Goal: Task Accomplishment & Management: Manage account settings

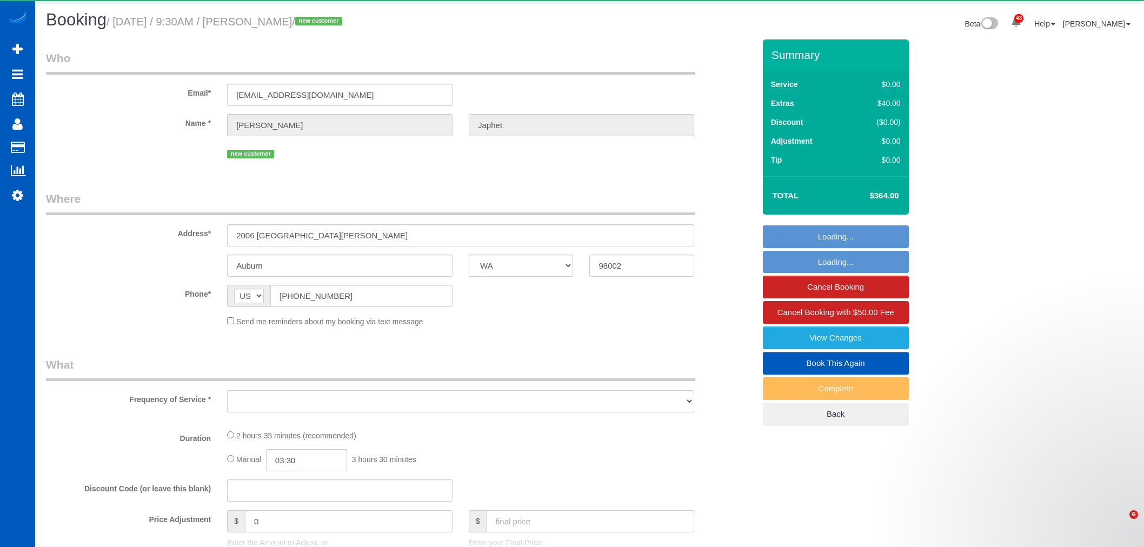
select select "WA"
select select "object:39690"
select select "string:fspay-4dbf19ad-72a6-4e0e-801e-f2e028809ee2"
select select "199"
select select "1501"
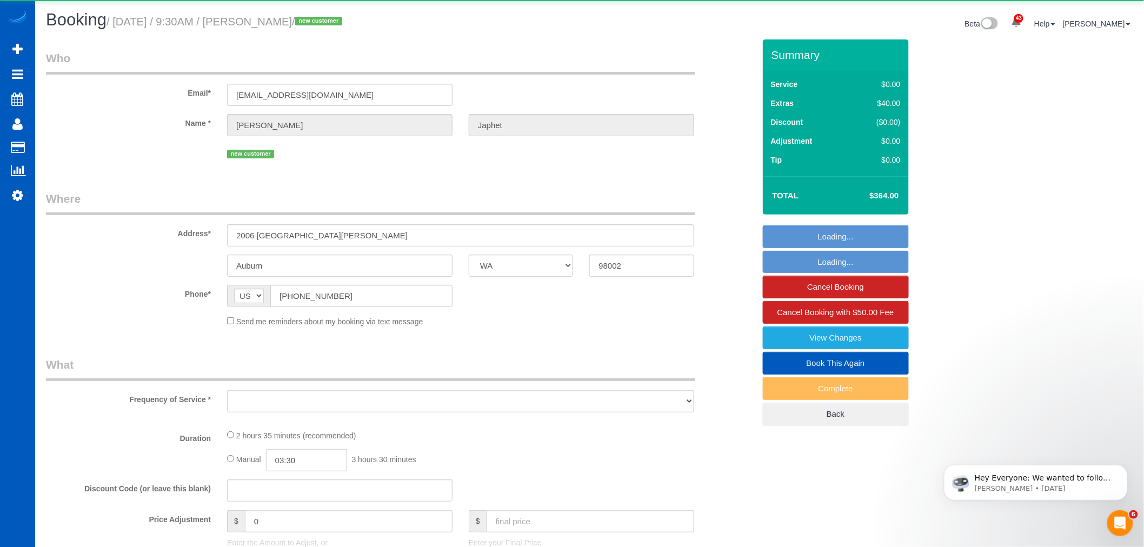
select select "4"
select select "2"
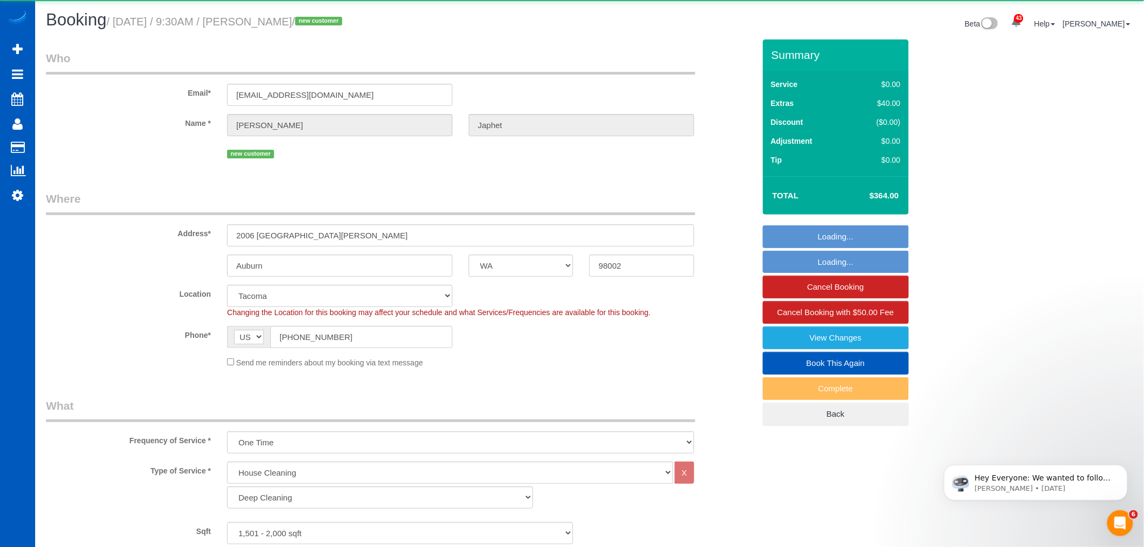
select select "1501"
select select "4"
select select "2"
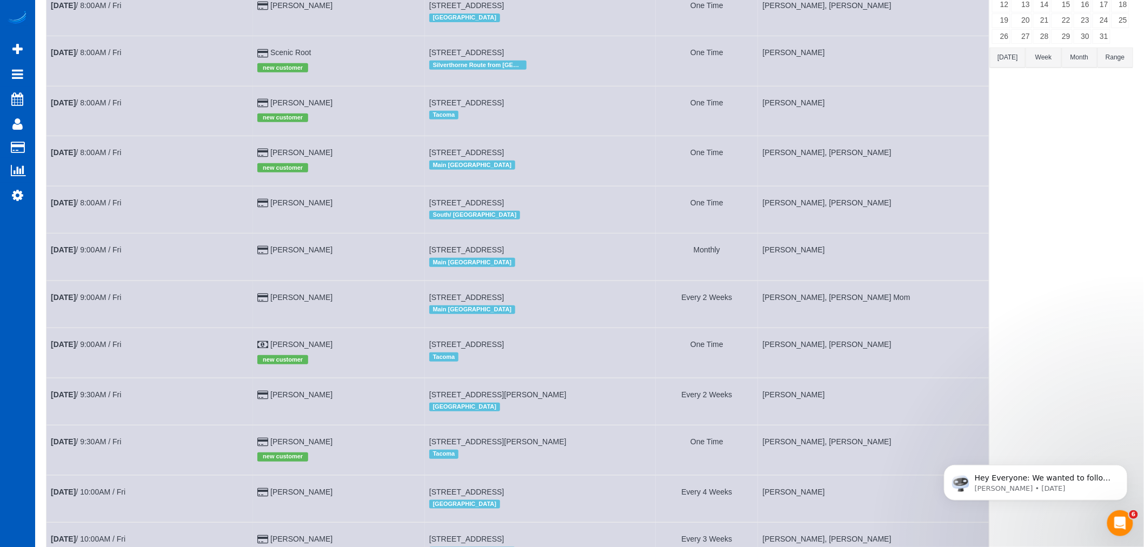
scroll to position [180, 0]
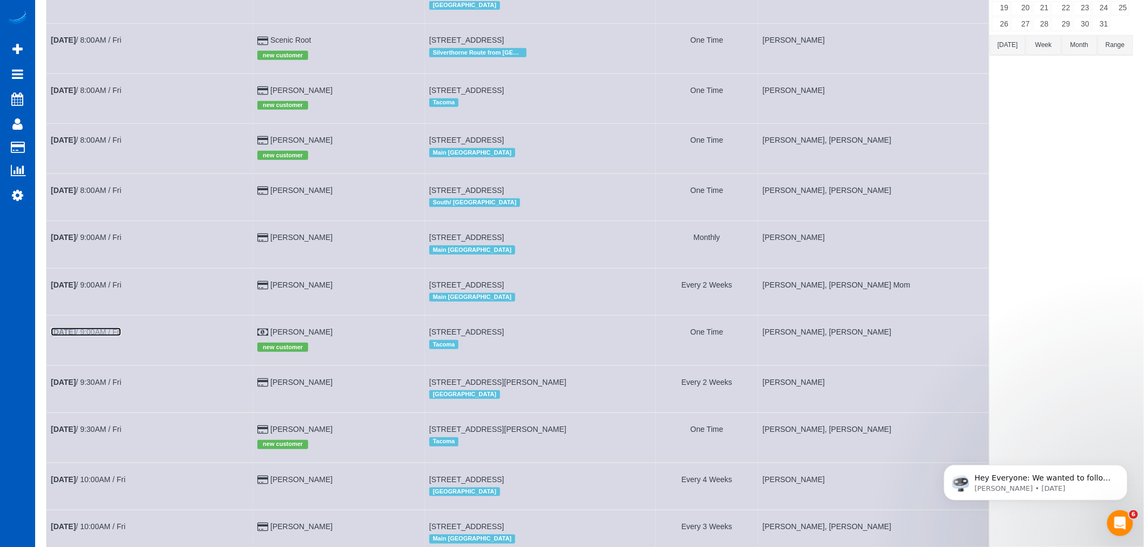
click at [62, 336] on b "[DATE]" at bounding box center [63, 332] width 25 height 9
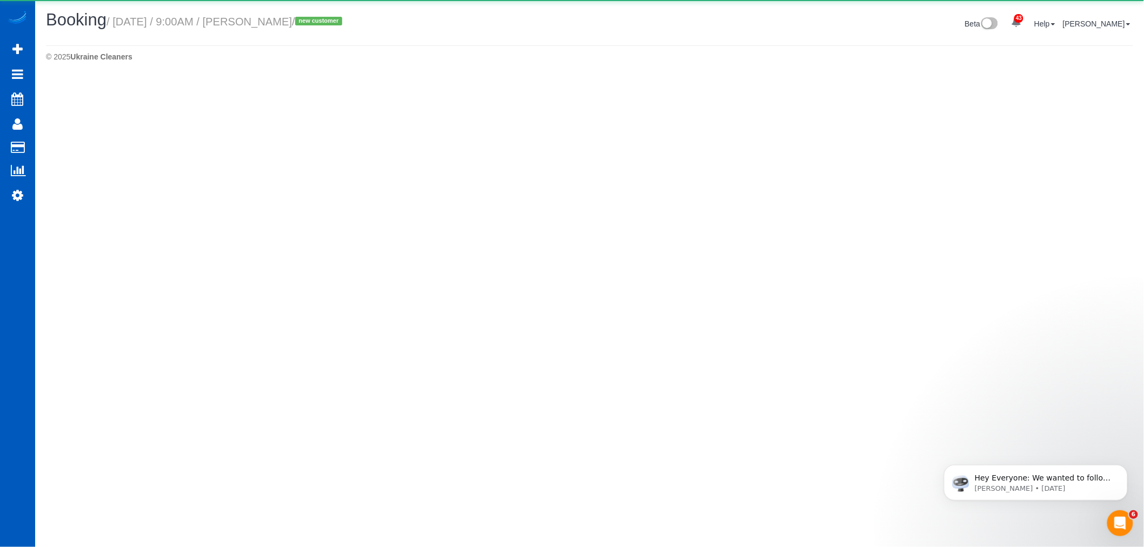
select select "WA"
select select "number:33"
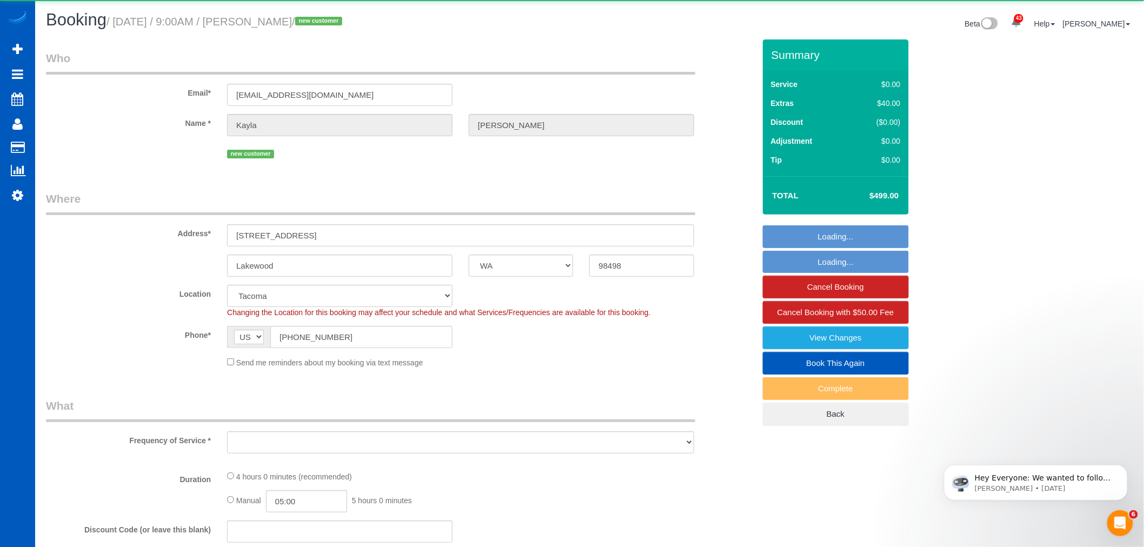
select select "object:41142"
select select "199"
select select "1501"
select select "3"
select select "2"
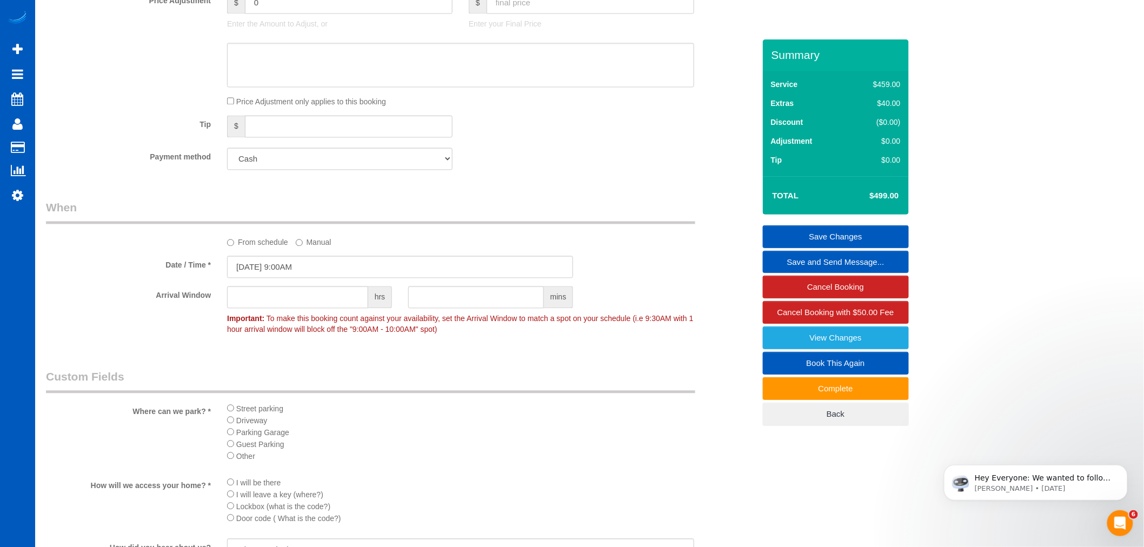
scroll to position [900, 0]
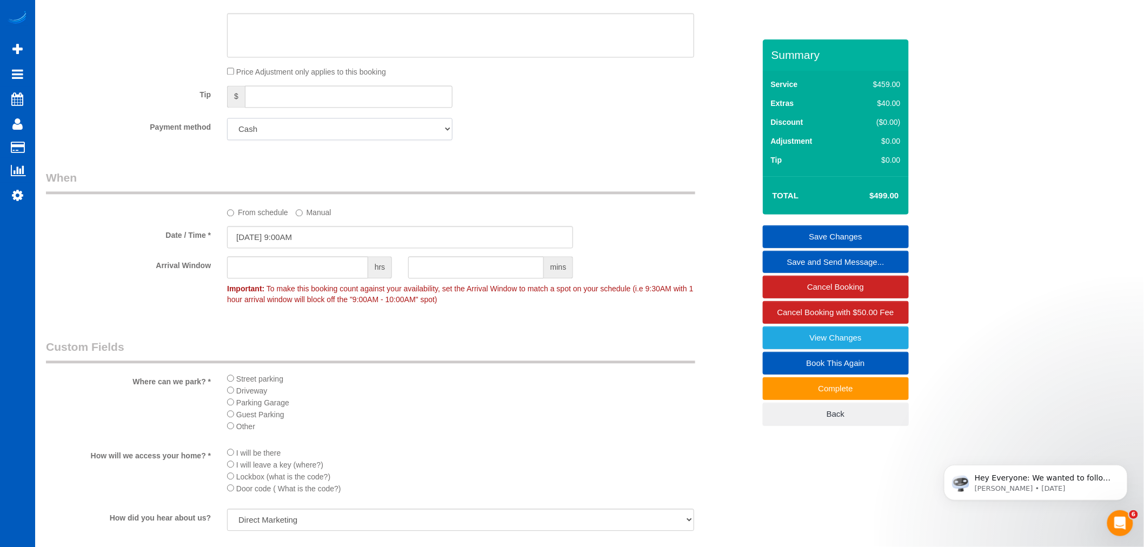
click at [280, 132] on select "Add Credit Card Cash Check Paypal" at bounding box center [339, 129] width 225 height 22
select select "string:fspay"
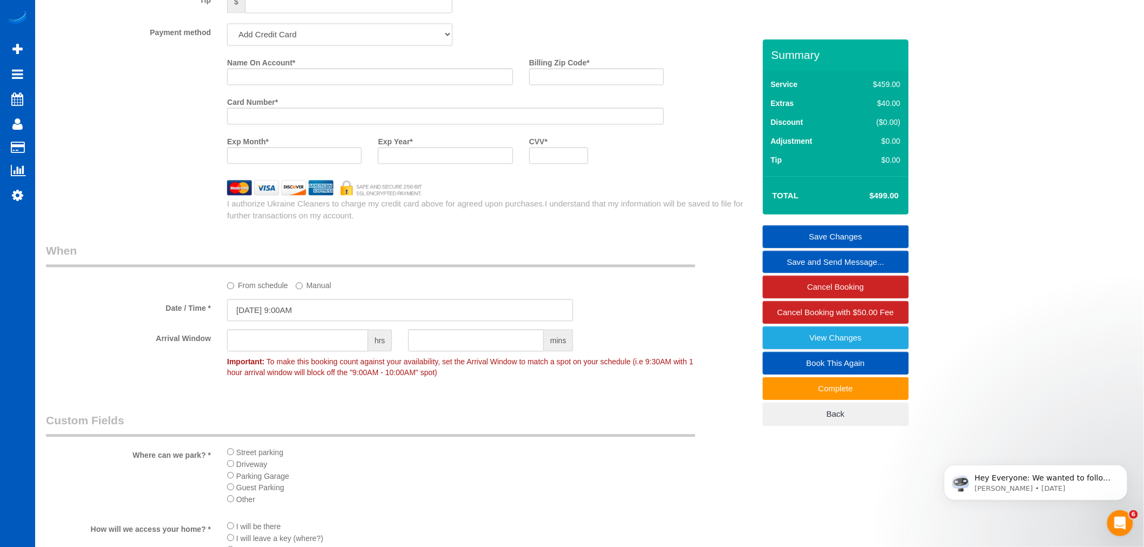
scroll to position [949, 0]
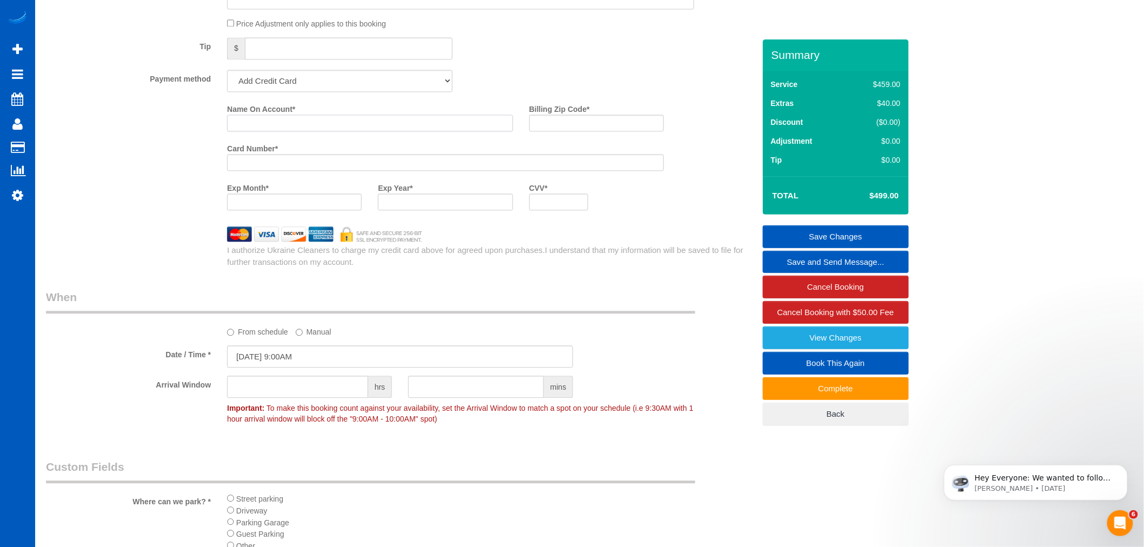
click at [278, 131] on input "Name On Account *" at bounding box center [370, 123] width 286 height 17
paste input "[PERSON_NAME]"
type input "[PERSON_NAME]"
click at [288, 210] on div at bounding box center [294, 201] width 135 height 17
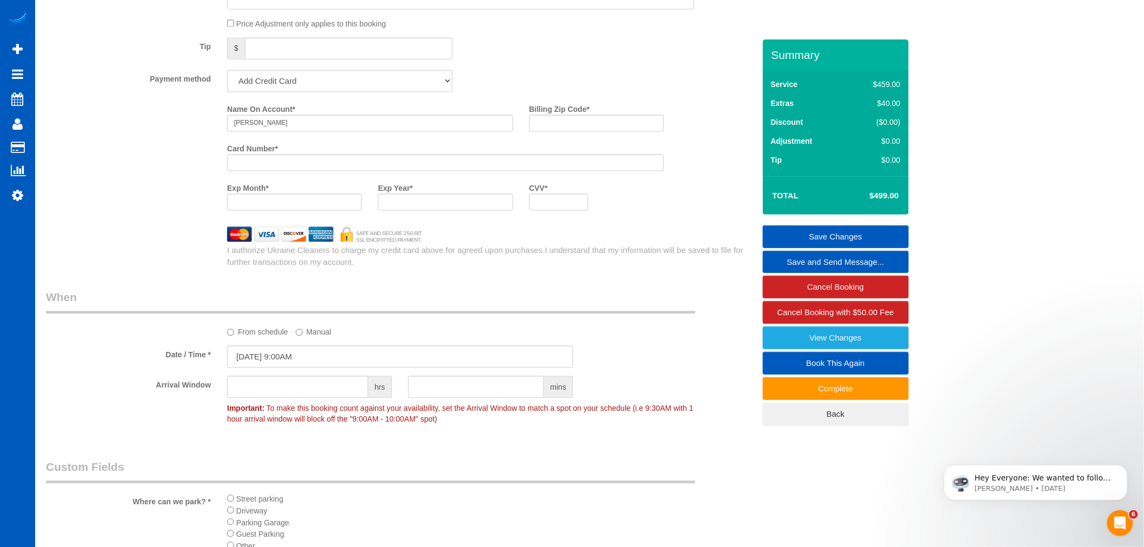
click at [265, 210] on div at bounding box center [294, 201] width 135 height 17
click at [466, 202] on div "Exp Year *" at bounding box center [445, 194] width 151 height 31
click at [564, 131] on input "Billing Zip Code *" at bounding box center [596, 123] width 135 height 17
paste input "98498"
type input "98498"
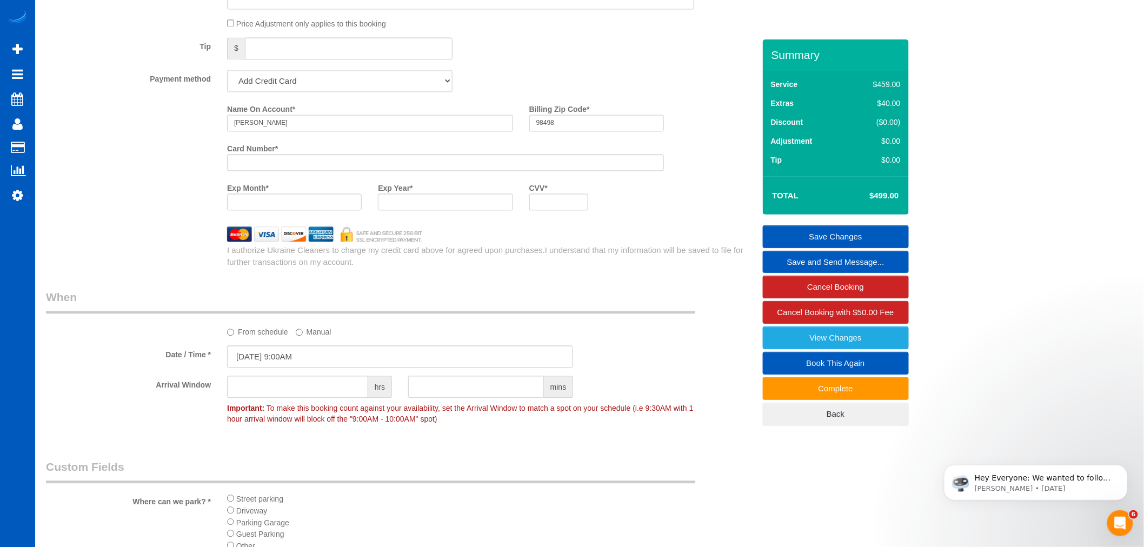
click at [561, 210] on div at bounding box center [558, 201] width 59 height 17
click at [856, 236] on link "Save Changes" at bounding box center [836, 236] width 146 height 23
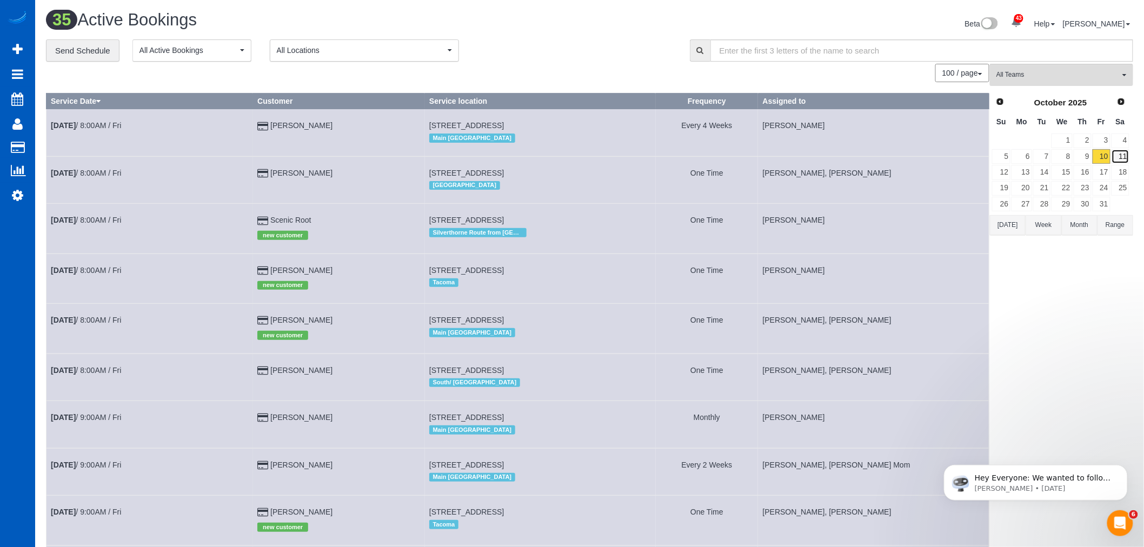
click at [1120, 159] on link "11" at bounding box center [1120, 156] width 18 height 15
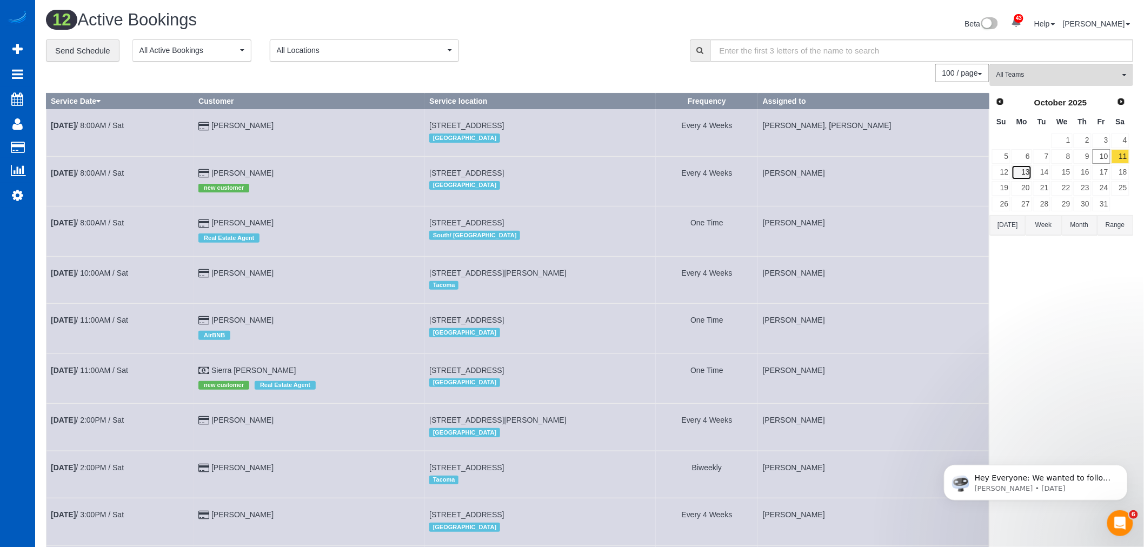
click at [1015, 173] on link "13" at bounding box center [1021, 172] width 20 height 15
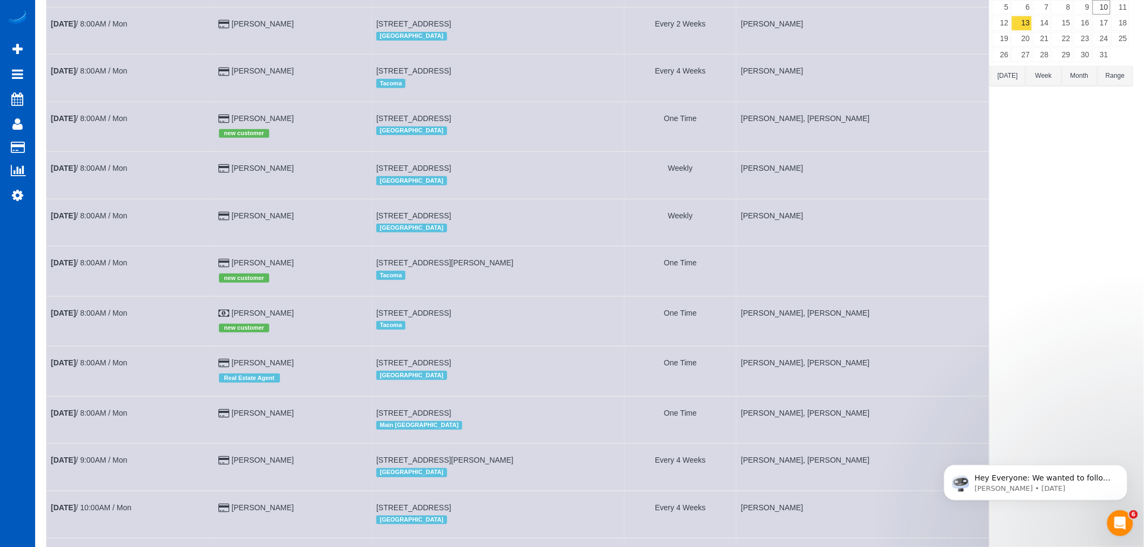
scroll to position [180, 0]
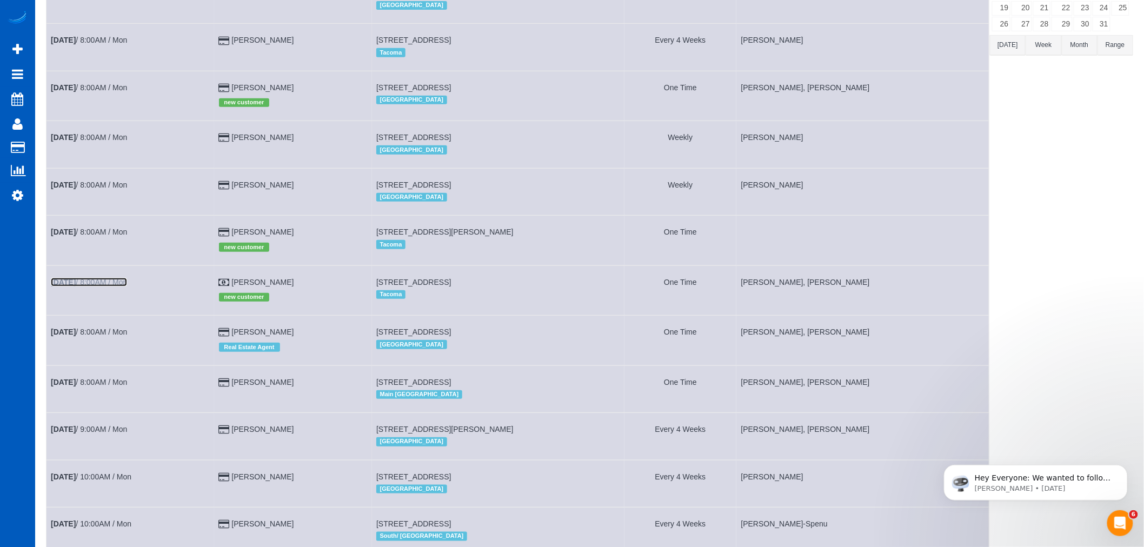
click at [115, 286] on link "Oct 13th / 8:00AM / Mon" at bounding box center [89, 282] width 76 height 9
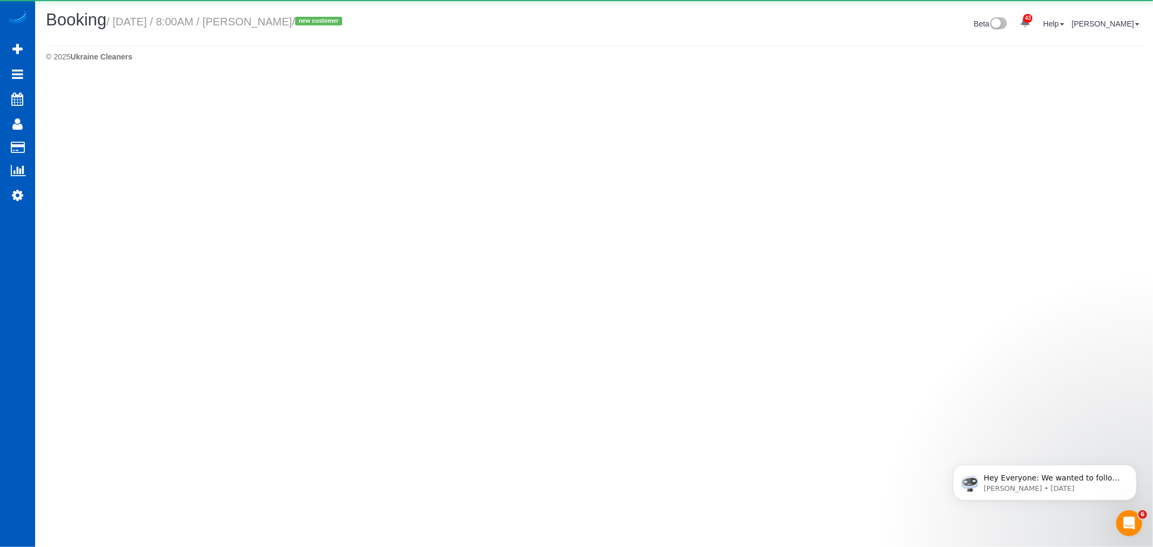
select select "WA"
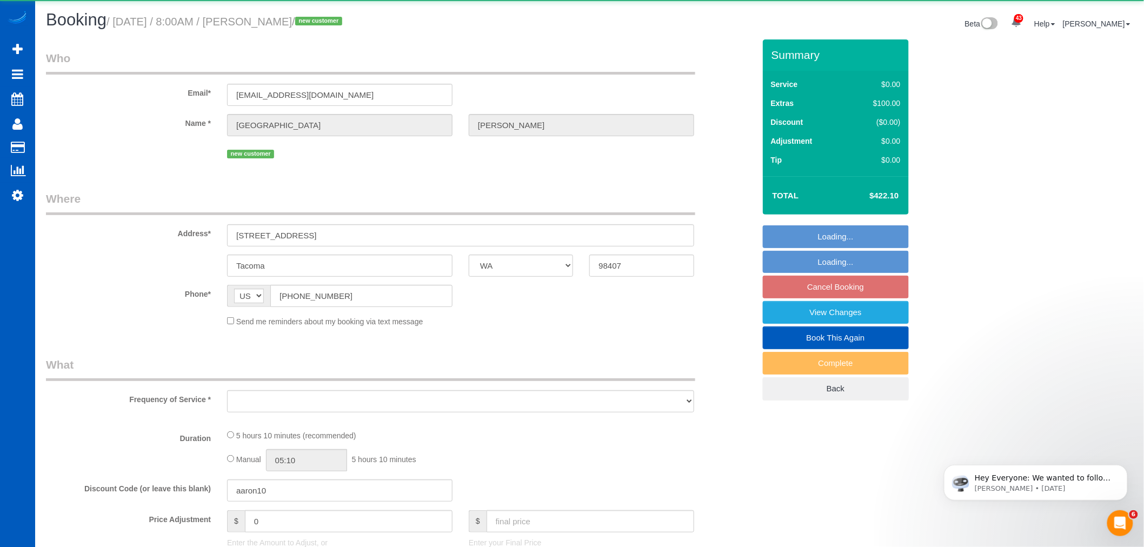
select select "object:42984"
select select "199"
select select "2001"
select select "3"
select select "2"
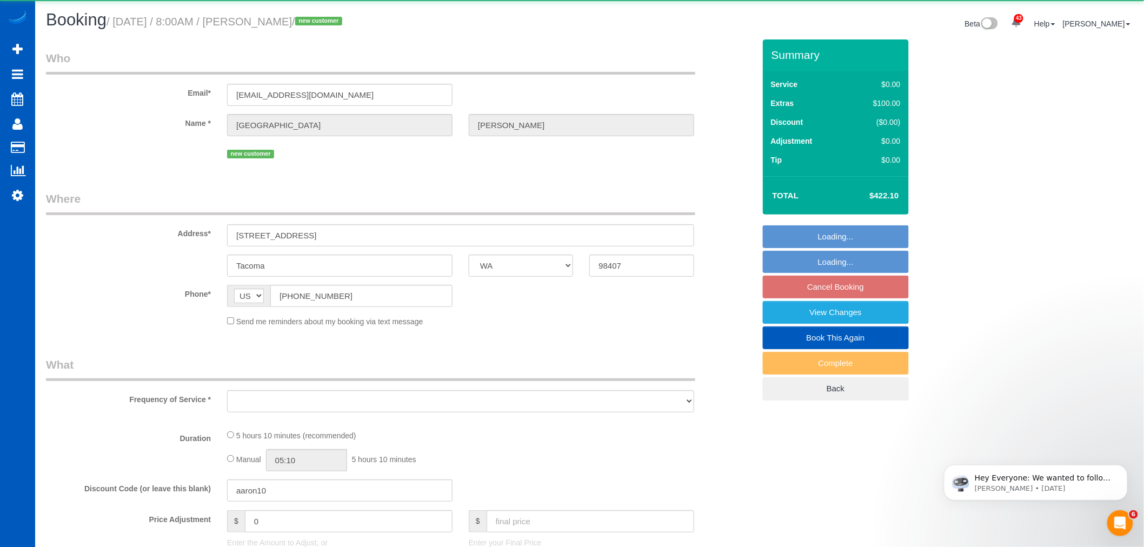
select select "spot174"
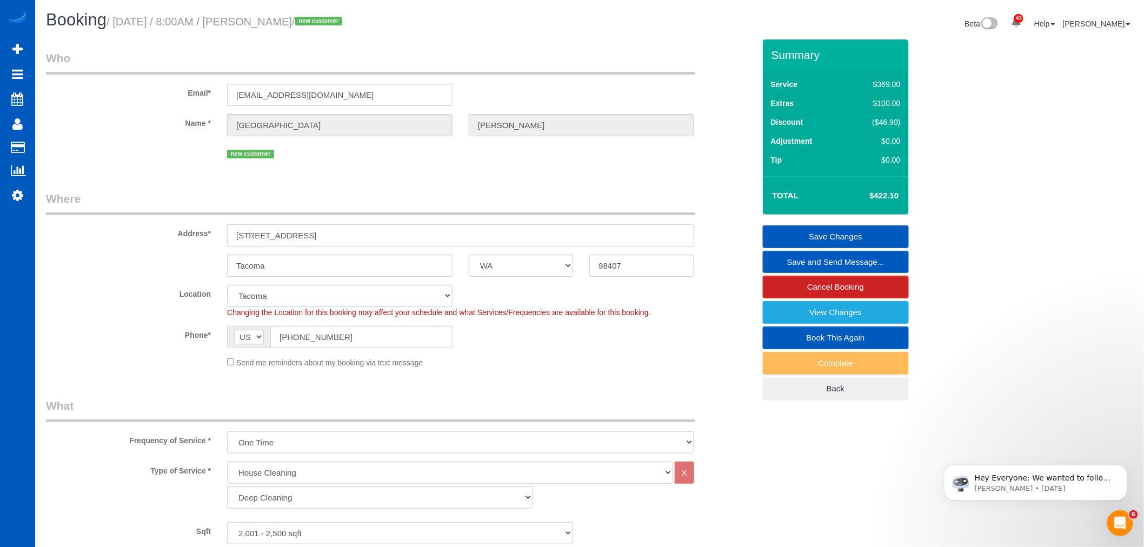
drag, startPoint x: 327, startPoint y: 238, endPoint x: 203, endPoint y: 252, distance: 124.6
click at [202, 252] on sui-booking-address "Address* 6009 Viewmont St Tacoma AK AL AR AZ CA CO CT DC DE FL GA HI IA ID IL I…" at bounding box center [400, 234] width 709 height 86
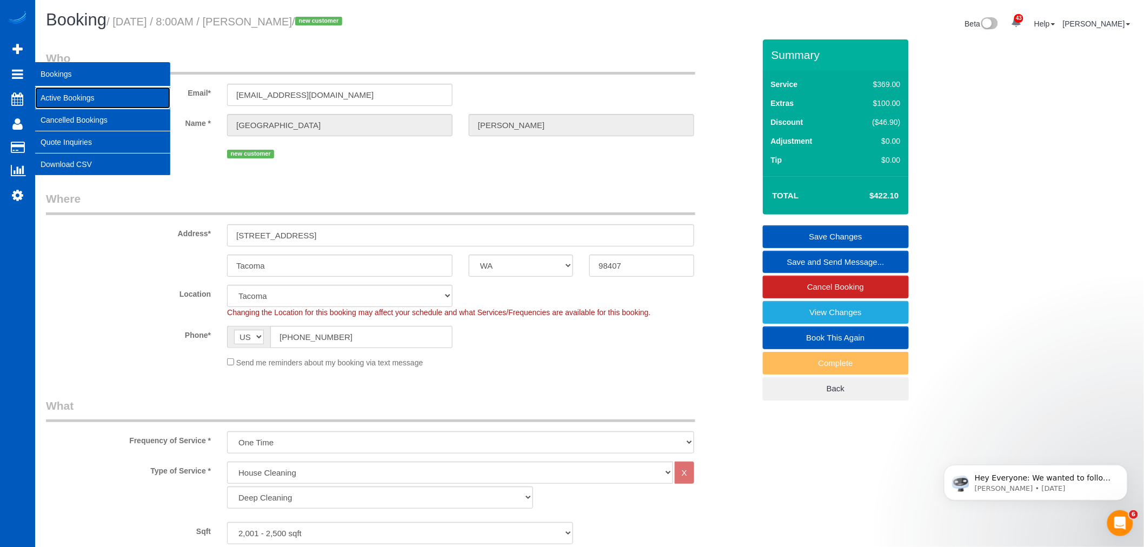
click at [124, 98] on link "Active Bookings" at bounding box center [102, 98] width 135 height 22
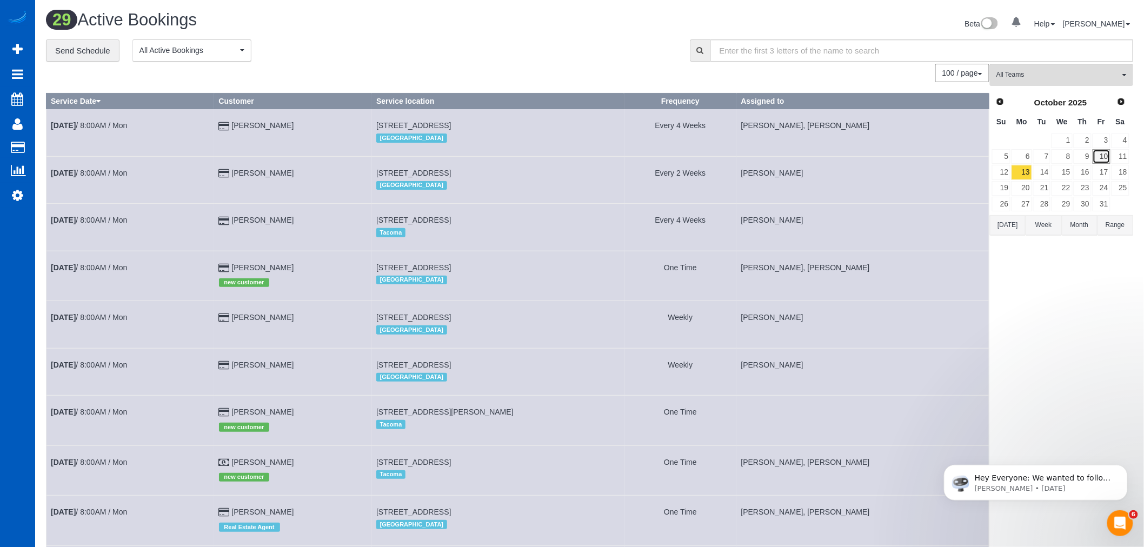
click at [1106, 154] on link "10" at bounding box center [1101, 156] width 18 height 15
click at [1042, 71] on span "All Teams" at bounding box center [1057, 74] width 123 height 9
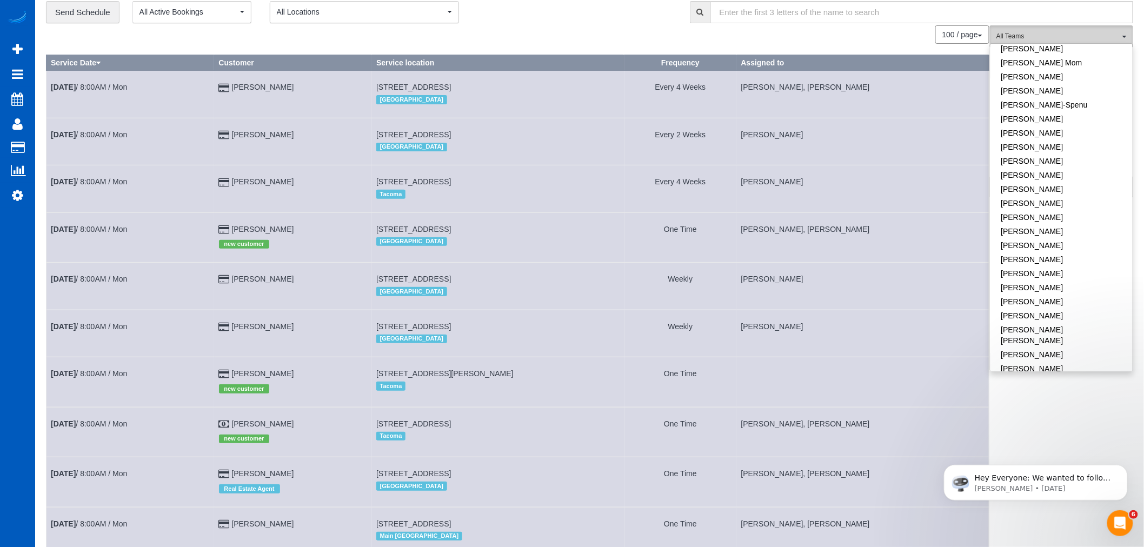
scroll to position [60, 0]
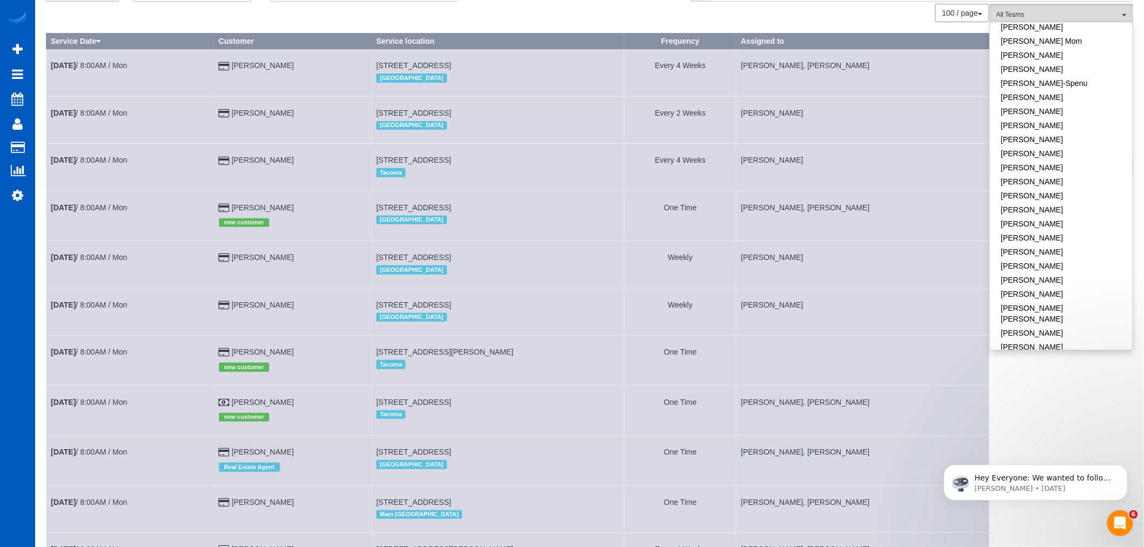
click at [1021, 448] on body "Hey Everyone: We wanted to follow up and let you know we have been closely moni…" at bounding box center [1035, 479] width 208 height 67
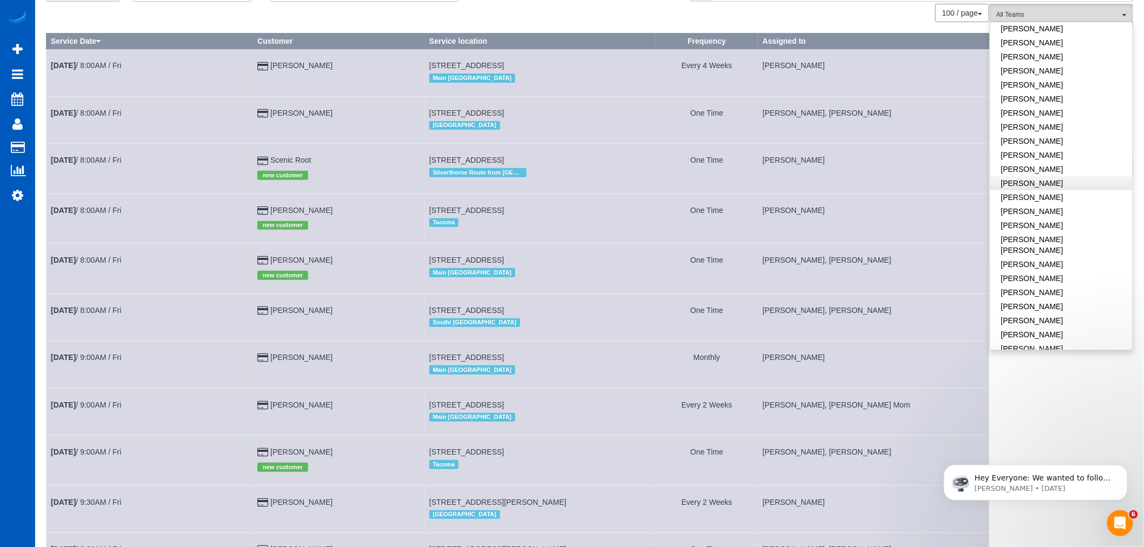
scroll to position [300, 0]
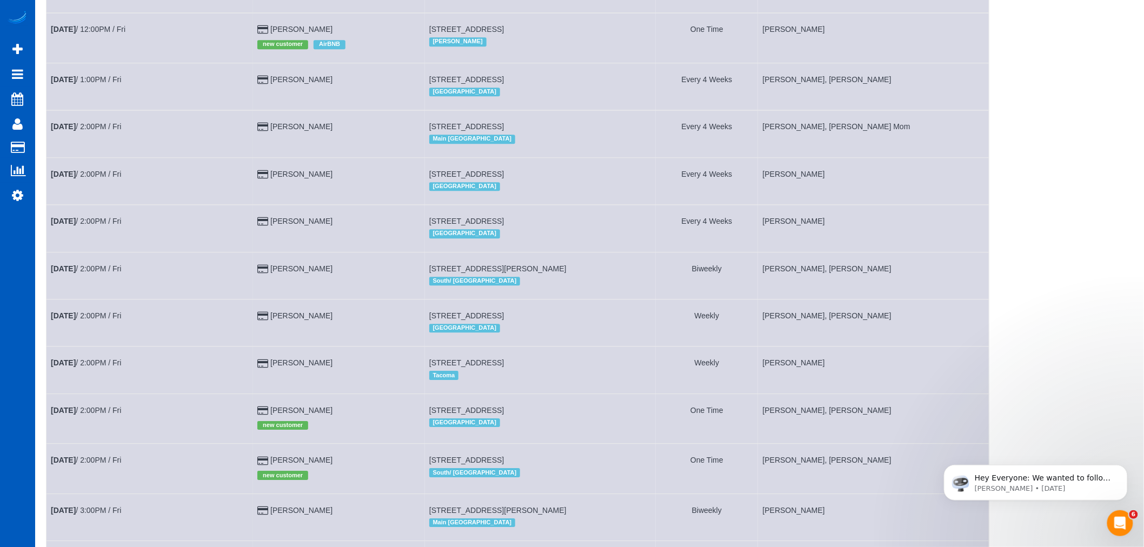
scroll to position [1321, 0]
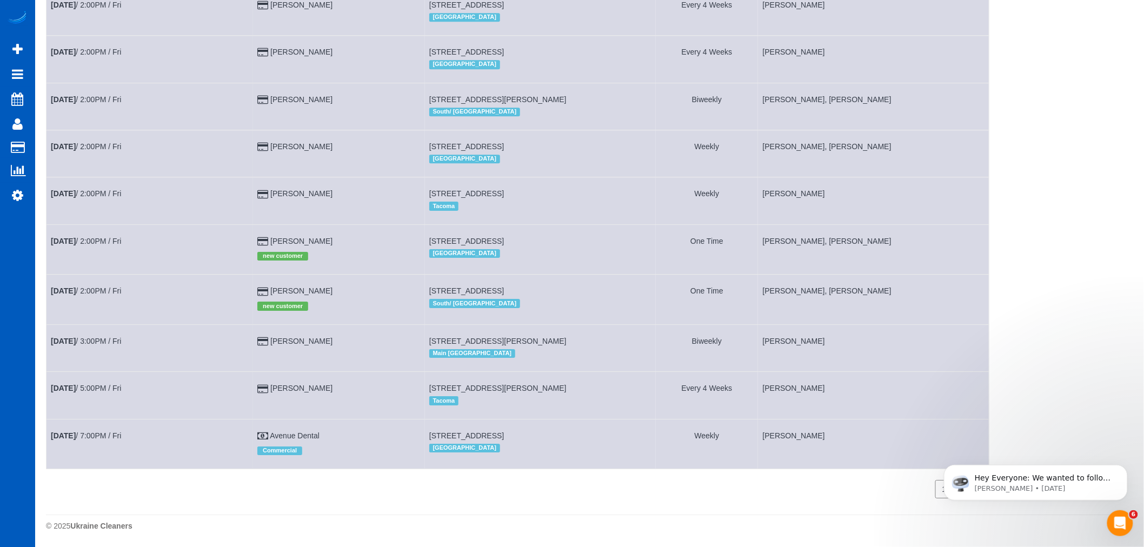
drag, startPoint x: 434, startPoint y: 265, endPoint x: 632, endPoint y: 265, distance: 198.4
click at [632, 265] on td "620 Nw Lost Springs Terrace, 401, Portland, OR 97229 Portland" at bounding box center [540, 249] width 231 height 50
drag, startPoint x: 541, startPoint y: 279, endPoint x: 537, endPoint y: 271, distance: 8.9
click at [539, 261] on div "[GEOGRAPHIC_DATA]" at bounding box center [540, 253] width 222 height 14
drag, startPoint x: 623, startPoint y: 262, endPoint x: 426, endPoint y: 262, distance: 197.3
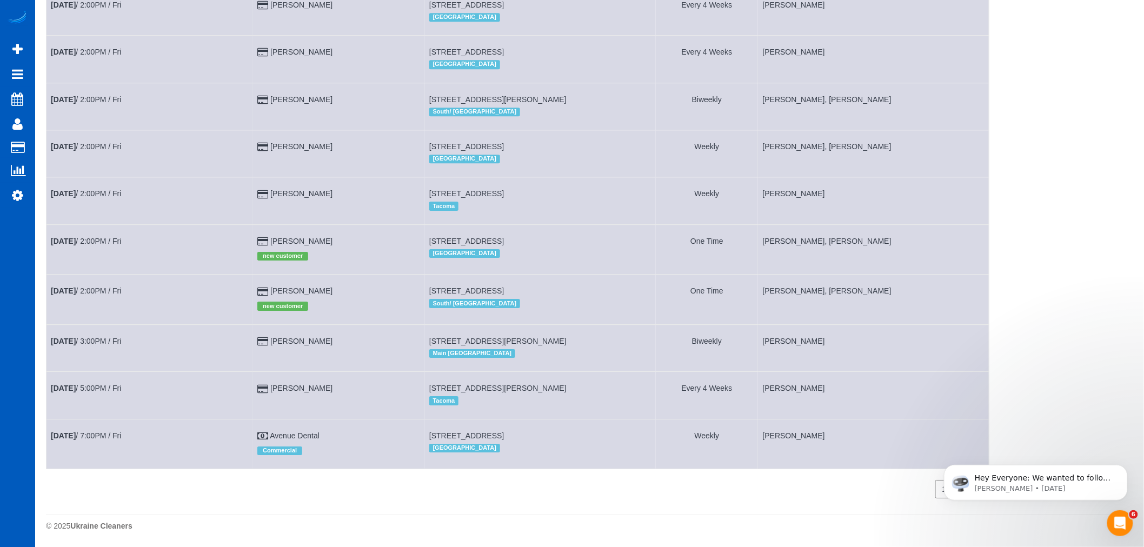
click at [426, 262] on tr "Oct 10th / 2:00PM / Fri Janet Rhew new customer 620 Nw Lost Springs Terrace, 40…" at bounding box center [517, 249] width 943 height 50
click at [117, 295] on link "Oct 10th / 2:00PM / Fri" at bounding box center [86, 290] width 70 height 9
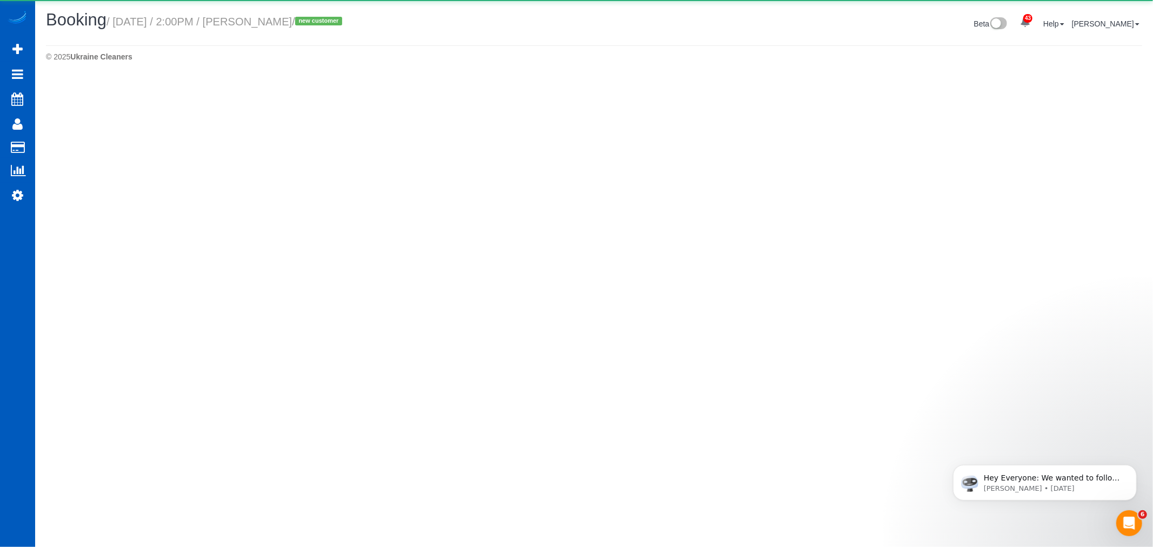
select select "WA"
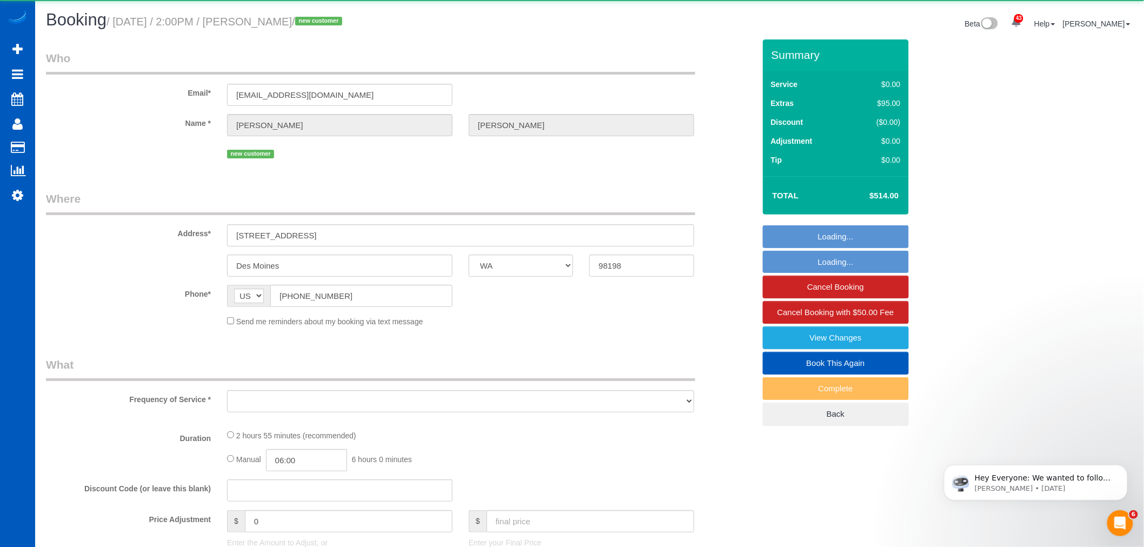
select select "object:45032"
select select "199"
select select "2501"
select select "spot188"
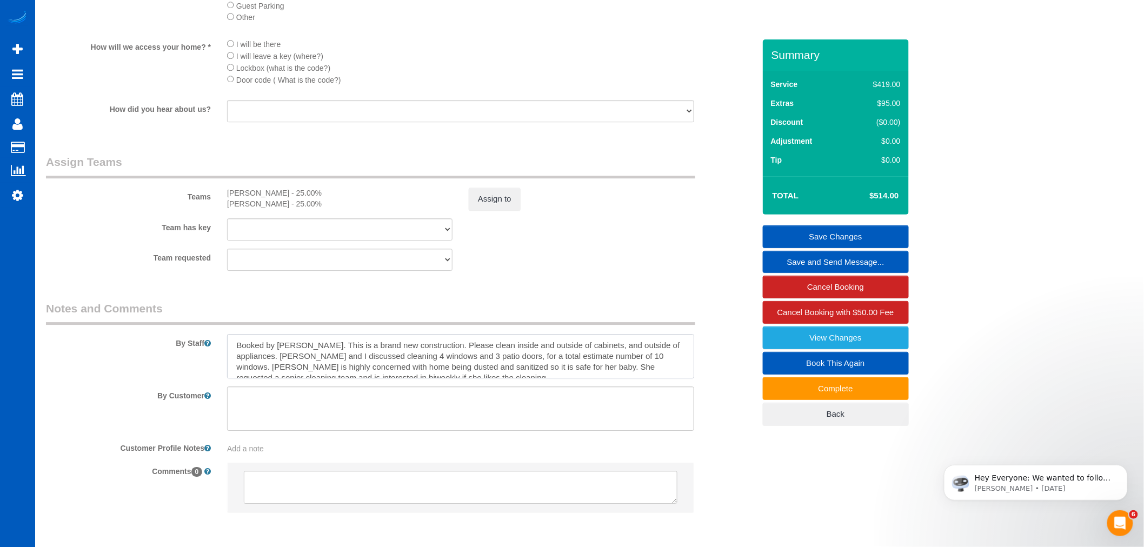
drag, startPoint x: 572, startPoint y: 374, endPoint x: 338, endPoint y: 366, distance: 233.6
click at [338, 366] on textarea at bounding box center [460, 356] width 467 height 44
click at [389, 378] on textarea at bounding box center [460, 356] width 467 height 44
drag, startPoint x: 344, startPoint y: 371, endPoint x: 654, endPoint y: 375, distance: 310.3
click at [654, 375] on textarea at bounding box center [460, 356] width 467 height 44
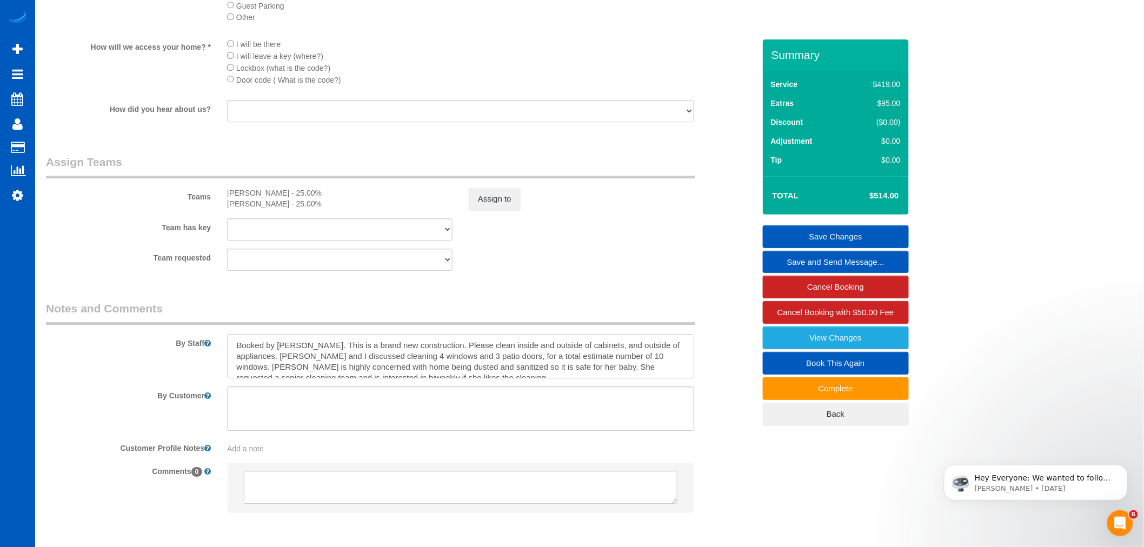
click at [422, 378] on textarea at bounding box center [460, 356] width 467 height 44
drag, startPoint x: 423, startPoint y: 385, endPoint x: 264, endPoint y: 355, distance: 162.2
click at [236, 345] on div "By Staff" at bounding box center [400, 340] width 725 height 78
click at [381, 378] on textarea at bounding box center [460, 356] width 467 height 44
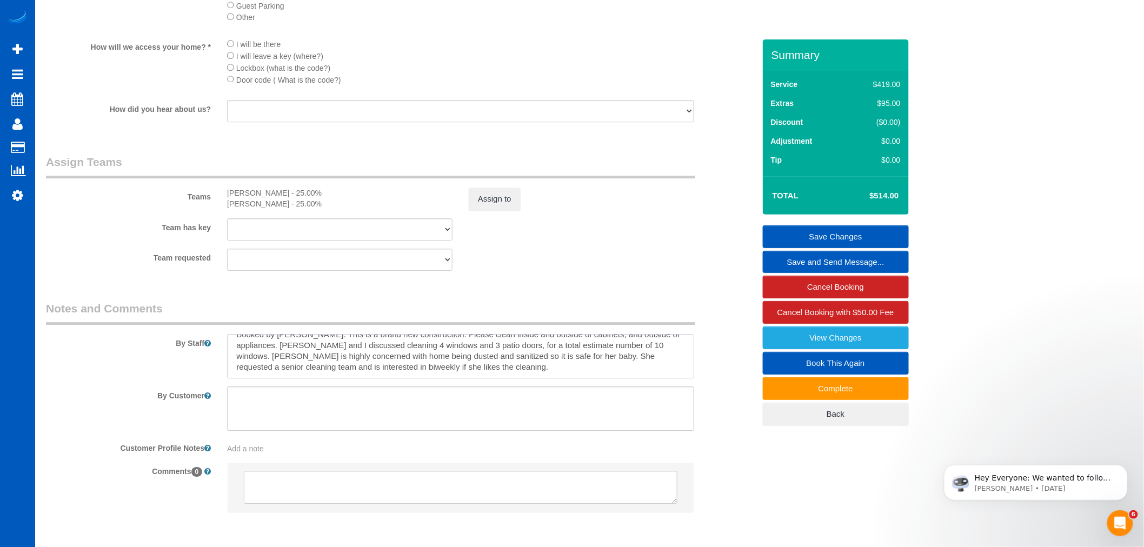
click at [427, 378] on textarea at bounding box center [460, 356] width 467 height 44
drag, startPoint x: 432, startPoint y: 388, endPoint x: 295, endPoint y: 365, distance: 139.8
click at [237, 339] on fieldset "Notes and Comments By Staff By Customer Customer Profile Notes Add a note Comme…" at bounding box center [400, 416] width 709 height 231
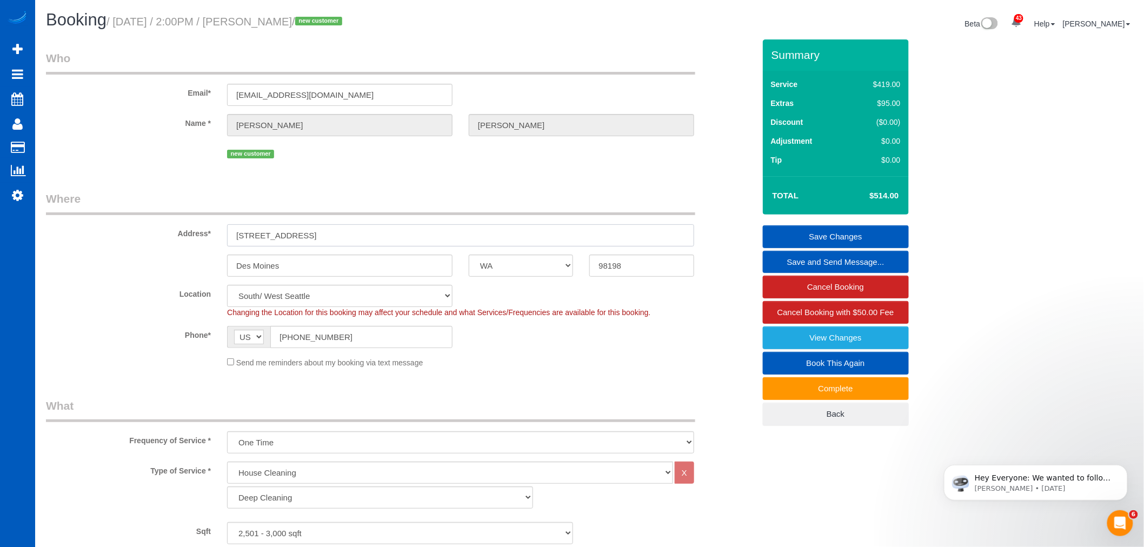
drag, startPoint x: 298, startPoint y: 238, endPoint x: 237, endPoint y: 240, distance: 61.1
click at [237, 240] on input "702 S 234th Pl" at bounding box center [460, 235] width 467 height 22
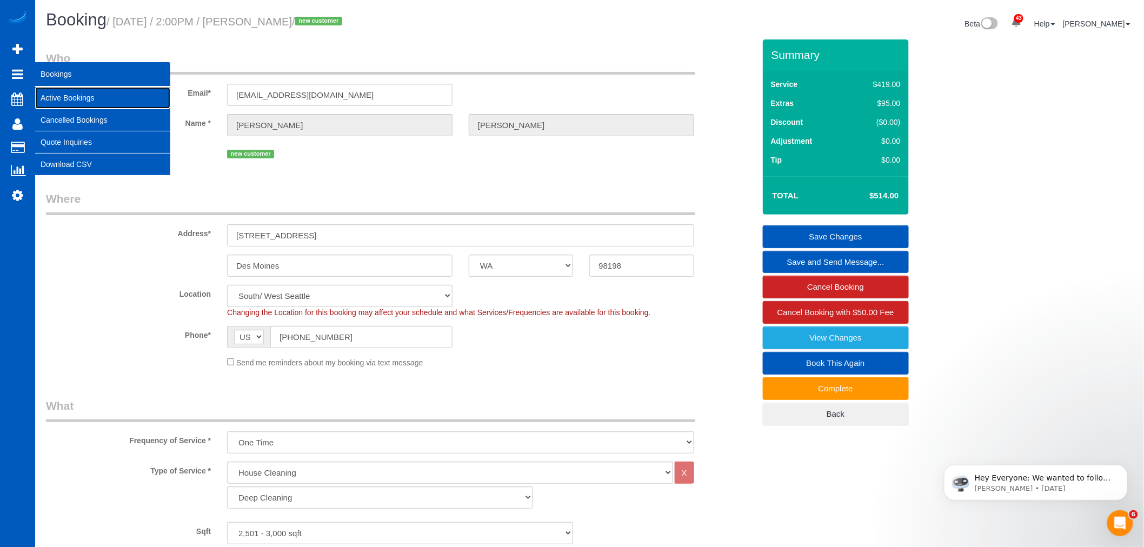
click at [70, 94] on link "Active Bookings" at bounding box center [102, 98] width 135 height 22
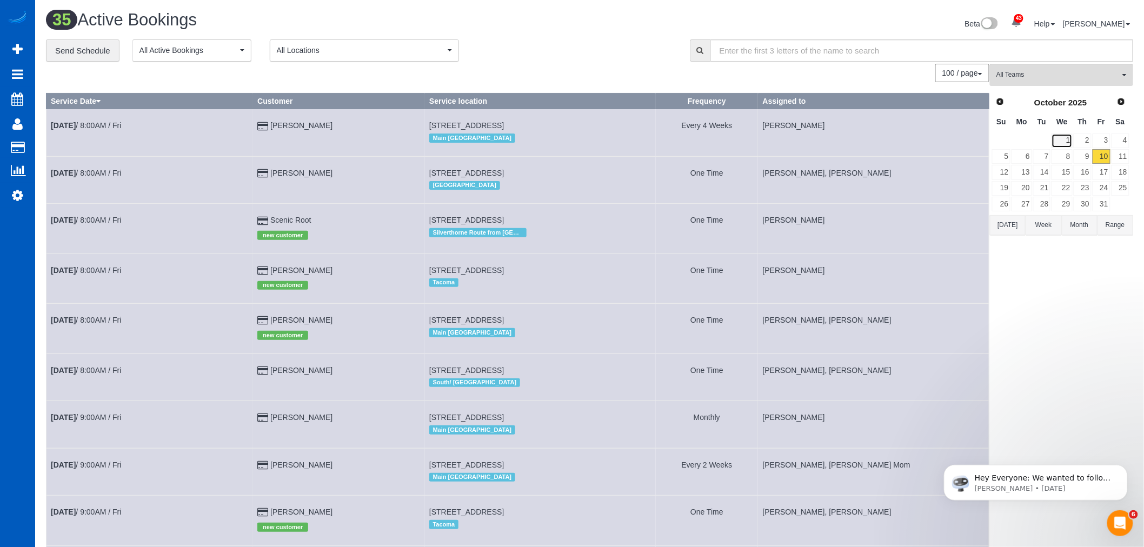
click at [1071, 143] on link "1" at bounding box center [1061, 141] width 21 height 15
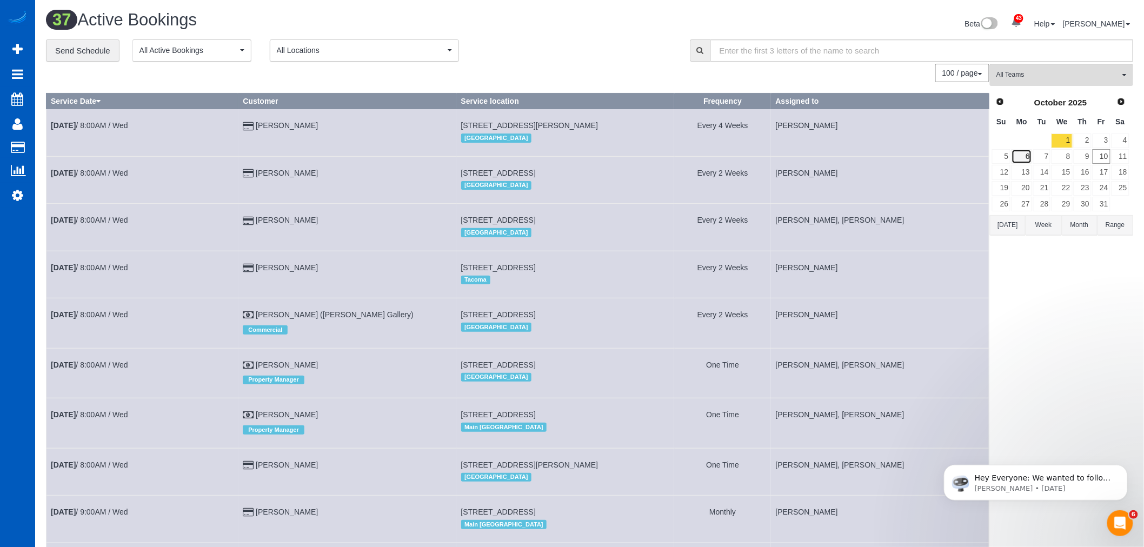
click at [1023, 157] on link "6" at bounding box center [1021, 156] width 20 height 15
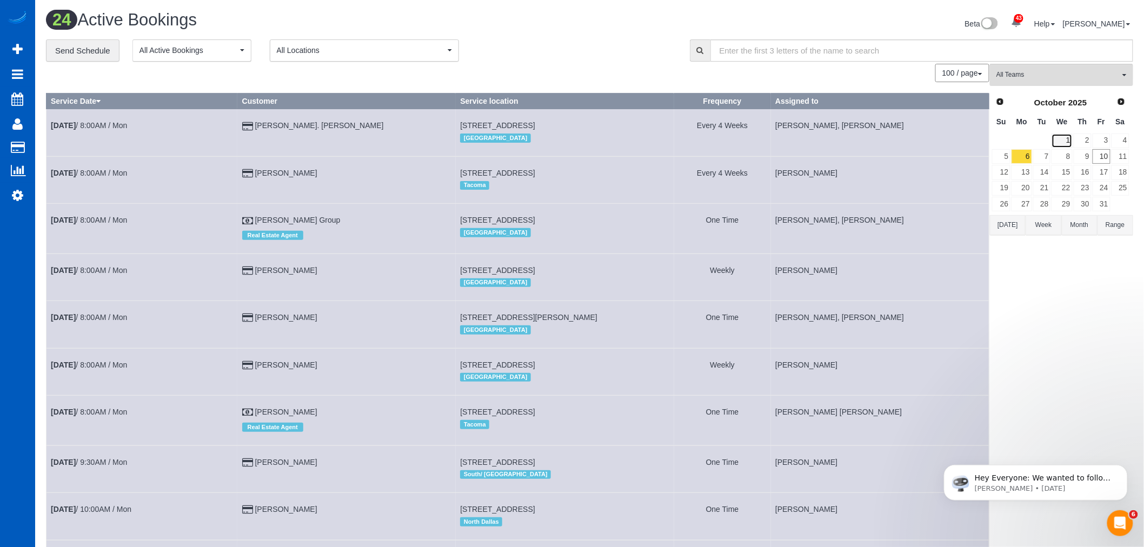
click at [1069, 137] on link "1" at bounding box center [1061, 141] width 21 height 15
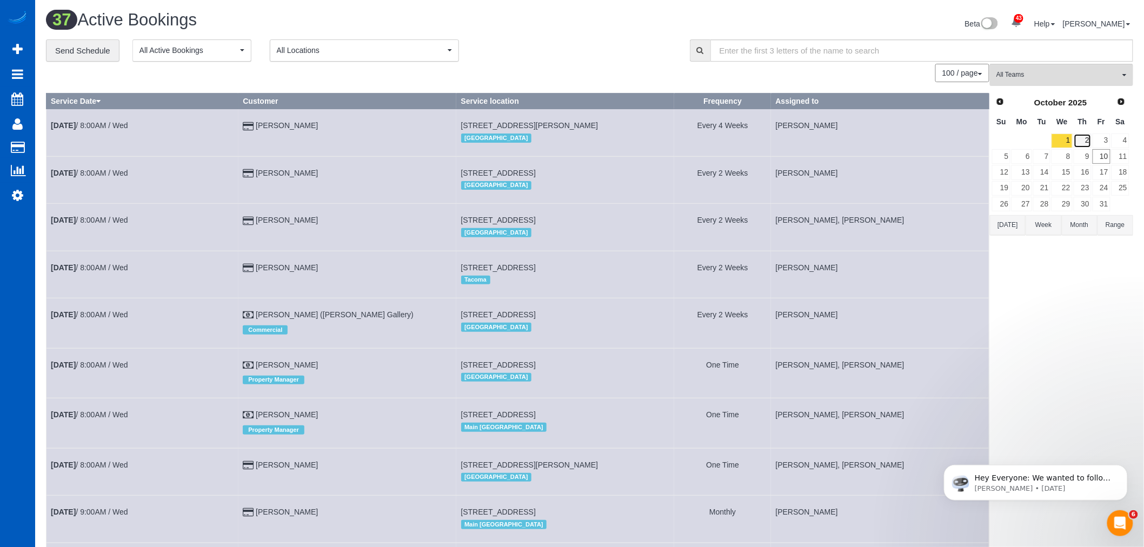
click at [1079, 136] on link "2" at bounding box center [1082, 141] width 18 height 15
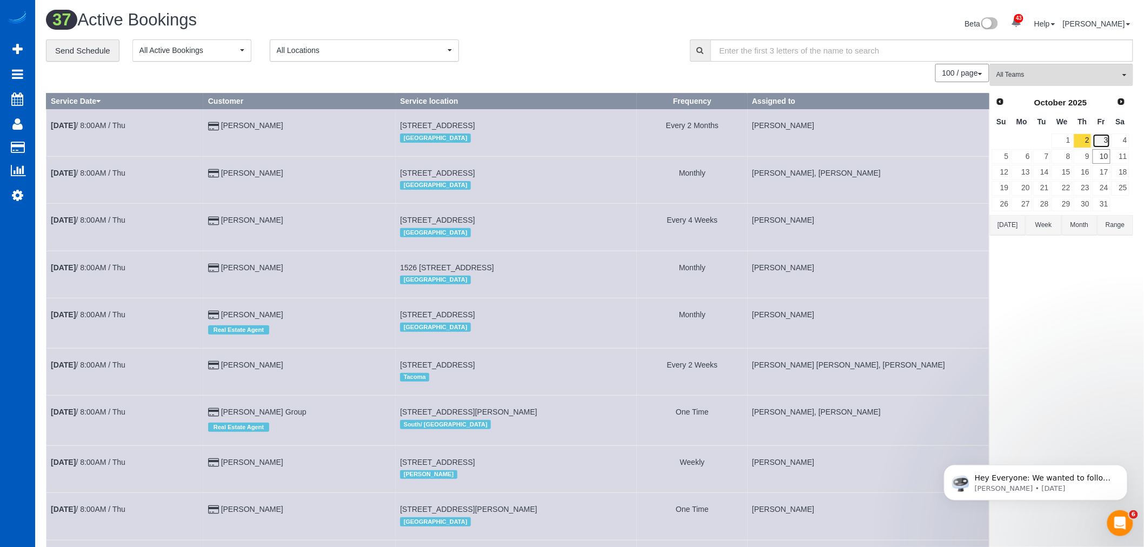
click at [1097, 144] on link "3" at bounding box center [1101, 141] width 18 height 15
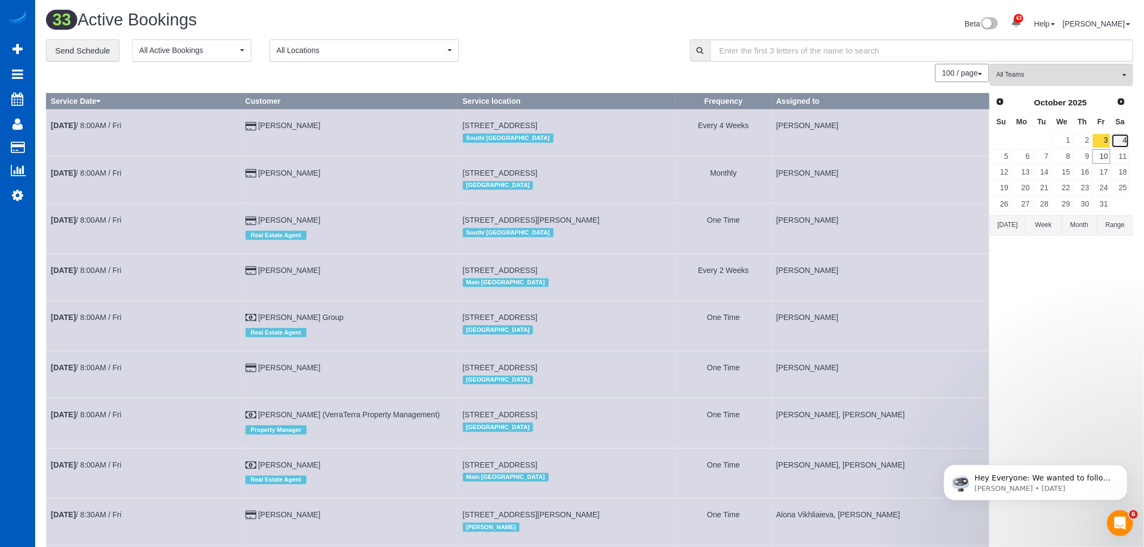
click at [1117, 136] on link "4" at bounding box center [1120, 141] width 18 height 15
click at [1106, 139] on link "3" at bounding box center [1101, 141] width 18 height 15
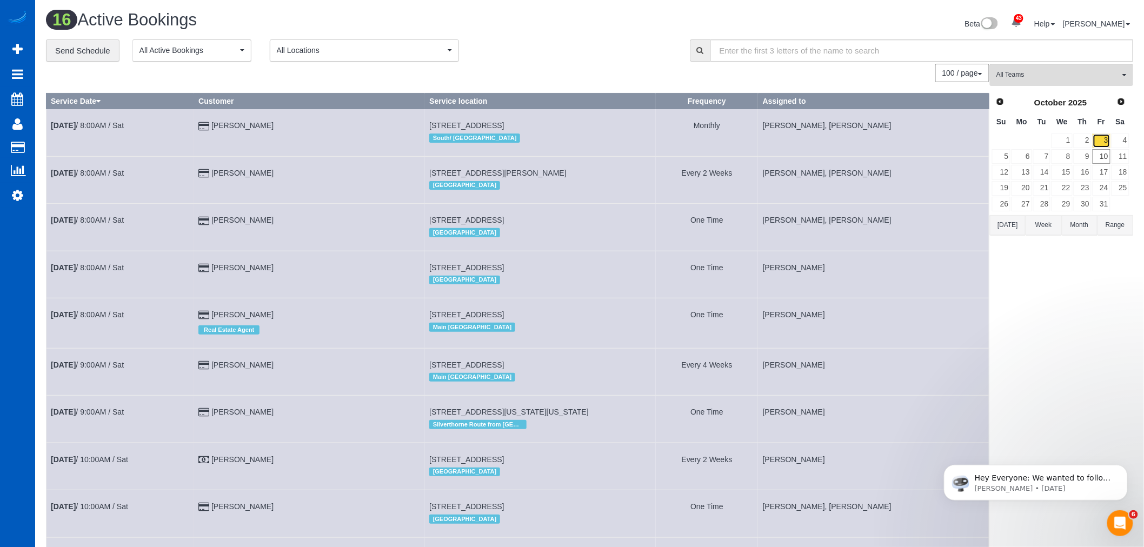
click at [1095, 142] on link "3" at bounding box center [1101, 141] width 18 height 15
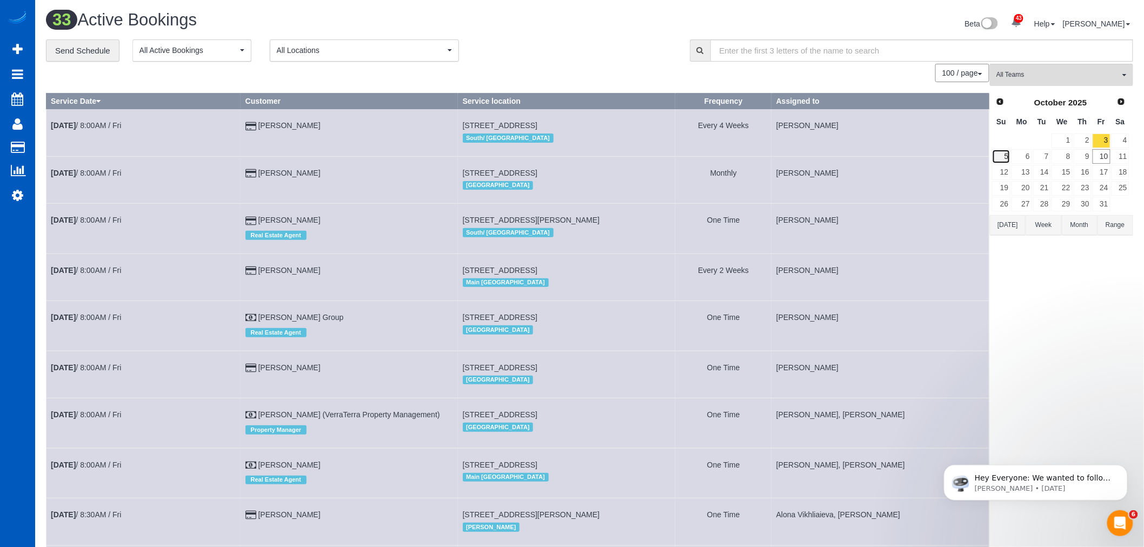
click at [1007, 155] on link "5" at bounding box center [1001, 156] width 18 height 15
click at [1017, 154] on link "6" at bounding box center [1021, 156] width 20 height 15
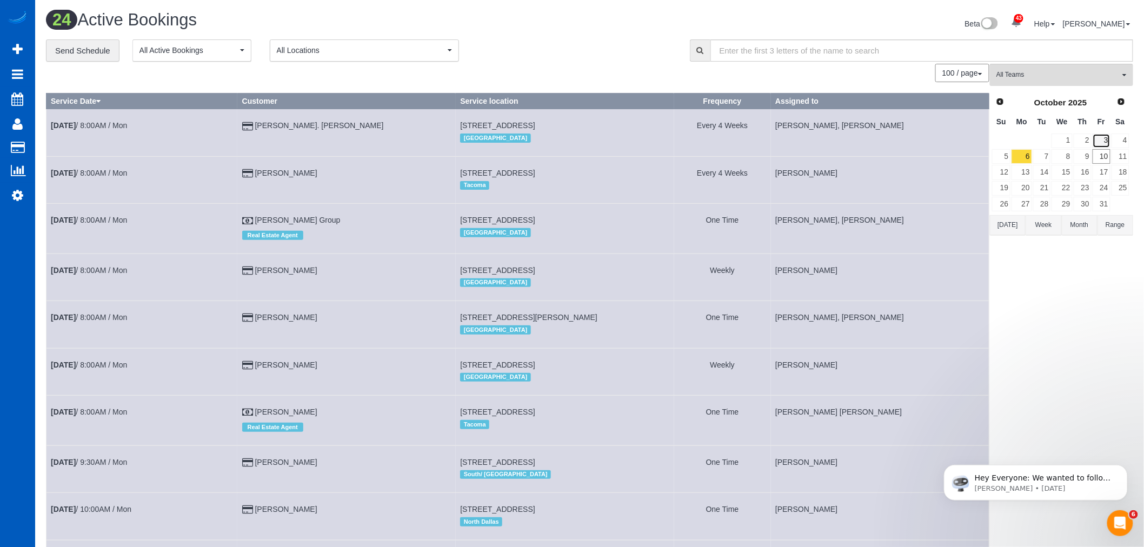
click at [1100, 141] on link "3" at bounding box center [1101, 141] width 18 height 15
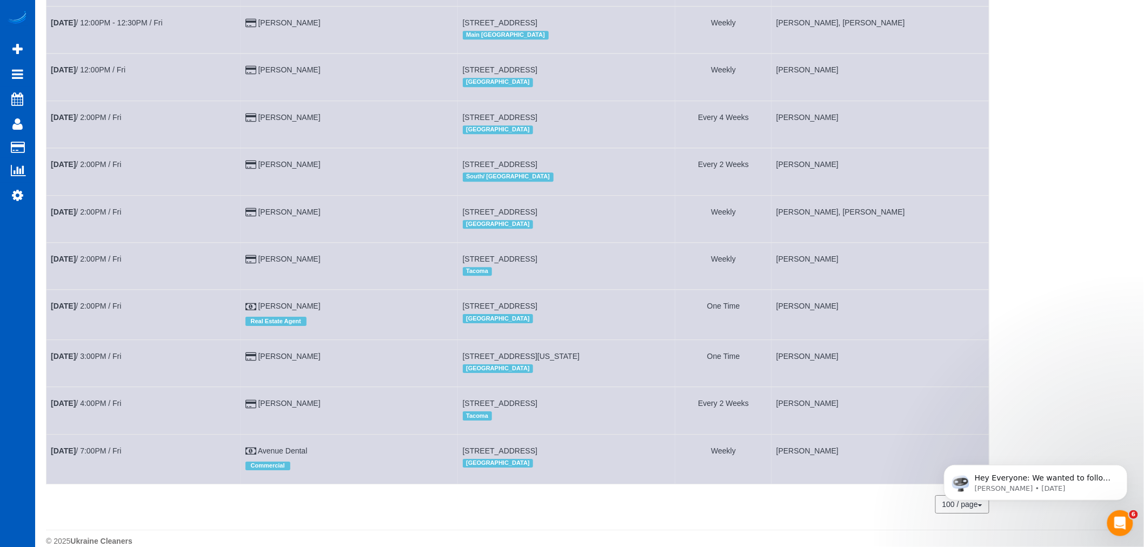
scroll to position [1249, 0]
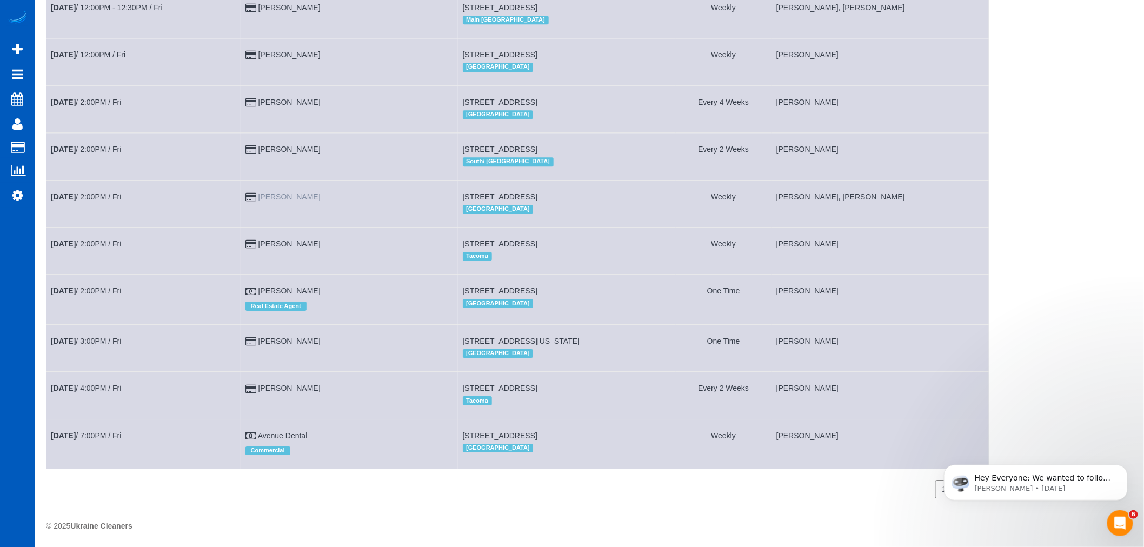
drag, startPoint x: 316, startPoint y: 190, endPoint x: 262, endPoint y: 193, distance: 54.1
click at [262, 193] on td "[PERSON_NAME]" at bounding box center [349, 203] width 217 height 47
copy link "[PERSON_NAME]"
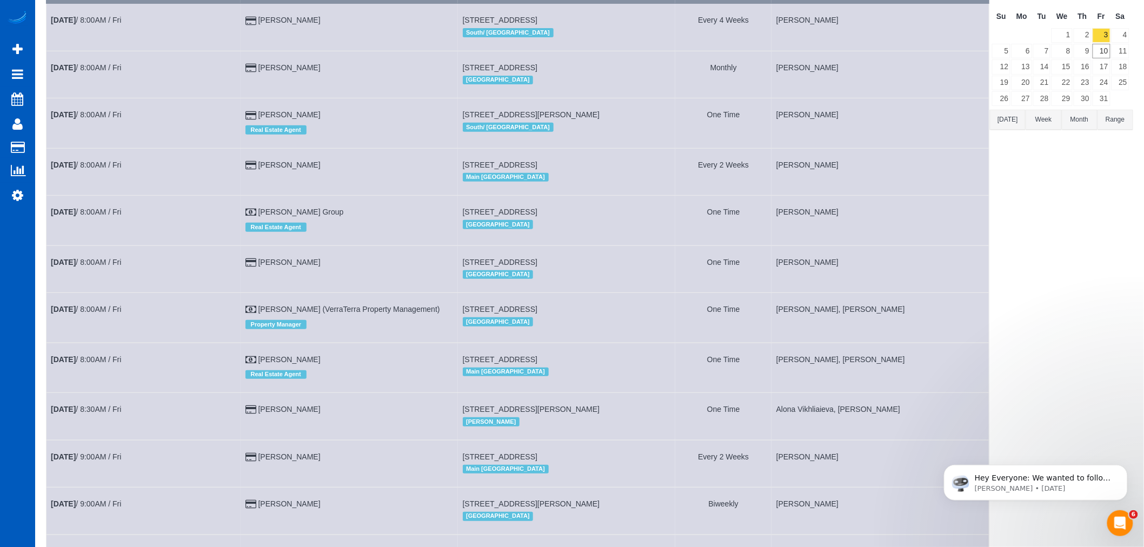
scroll to position [0, 0]
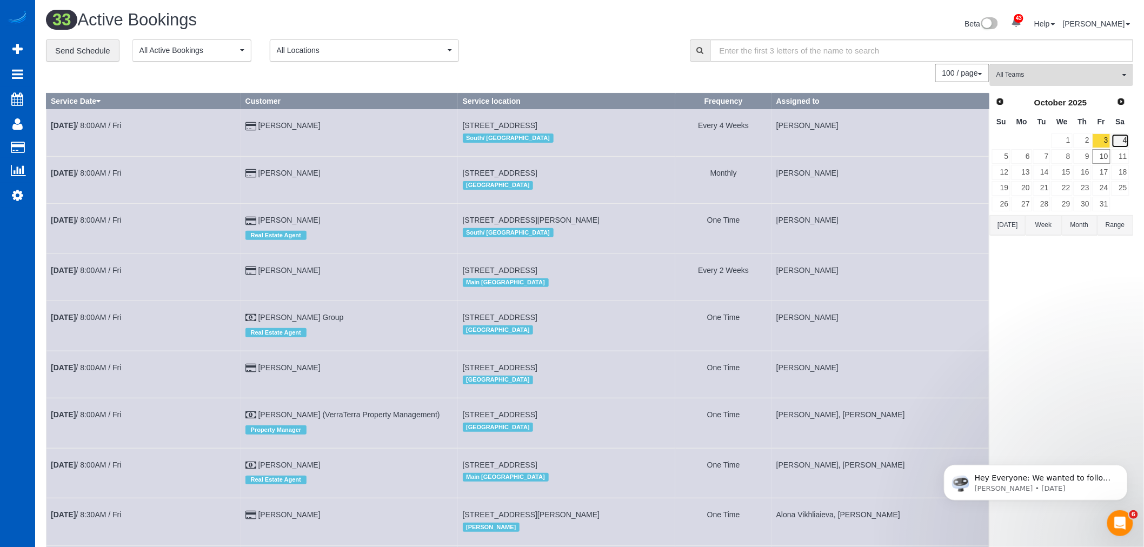
click at [1123, 142] on link "4" at bounding box center [1120, 141] width 18 height 15
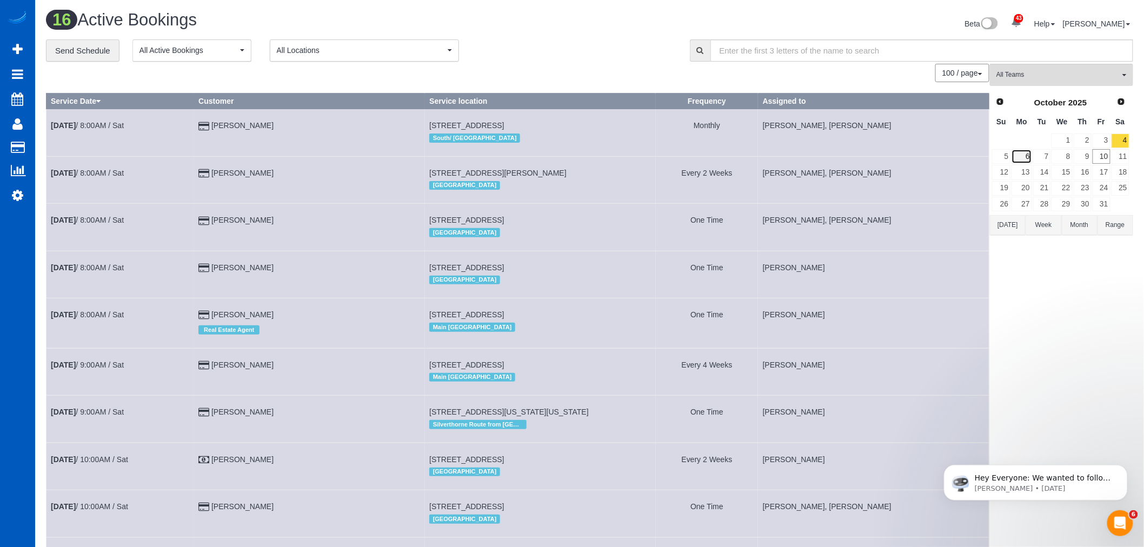
click at [1024, 158] on link "6" at bounding box center [1021, 156] width 20 height 15
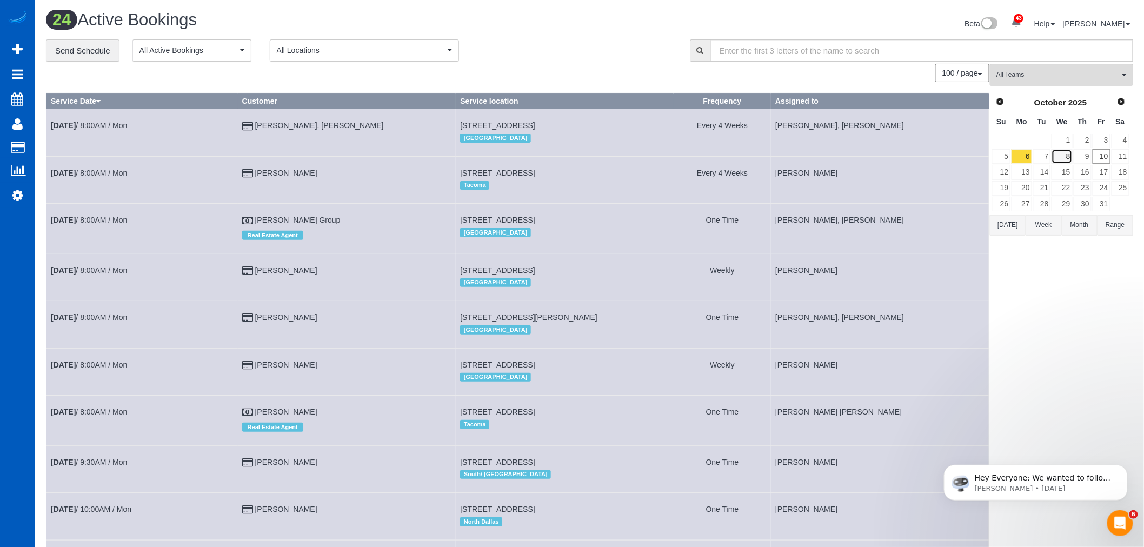
click at [1063, 159] on link "8" at bounding box center [1061, 156] width 21 height 15
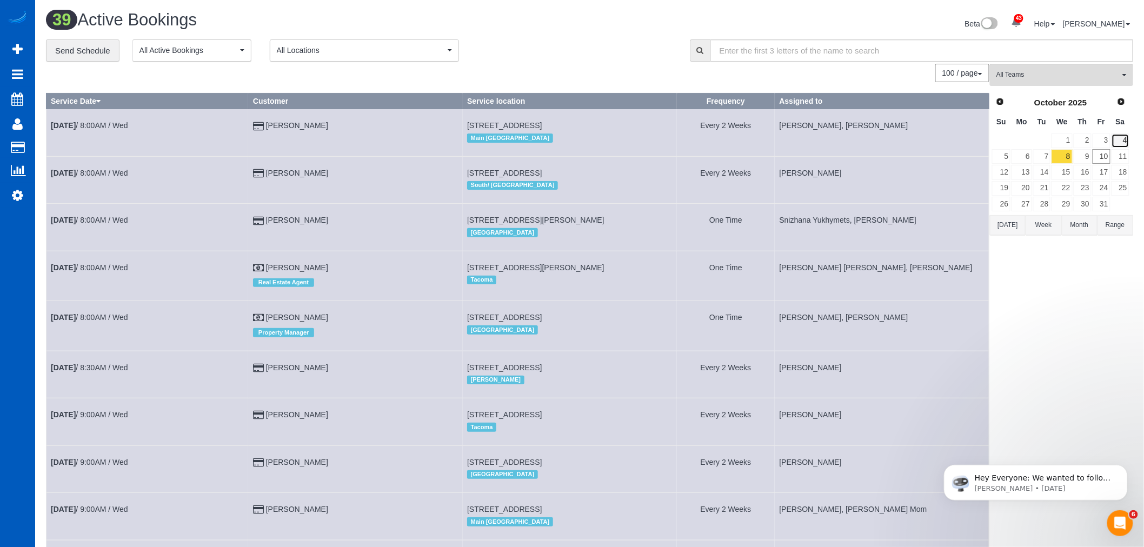
click at [1122, 138] on link "4" at bounding box center [1120, 141] width 18 height 15
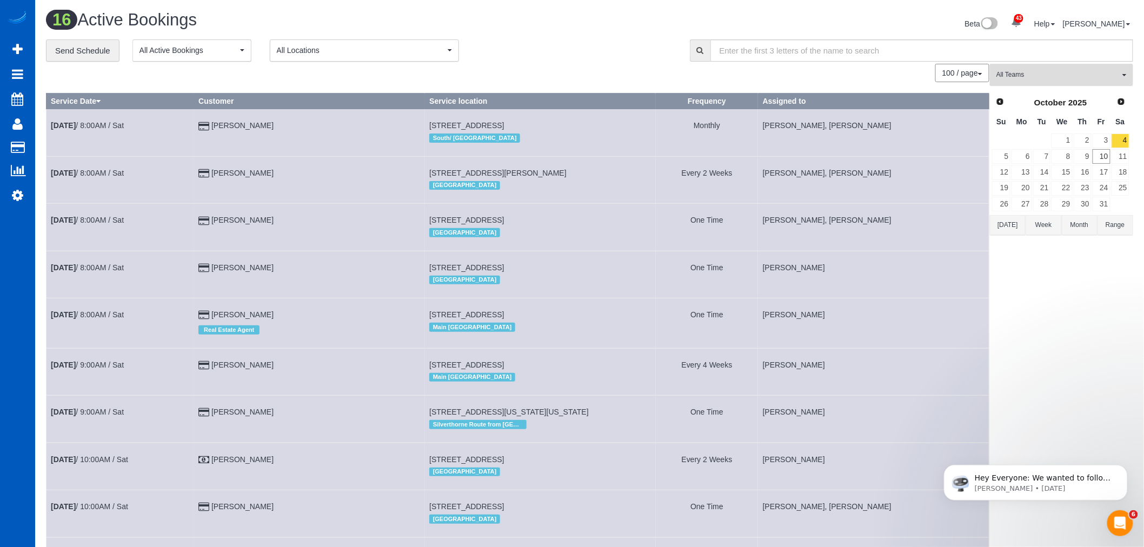
click at [1015, 76] on span "All Teams" at bounding box center [1057, 74] width 123 height 9
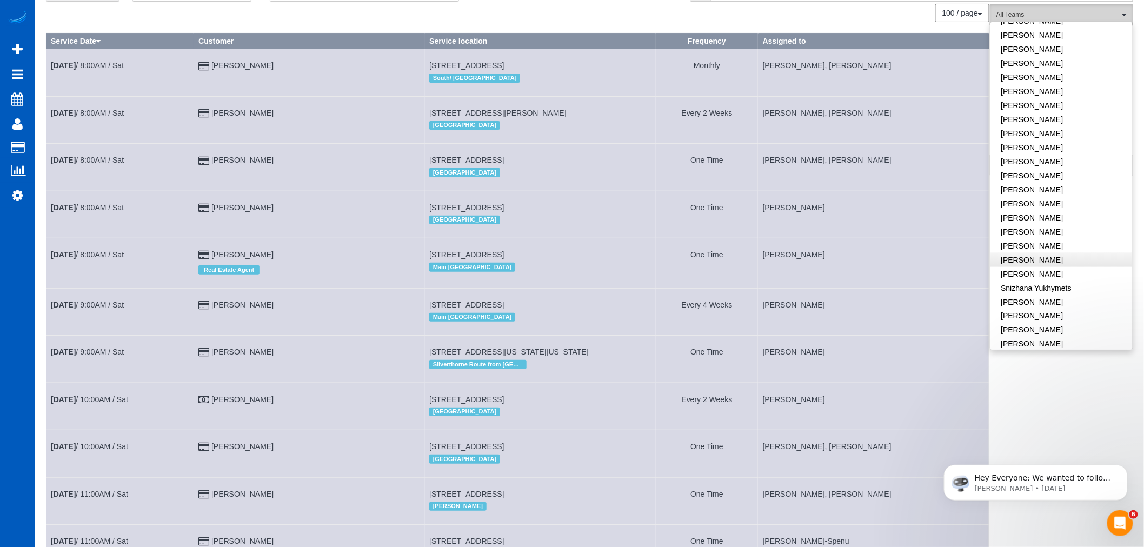
scroll to position [642, 0]
click at [1037, 233] on link "[PERSON_NAME]" at bounding box center [1061, 240] width 142 height 14
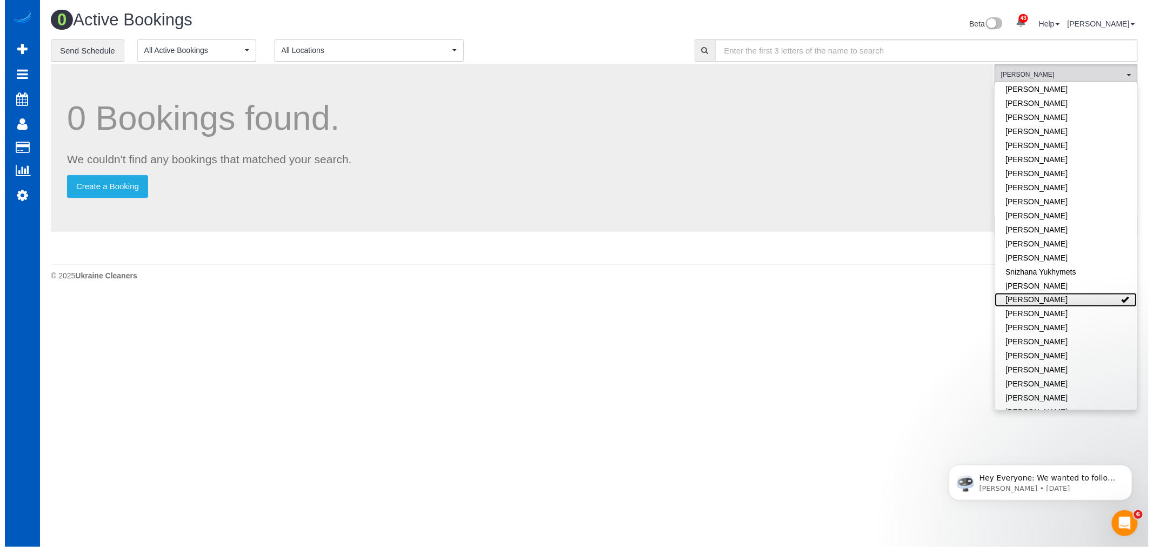
scroll to position [0, 0]
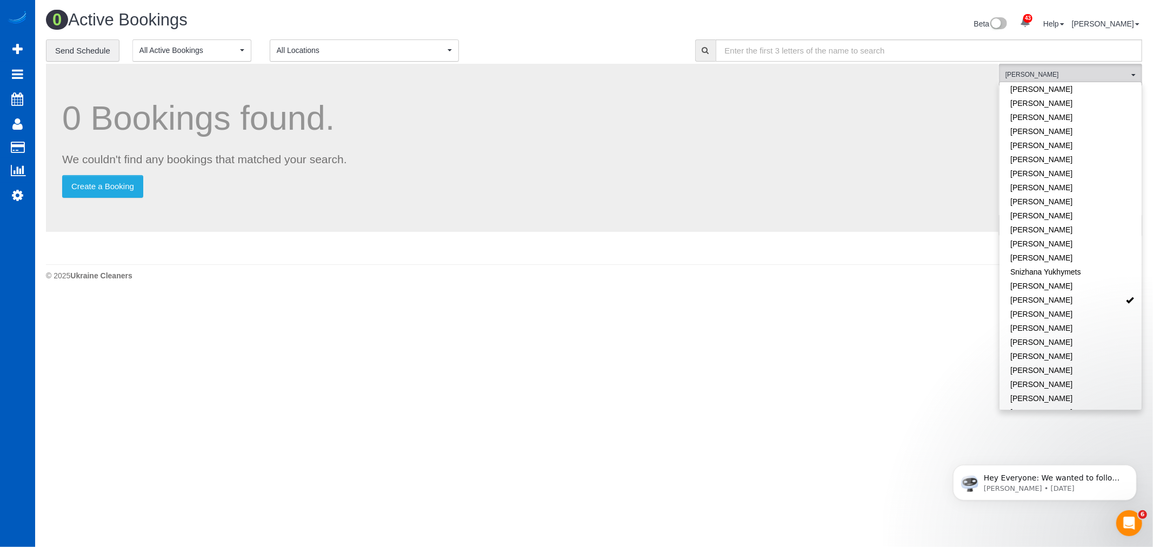
click at [531, 288] on div "0 Active Bookings Beta 43 Your Notifications You have 0 alerts × You have 7 to …" at bounding box center [594, 148] width 1118 height 297
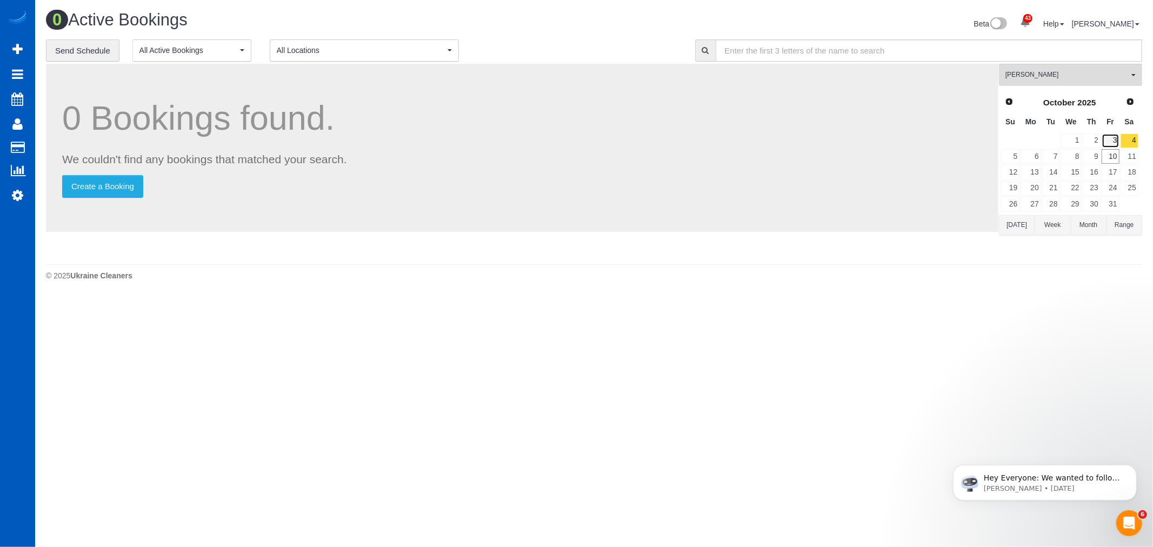
click at [1117, 139] on link "3" at bounding box center [1111, 141] width 18 height 15
click at [1098, 139] on link "2" at bounding box center [1092, 141] width 18 height 15
click at [1010, 158] on link "5" at bounding box center [1010, 156] width 18 height 15
click at [1032, 158] on link "6" at bounding box center [1030, 156] width 20 height 15
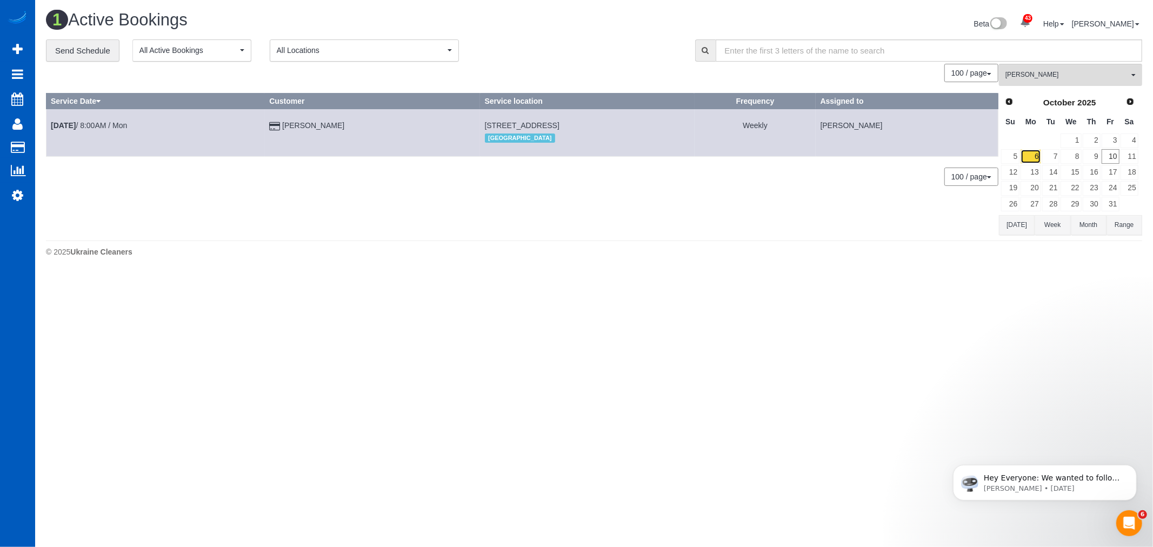
click at [1040, 159] on link "6" at bounding box center [1030, 156] width 20 height 15
click at [1044, 160] on link "7" at bounding box center [1051, 156] width 18 height 15
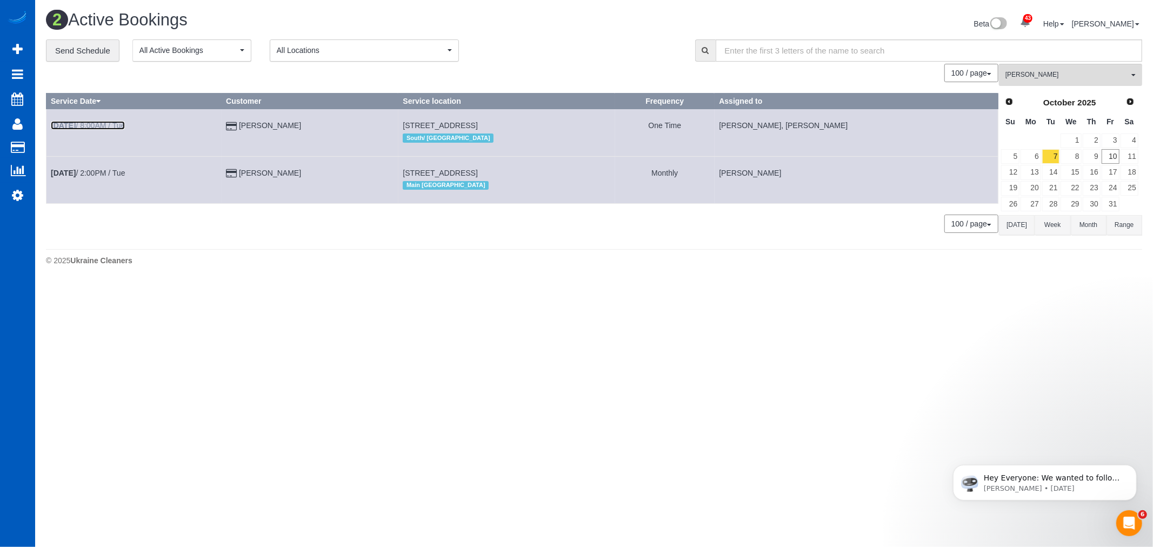
click at [88, 128] on link "Oct 7th / 8:00AM / Tue" at bounding box center [88, 125] width 74 height 9
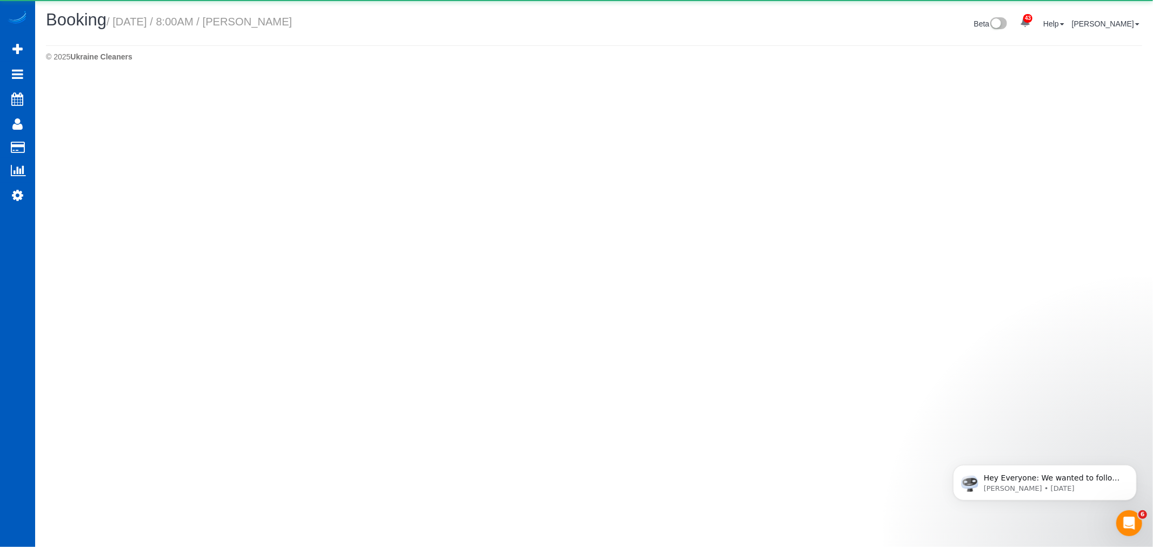
select select "WA"
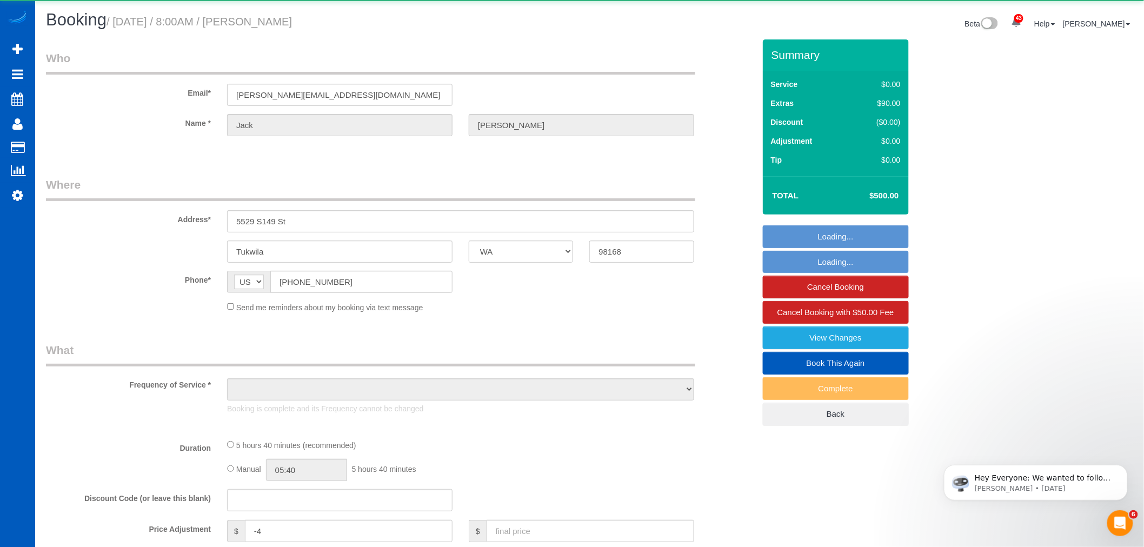
select select "object:51928"
select select "string:fspay-8ec7d7f8-f149-4702-927c-e8aaa261bd3d"
select select "199"
select select "1001"
select select "3"
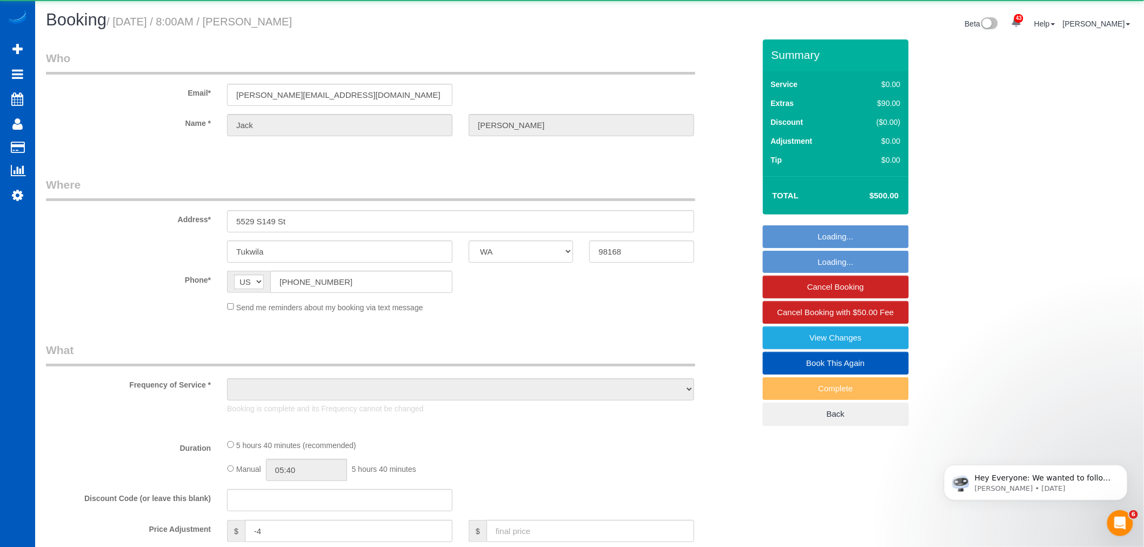
select select "2"
select select "spot194"
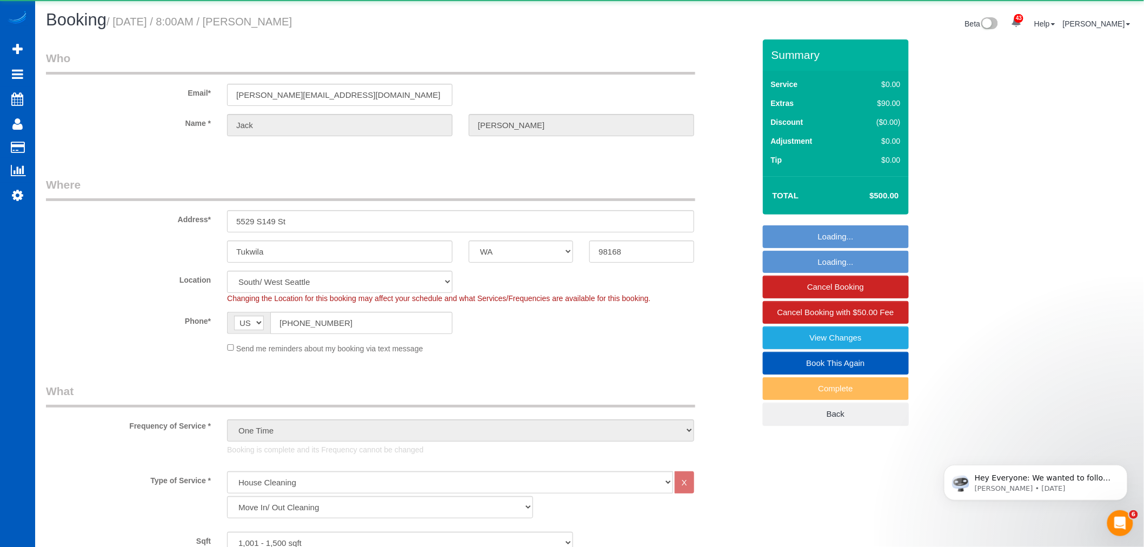
select select "1001"
select select "3"
select select "2"
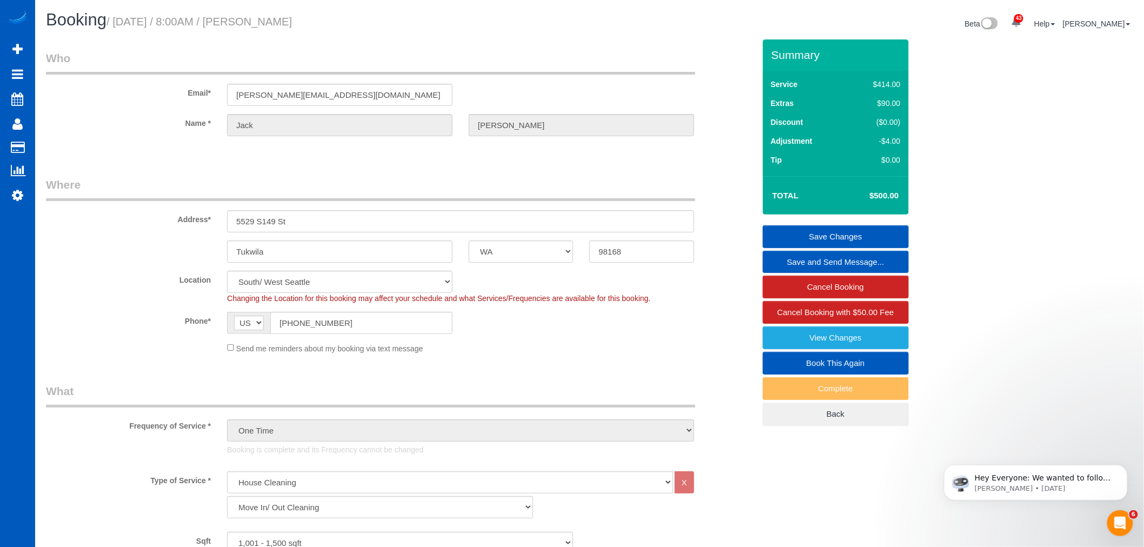
click at [382, 404] on legend "What" at bounding box center [370, 395] width 649 height 24
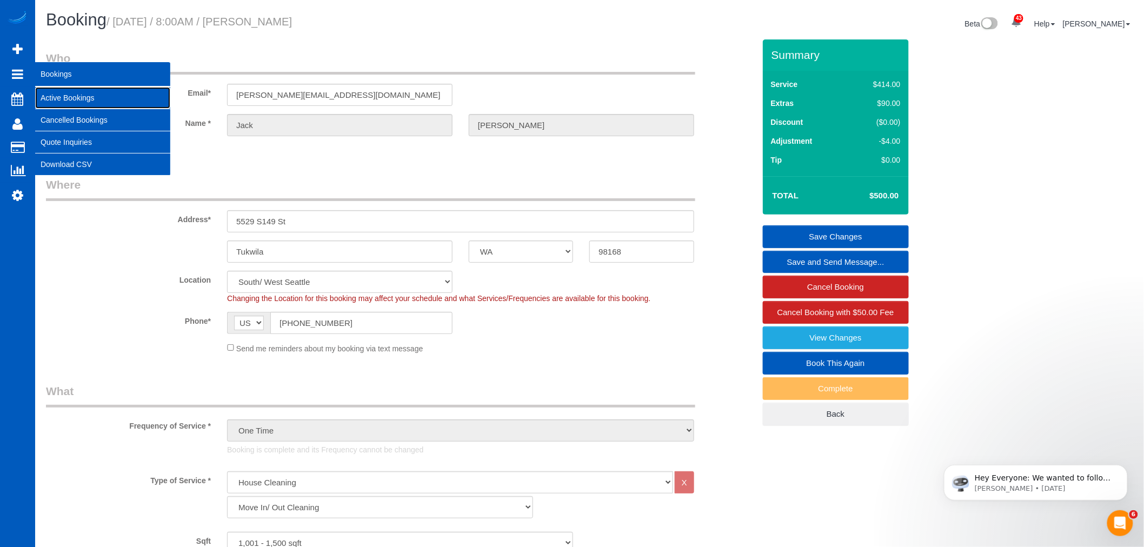
click at [46, 89] on link "Active Bookings" at bounding box center [102, 98] width 135 height 22
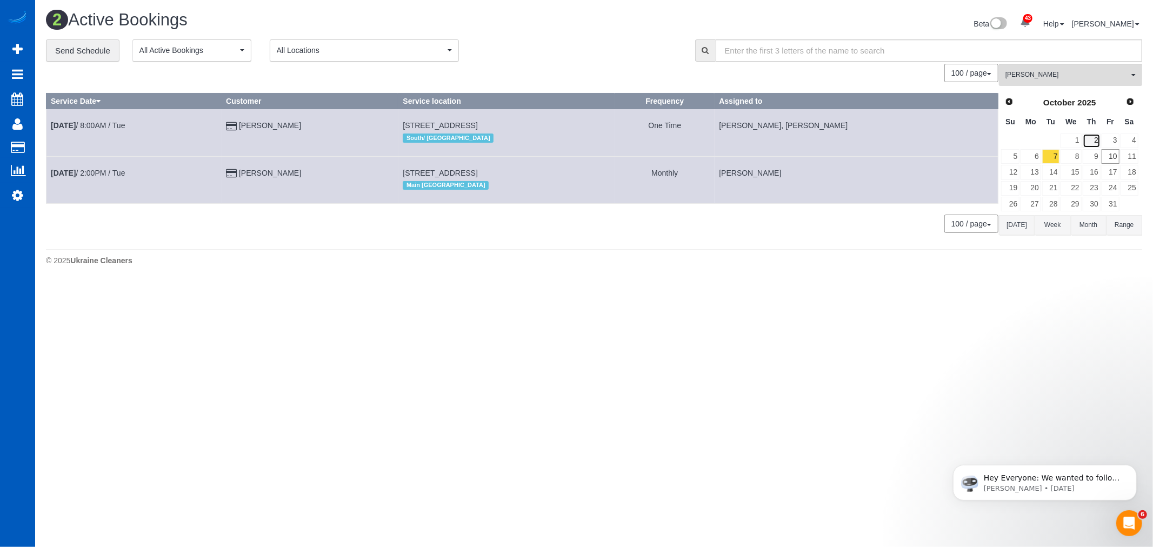
click at [1093, 147] on link "2" at bounding box center [1092, 141] width 18 height 15
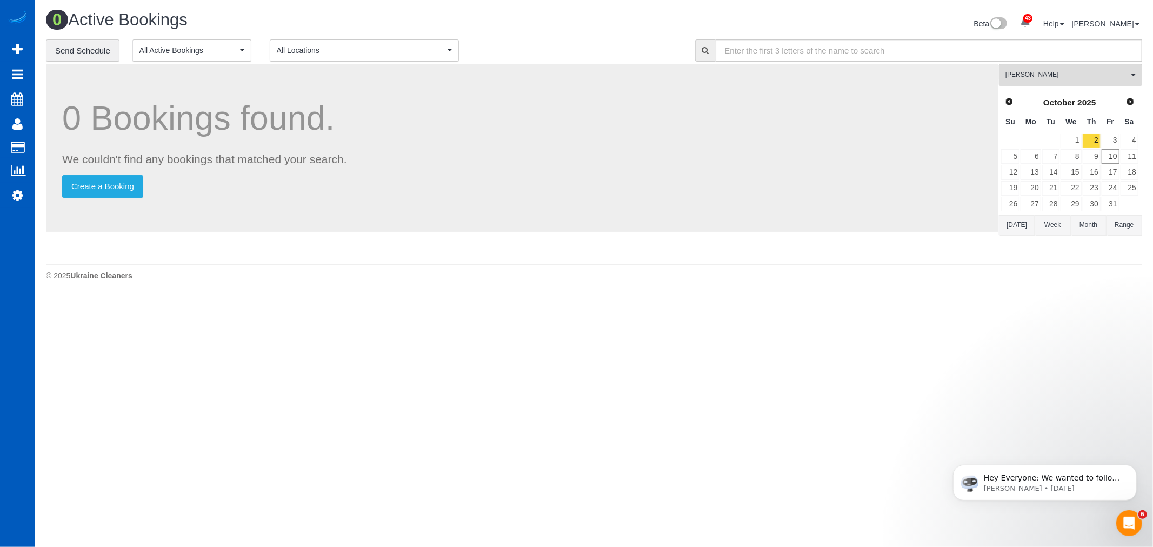
click at [1092, 88] on div "Tatiana Sitnik All Teams Remove Team Filters Alina Kruchok Alona Tarasiuk Alona…" at bounding box center [1070, 161] width 143 height 195
click at [1083, 78] on span "[PERSON_NAME]" at bounding box center [1066, 74] width 123 height 9
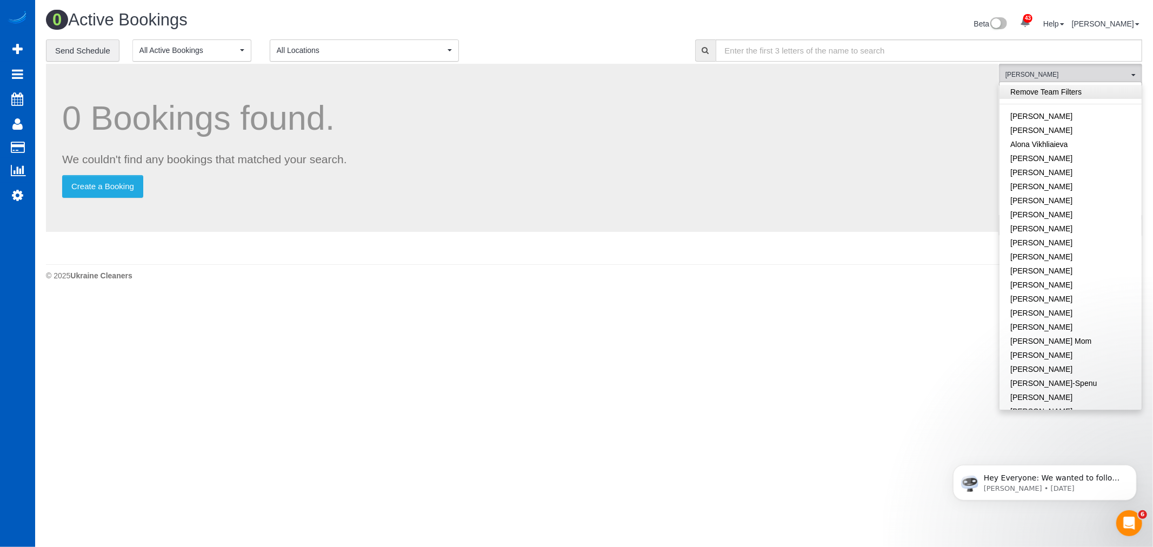
click at [1075, 89] on link "Remove Team Filters" at bounding box center [1070, 92] width 142 height 14
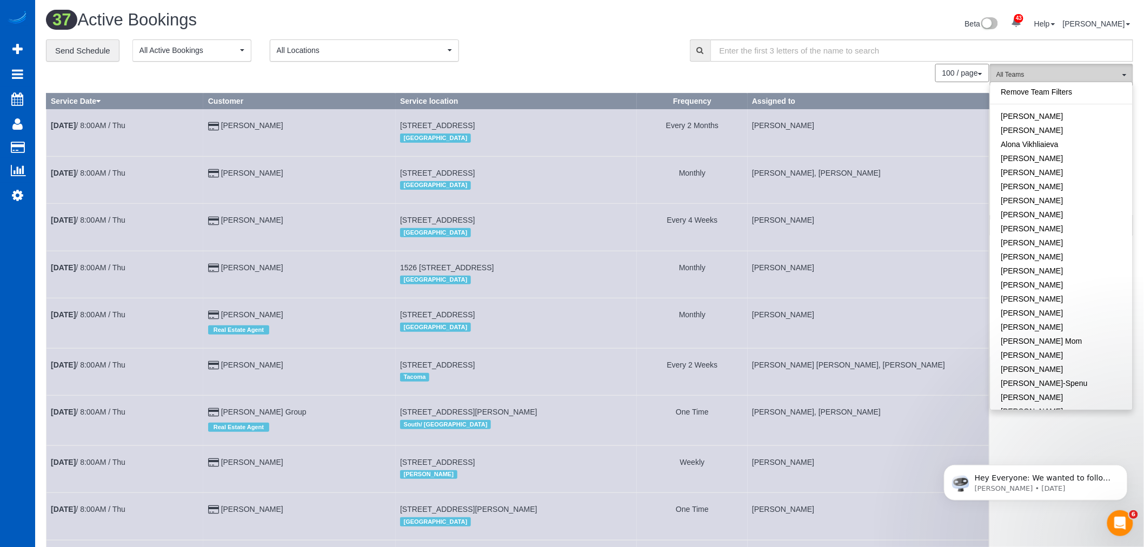
click at [1039, 68] on button "All Teams" at bounding box center [1061, 75] width 143 height 22
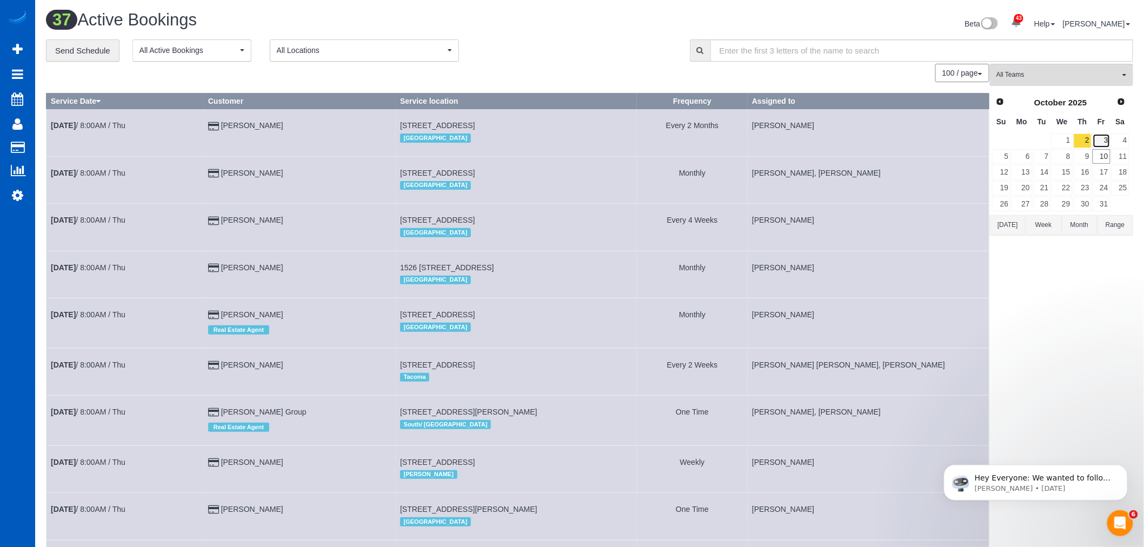
click at [1098, 141] on link "3" at bounding box center [1101, 141] width 18 height 15
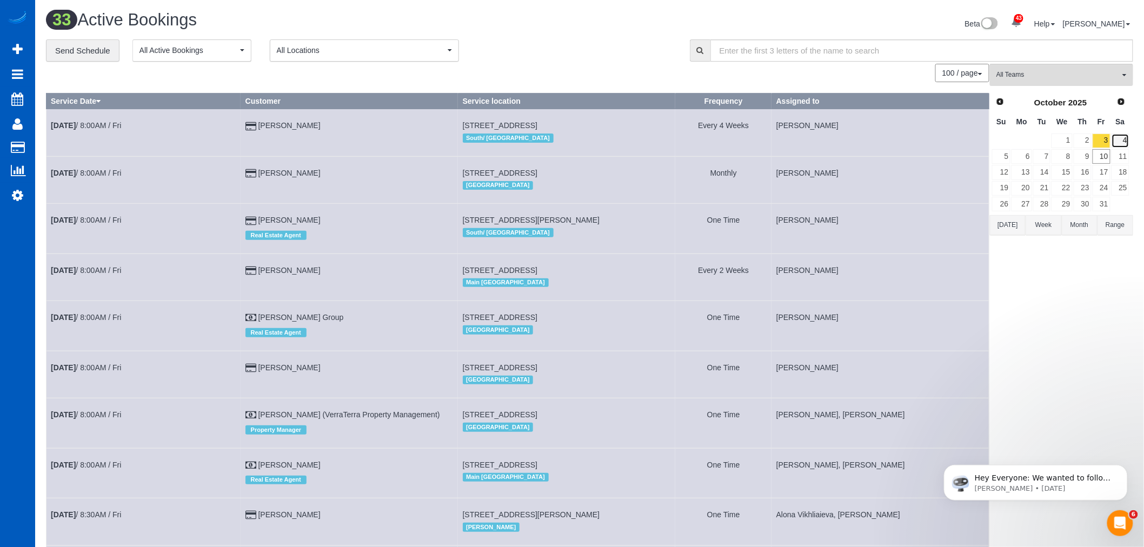
click at [1125, 147] on link "4" at bounding box center [1120, 141] width 18 height 15
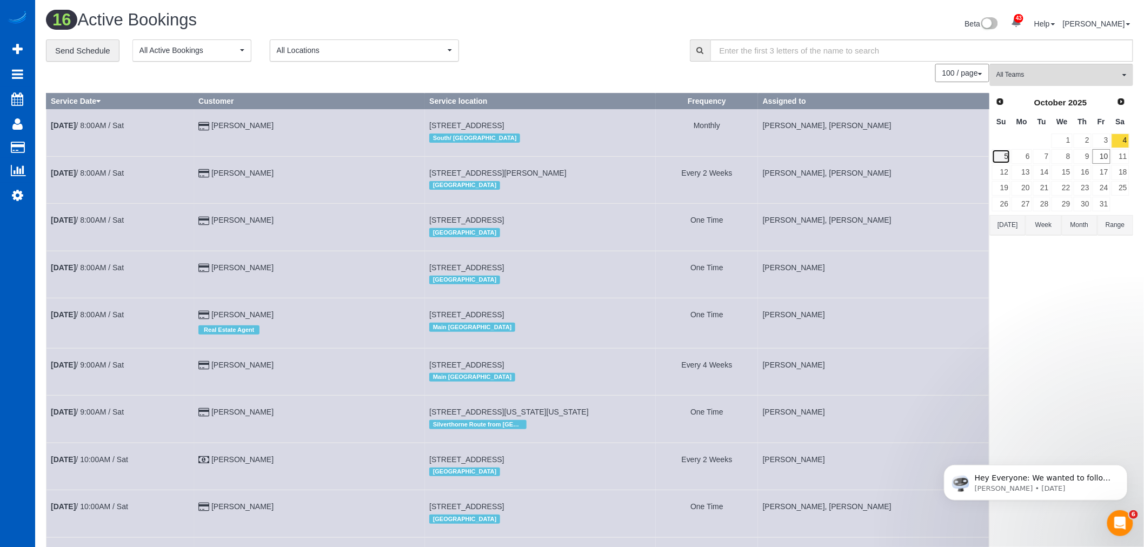
click at [1000, 153] on link "5" at bounding box center [1001, 156] width 18 height 15
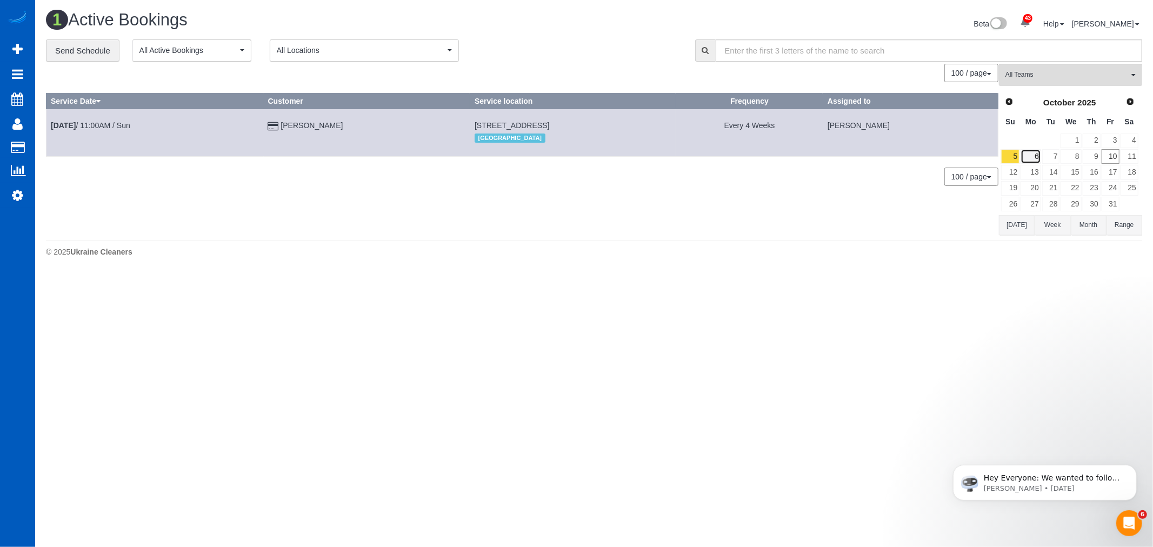
click at [1029, 158] on link "6" at bounding box center [1030, 156] width 20 height 15
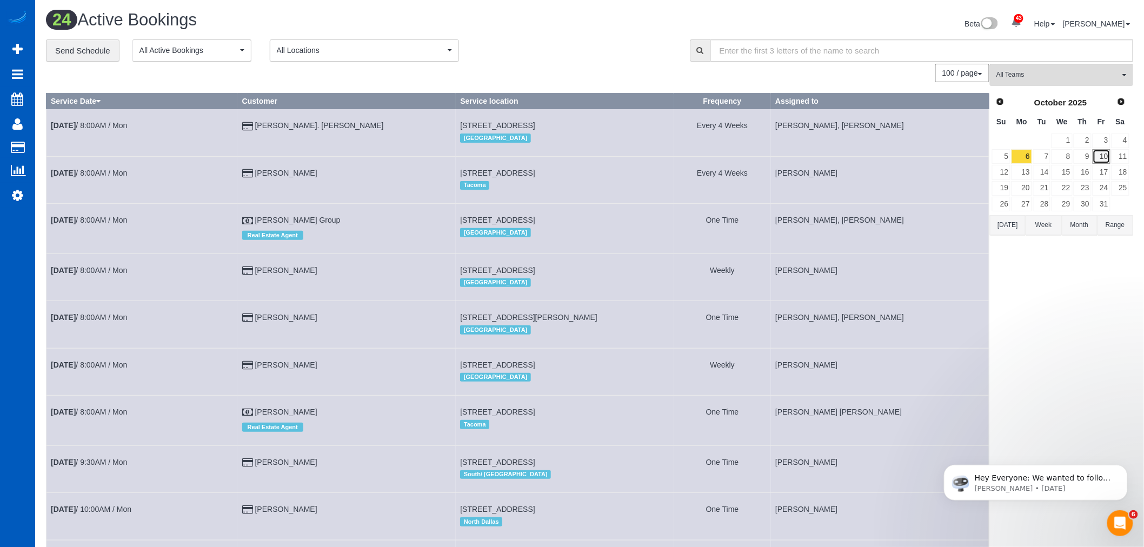
click at [1107, 150] on link "10" at bounding box center [1101, 156] width 18 height 15
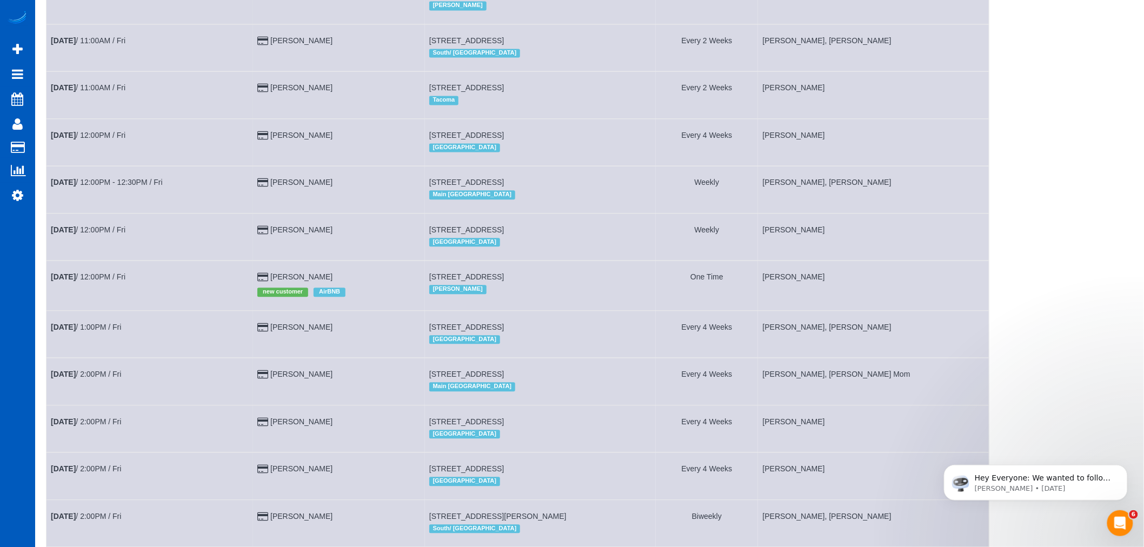
scroll to position [960, 0]
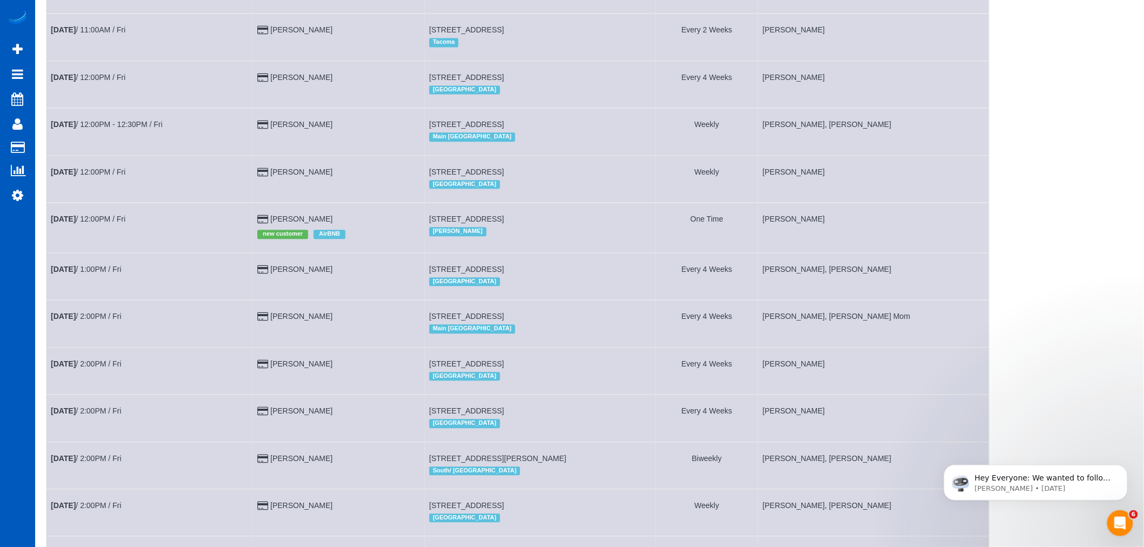
drag, startPoint x: 438, startPoint y: 238, endPoint x: 575, endPoint y: 236, distance: 137.3
click at [575, 236] on td "3302 177th Pl Sw, Lynnwood, WA 98037 Everett" at bounding box center [540, 228] width 231 height 50
drag, startPoint x: 566, startPoint y: 238, endPoint x: 1008, endPoint y: 232, distance: 442.2
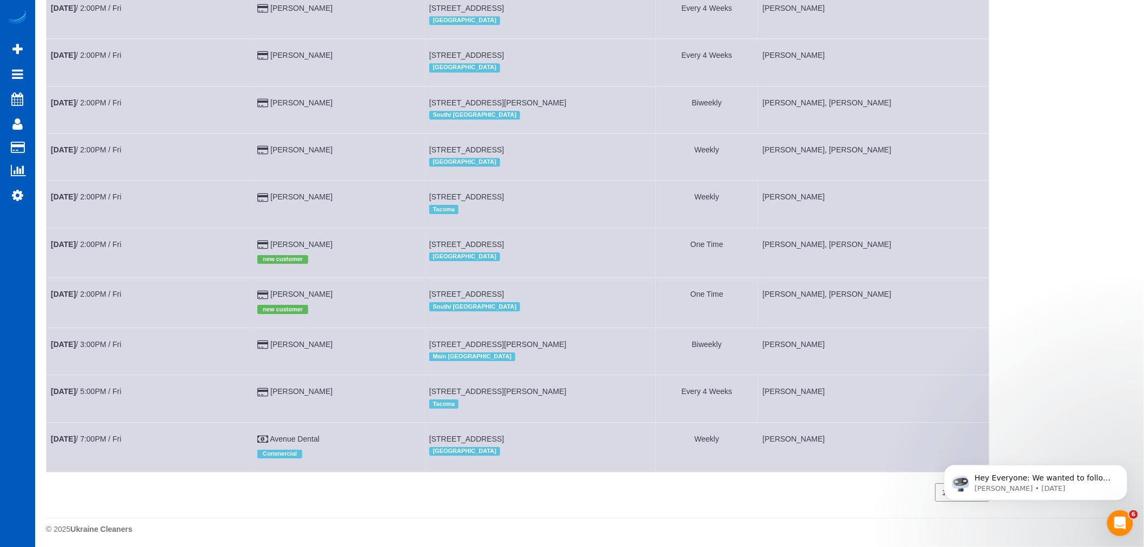
scroll to position [1321, 0]
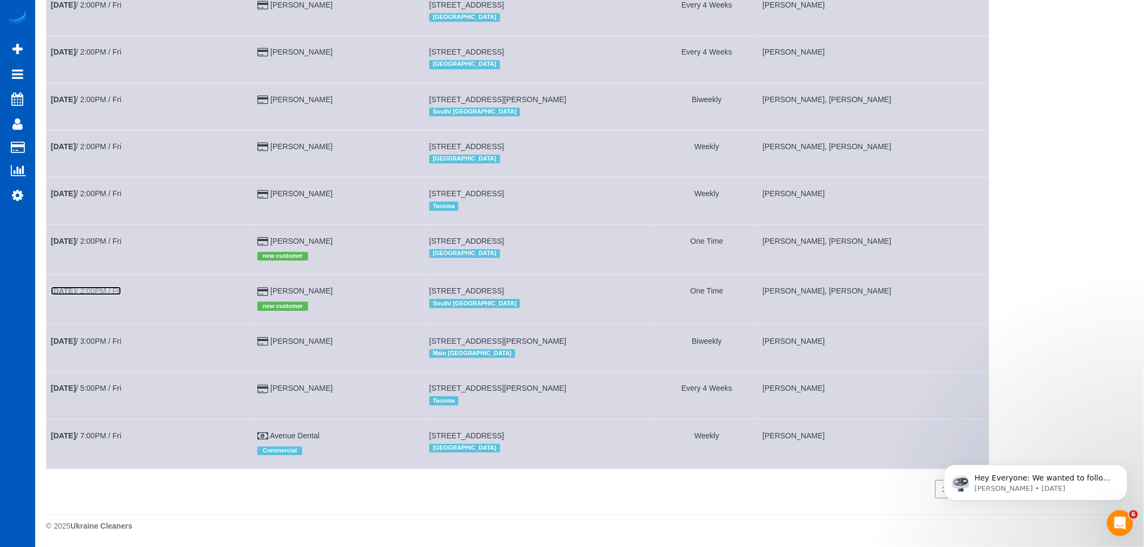
click at [95, 295] on link "Oct 10th / 2:00PM / Fri" at bounding box center [86, 290] width 70 height 9
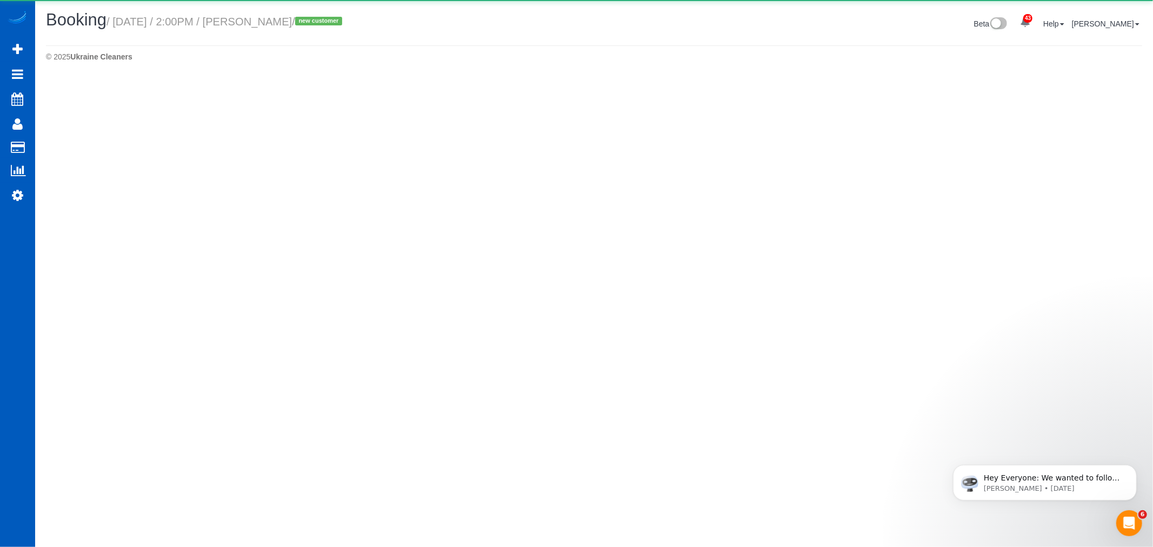
select select "WA"
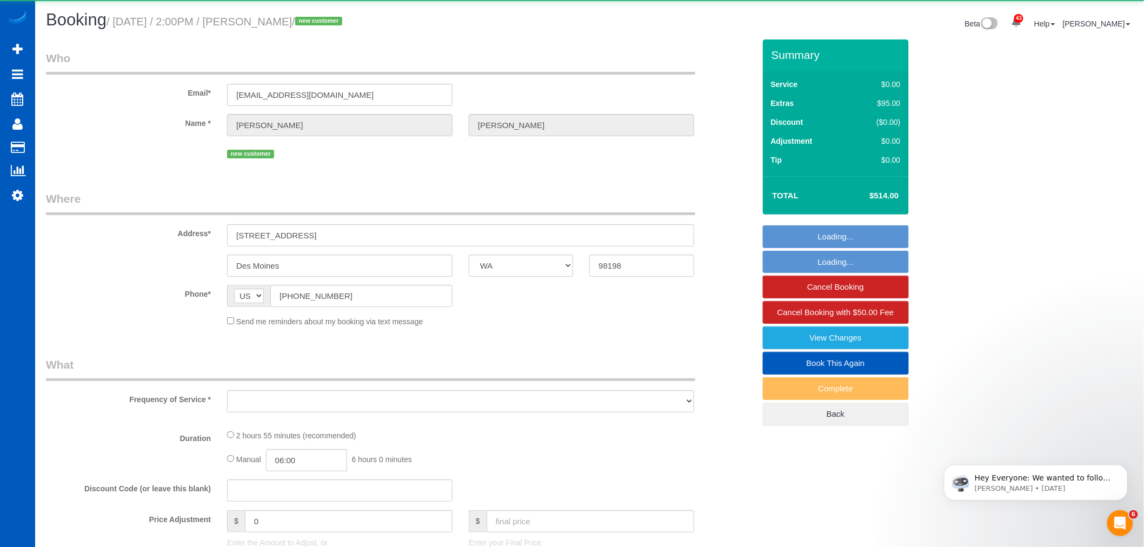
select select "object:54859"
select select "string:fspay-f200a4eb-1ec5-42fb-bae4-968f029aa9c9"
select select "199"
select select "2501"
select select "spot199"
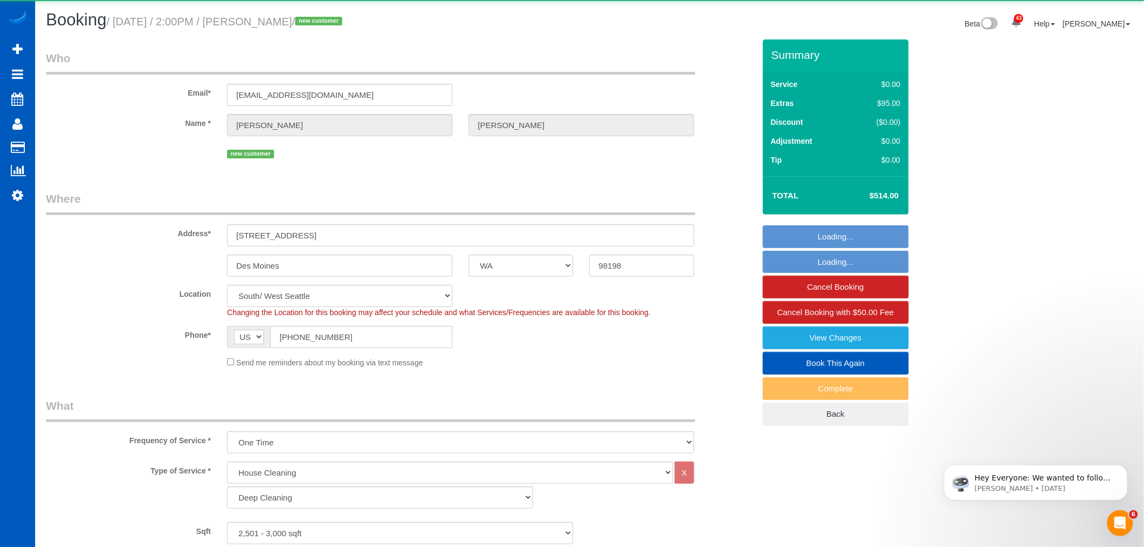
select select "object:55059"
select select "2501"
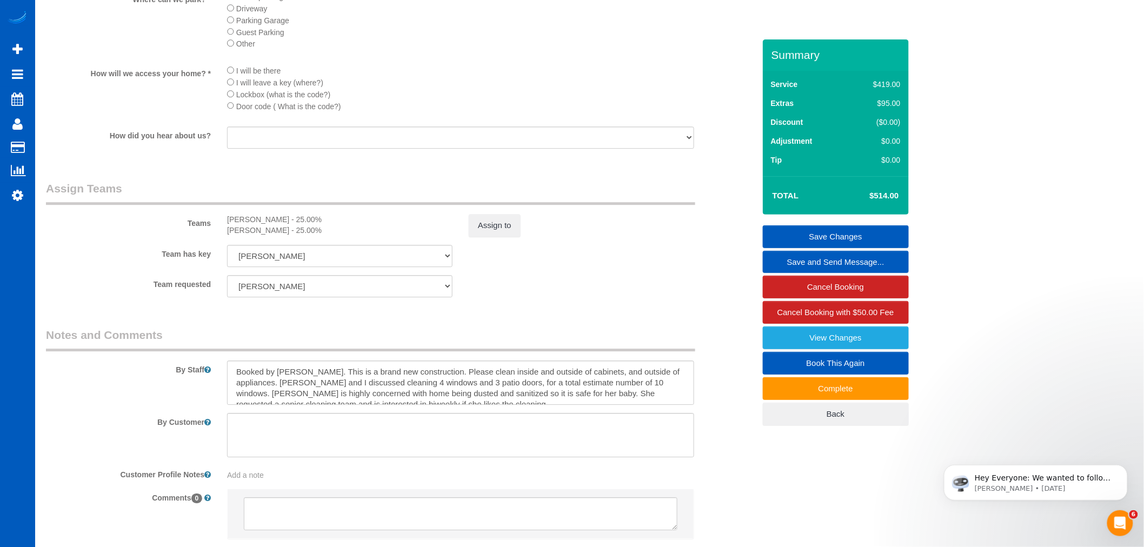
scroll to position [1321, 0]
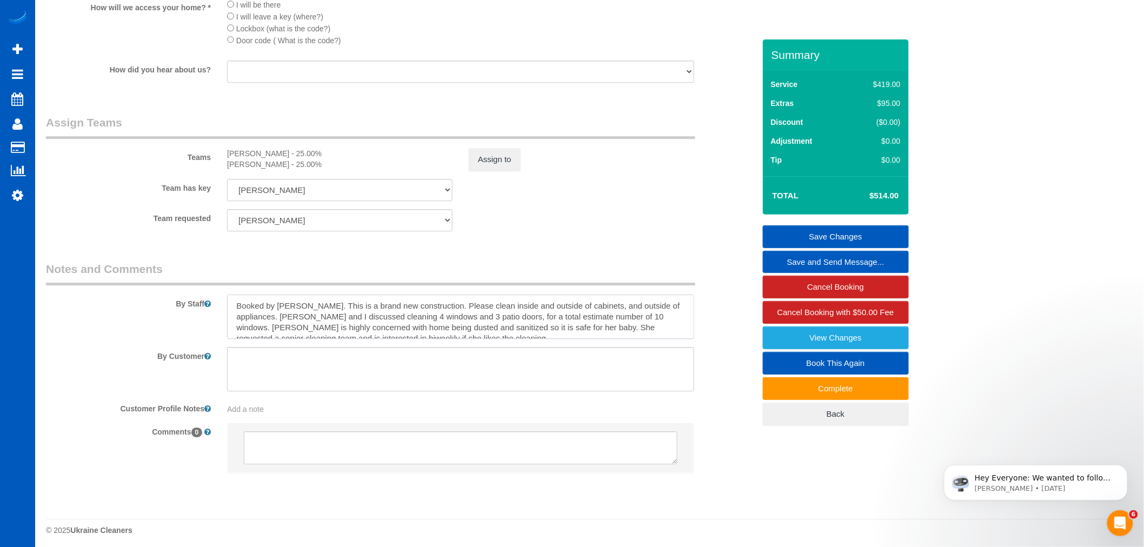
click at [355, 331] on textarea at bounding box center [460, 317] width 467 height 44
drag, startPoint x: 381, startPoint y: 331, endPoint x: 347, endPoint y: 335, distance: 33.8
click at [347, 335] on textarea at bounding box center [460, 317] width 467 height 44
click at [434, 339] on textarea at bounding box center [460, 317] width 467 height 44
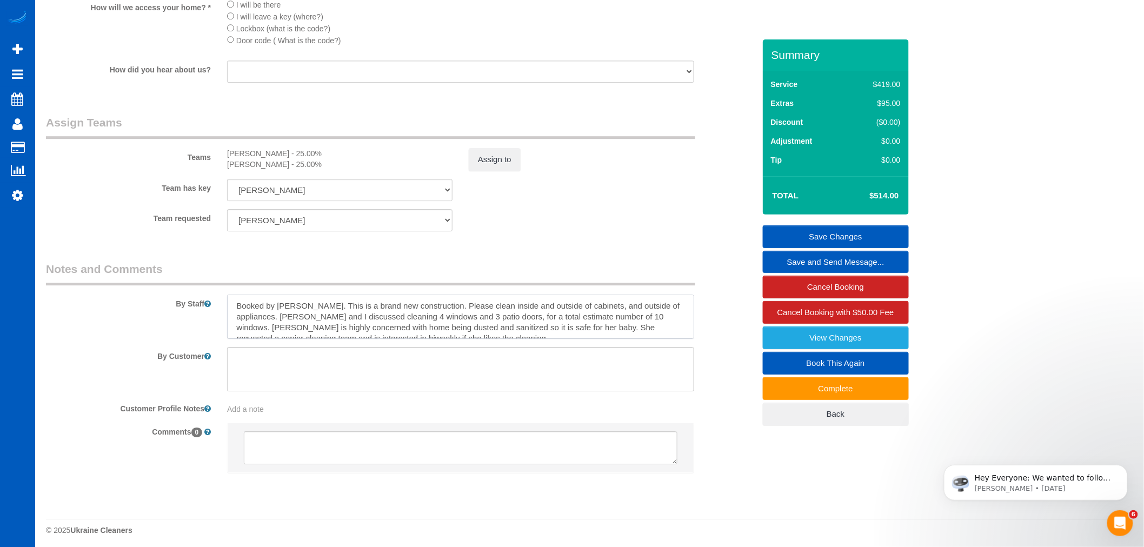
click at [238, 318] on textarea at bounding box center [460, 317] width 467 height 44
drag, startPoint x: 238, startPoint y: 319, endPoint x: 444, endPoint y: 361, distance: 210.7
click at [444, 361] on sui-booking-comments "By Staff By Customer Customer Profile Notes Add a note Comments 0" at bounding box center [400, 372] width 709 height 223
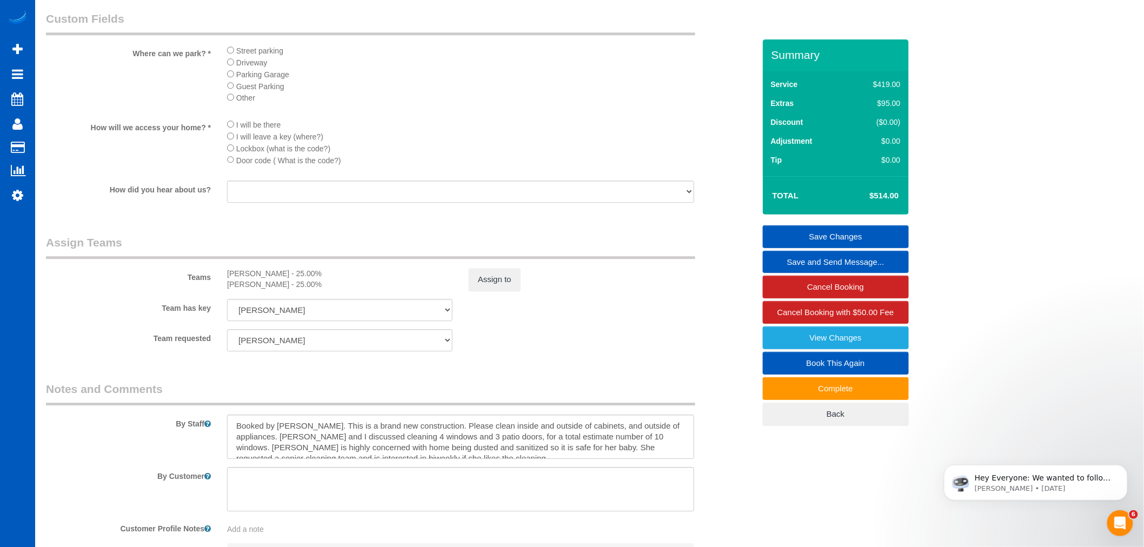
click at [503, 321] on div "Team has key Oksana Milisevych Oksana Romaniuk Alina Kruchok Anzhela Trokhymiuk…" at bounding box center [400, 310] width 725 height 22
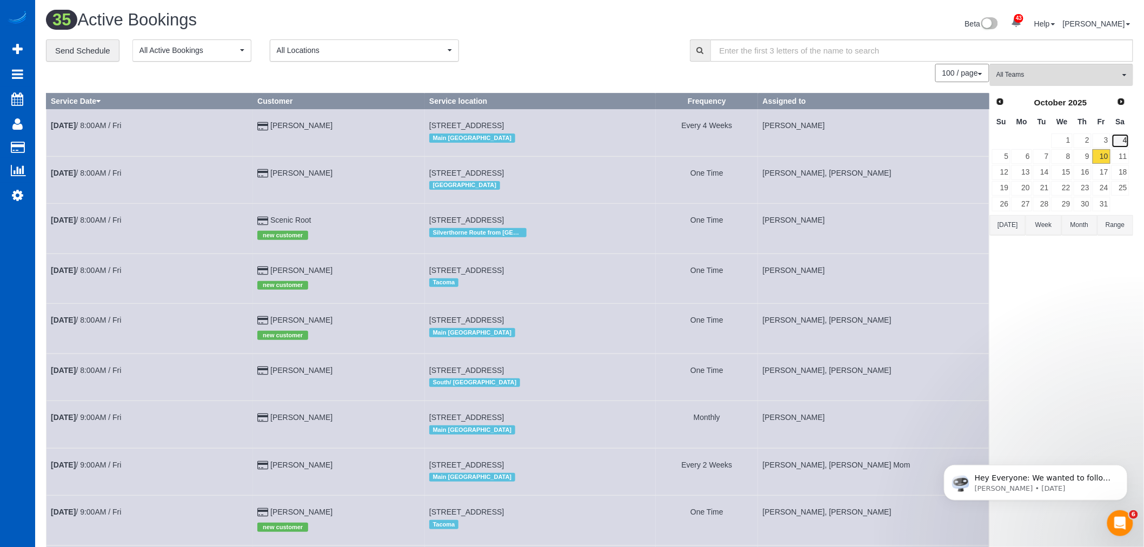
click at [1115, 148] on link "4" at bounding box center [1120, 141] width 18 height 15
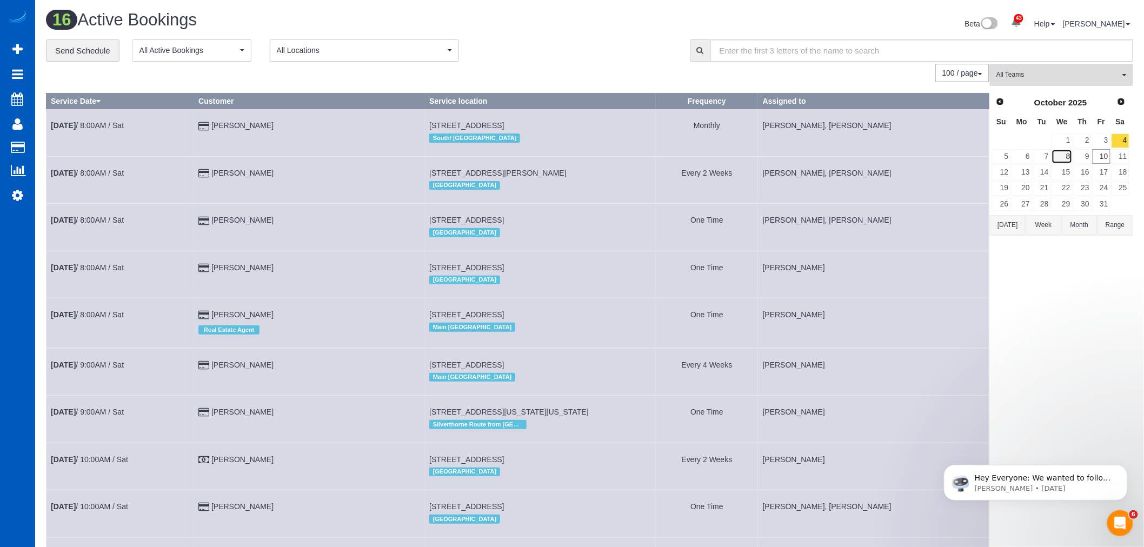
click at [1059, 154] on link "8" at bounding box center [1061, 156] width 21 height 15
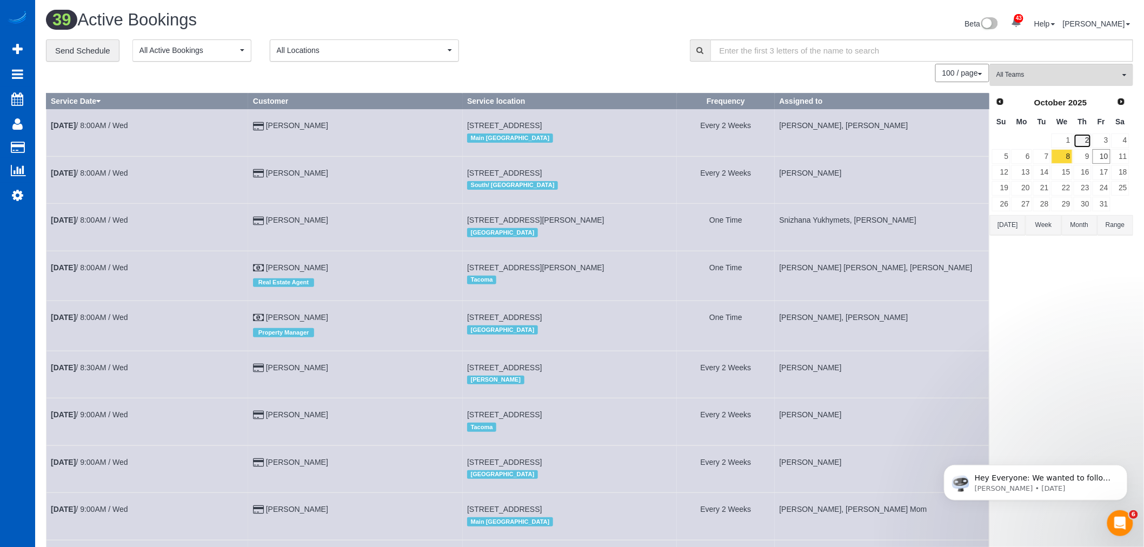
click at [1083, 146] on link "2" at bounding box center [1082, 141] width 18 height 15
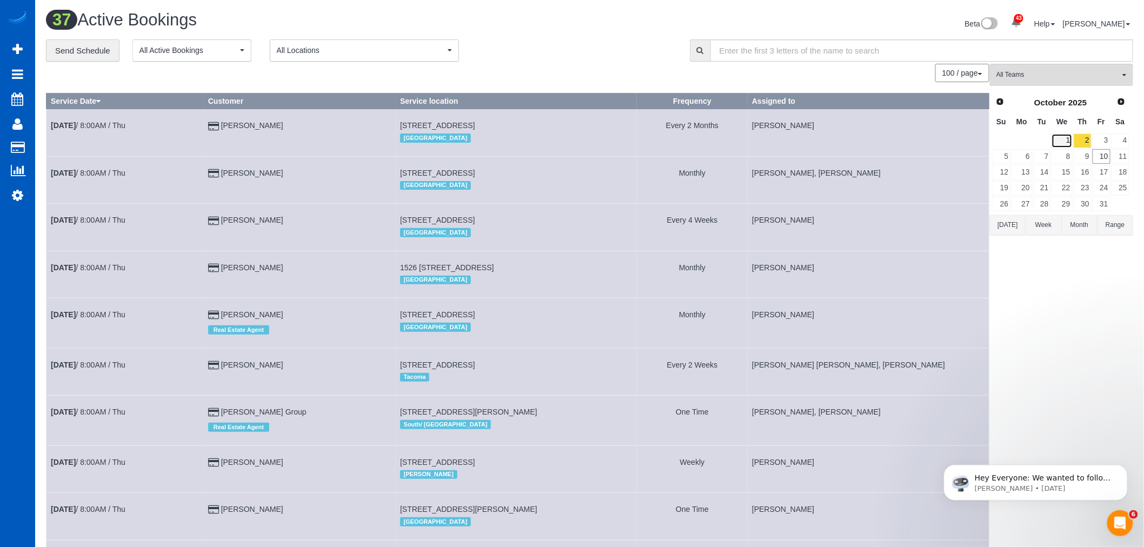
click at [1062, 142] on link "1" at bounding box center [1061, 141] width 21 height 15
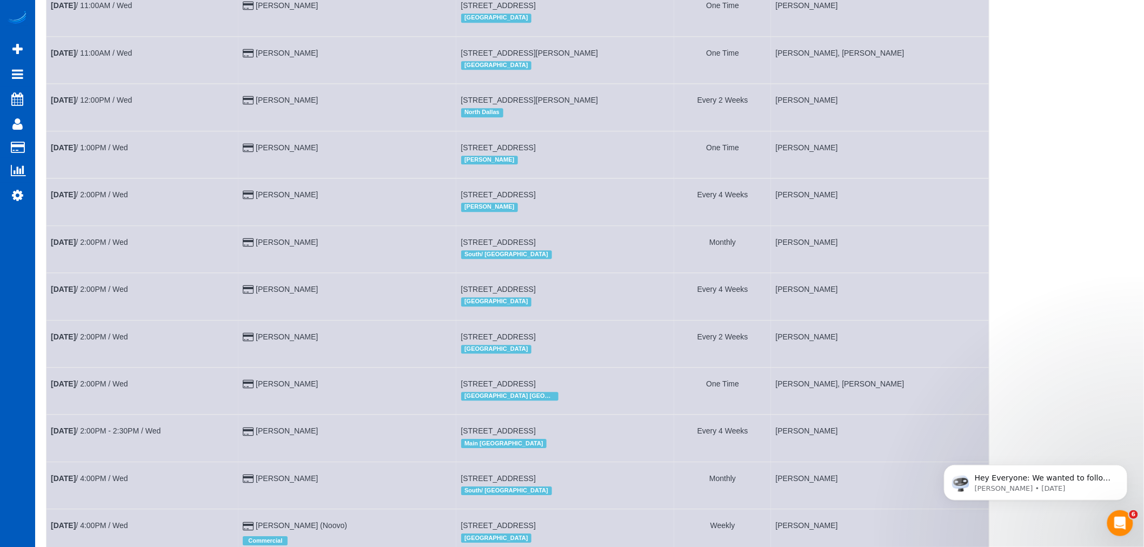
scroll to position [1081, 0]
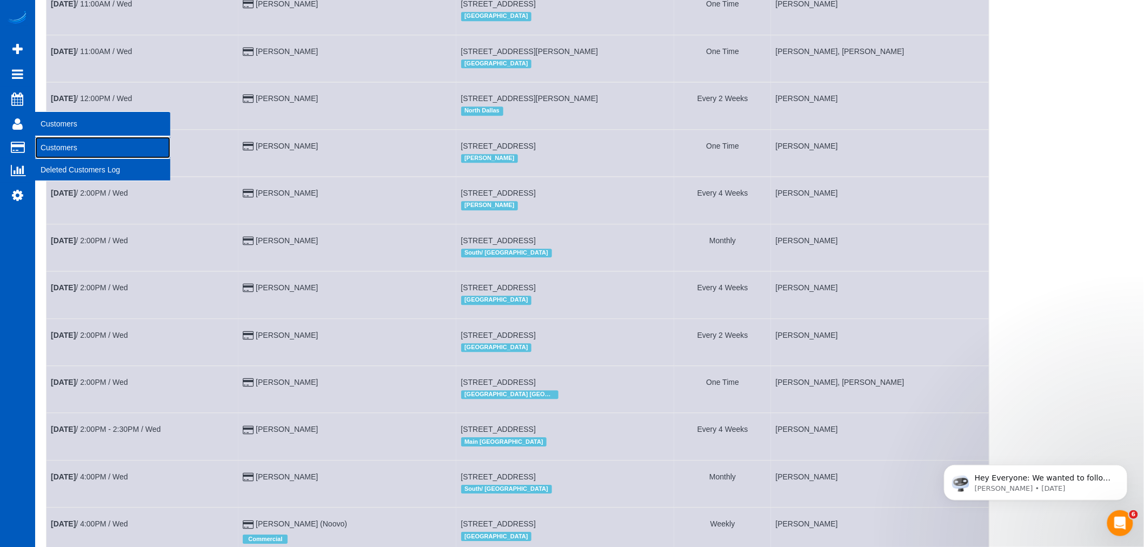
click at [41, 142] on link "Customers" at bounding box center [102, 148] width 135 height 22
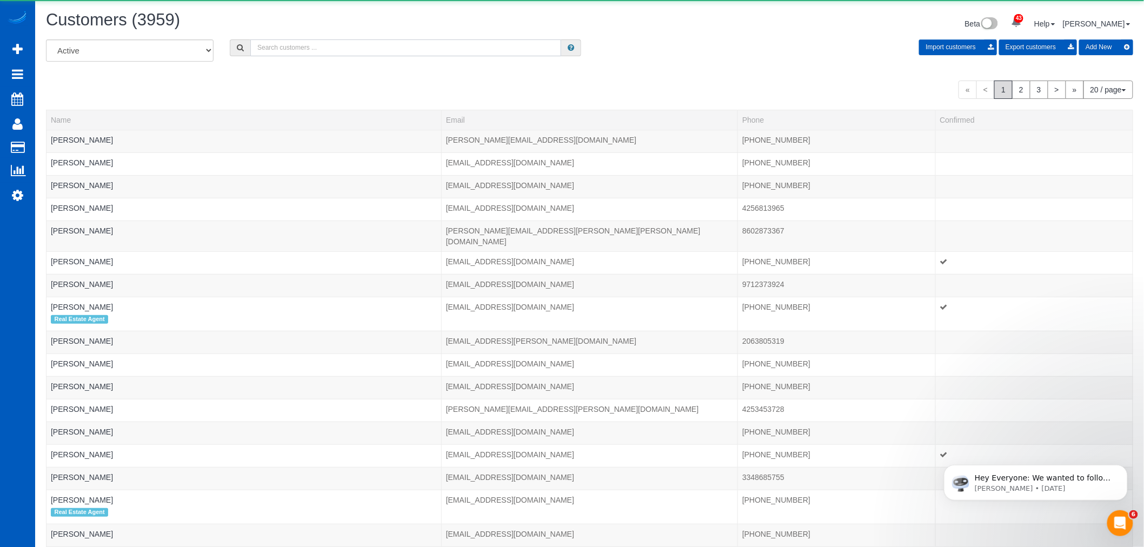
click at [304, 49] on input "text" at bounding box center [405, 47] width 311 height 17
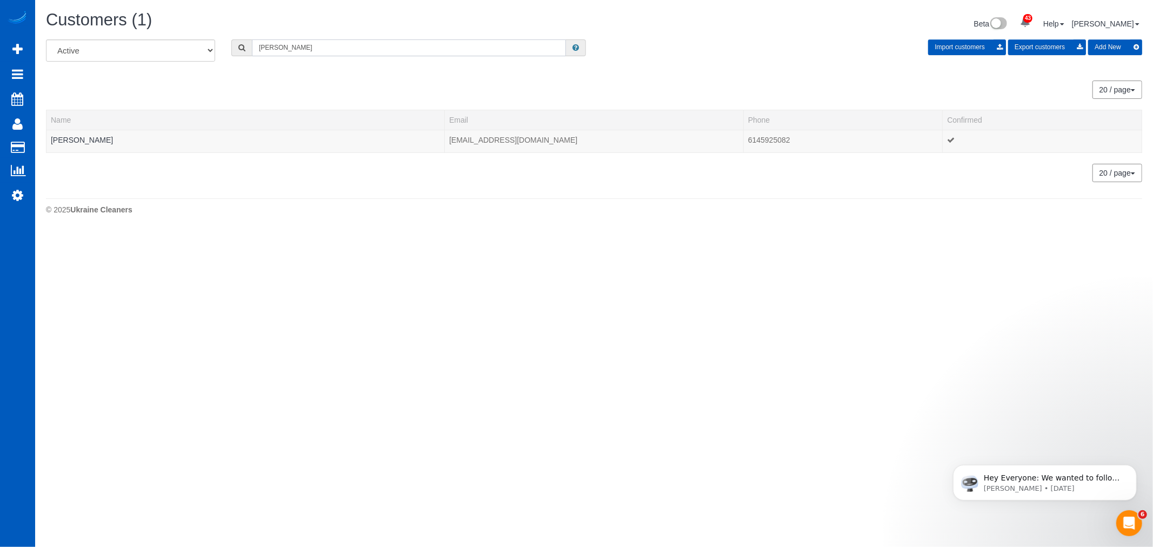
drag, startPoint x: 299, startPoint y: 45, endPoint x: 203, endPoint y: 68, distance: 98.9
click at [203, 68] on div "All Active Archived keegan Import customers Export customers Add New" at bounding box center [594, 54] width 1112 height 30
type input "dylan"
click at [77, 144] on td "Dylan Kegen" at bounding box center [245, 141] width 398 height 23
click at [78, 142] on link "Dylan Kegen" at bounding box center [82, 140] width 62 height 9
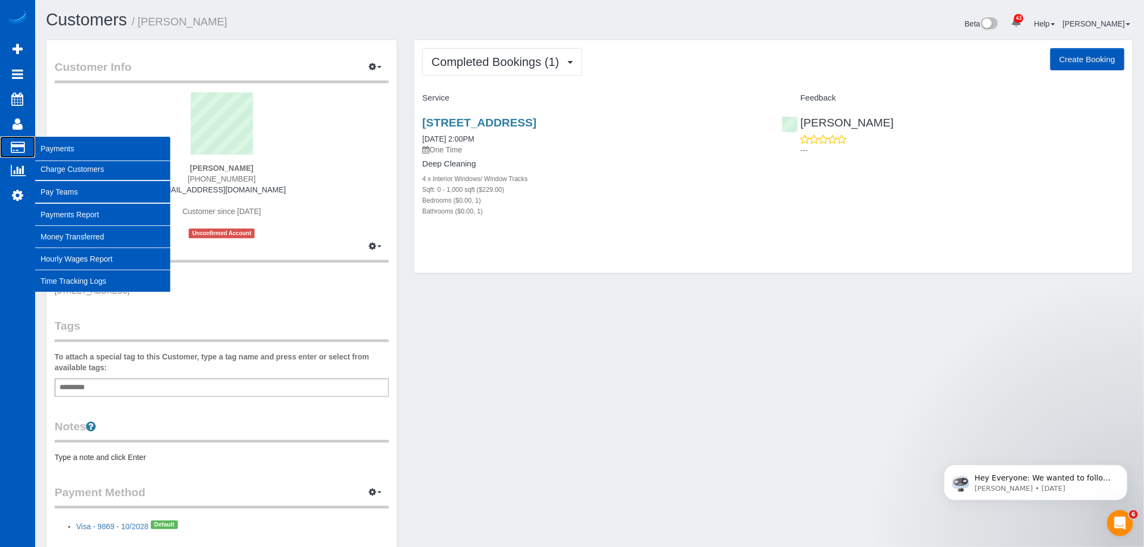
click at [56, 149] on span "Payments" at bounding box center [102, 148] width 135 height 25
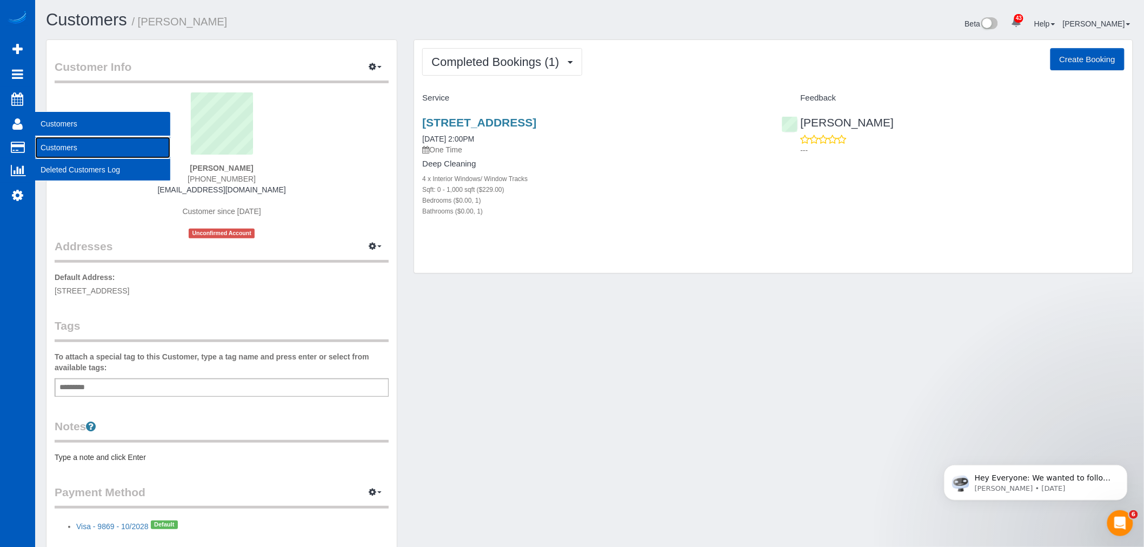
click at [71, 143] on link "Customers" at bounding box center [102, 148] width 135 height 22
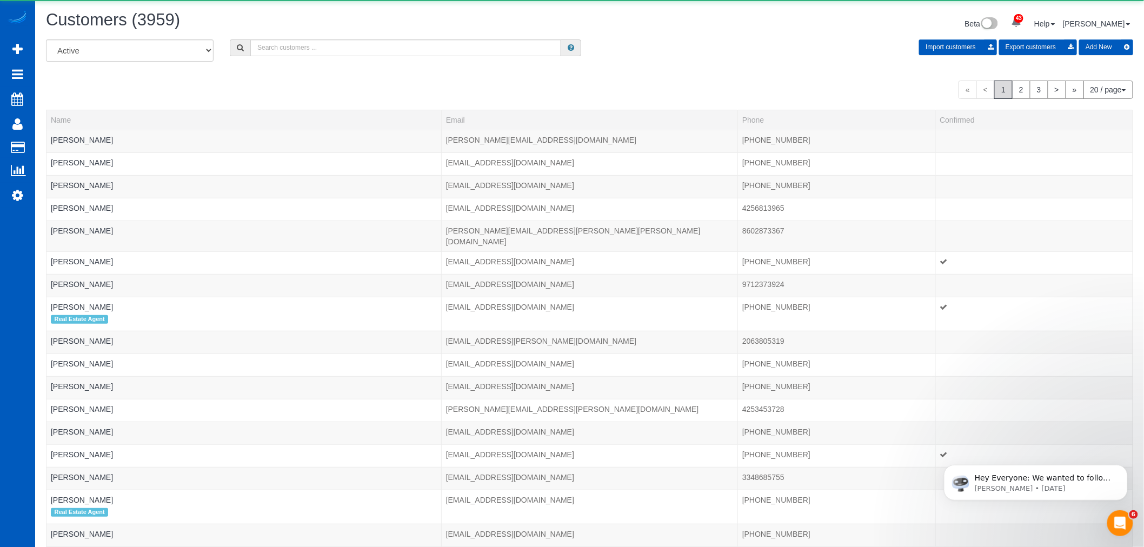
click at [323, 58] on div "All Active Archived Import customers Export customers Add New" at bounding box center [589, 54] width 1103 height 30
drag, startPoint x: 327, startPoint y: 55, endPoint x: 331, endPoint y: 50, distance: 6.9
click at [328, 55] on input "text" at bounding box center [405, 47] width 311 height 17
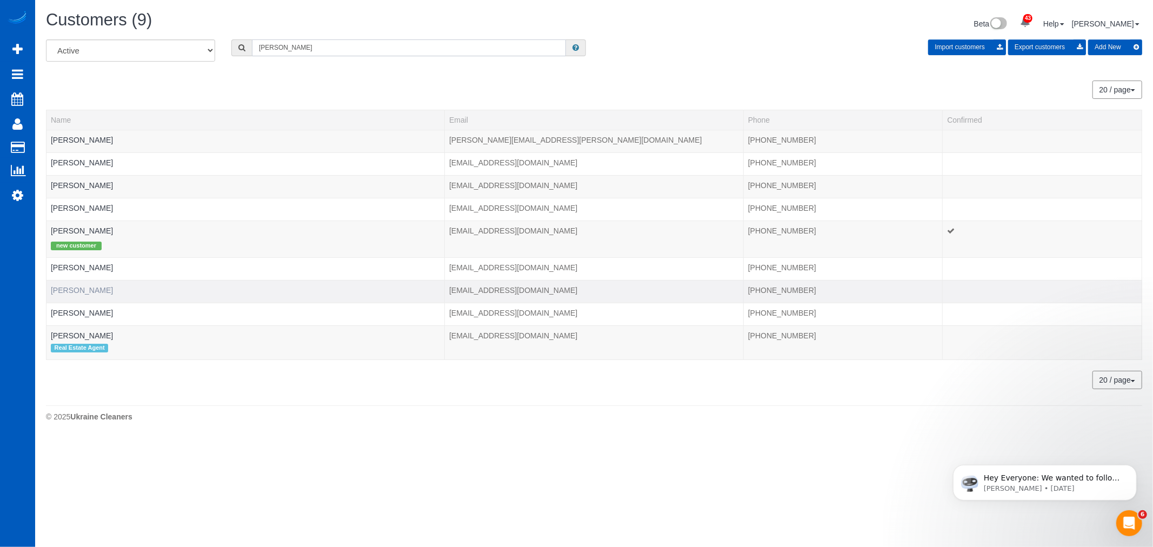
type input "roth"
click at [62, 294] on link "Max Roth" at bounding box center [82, 290] width 62 height 9
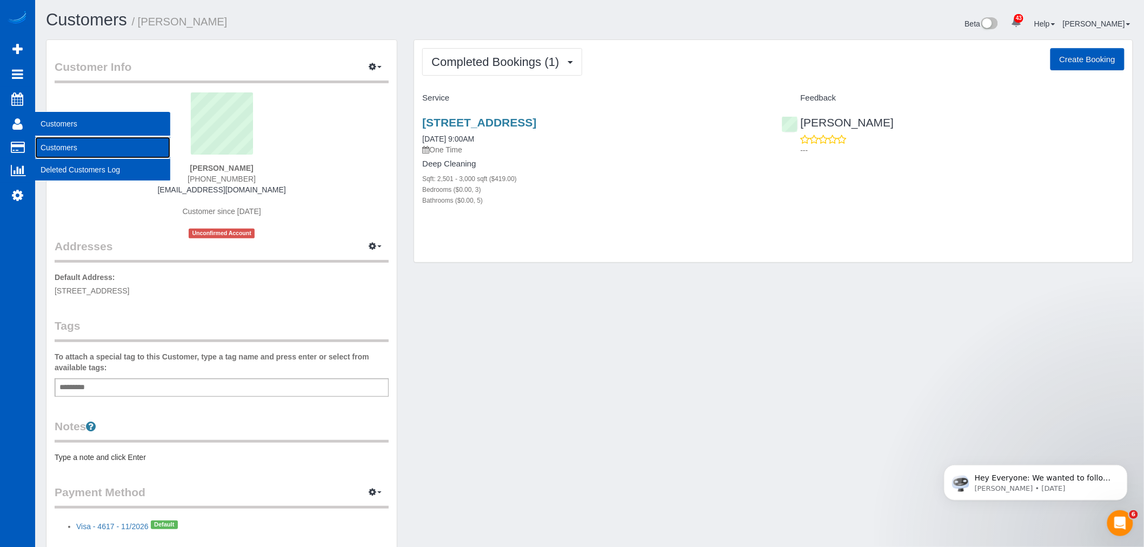
click at [74, 143] on link "Customers" at bounding box center [102, 148] width 135 height 22
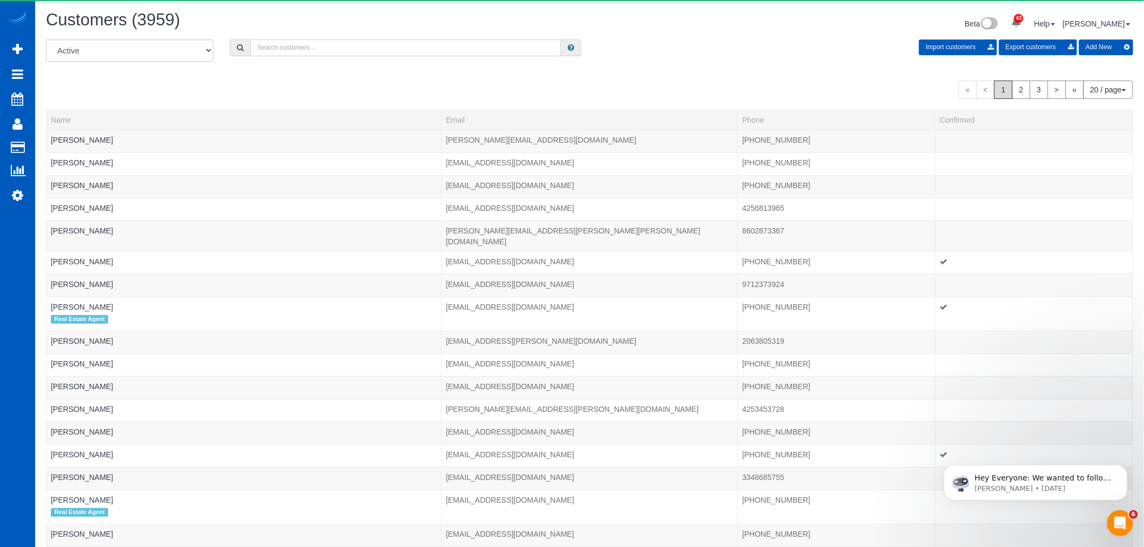
click at [359, 43] on input "text" at bounding box center [405, 47] width 311 height 17
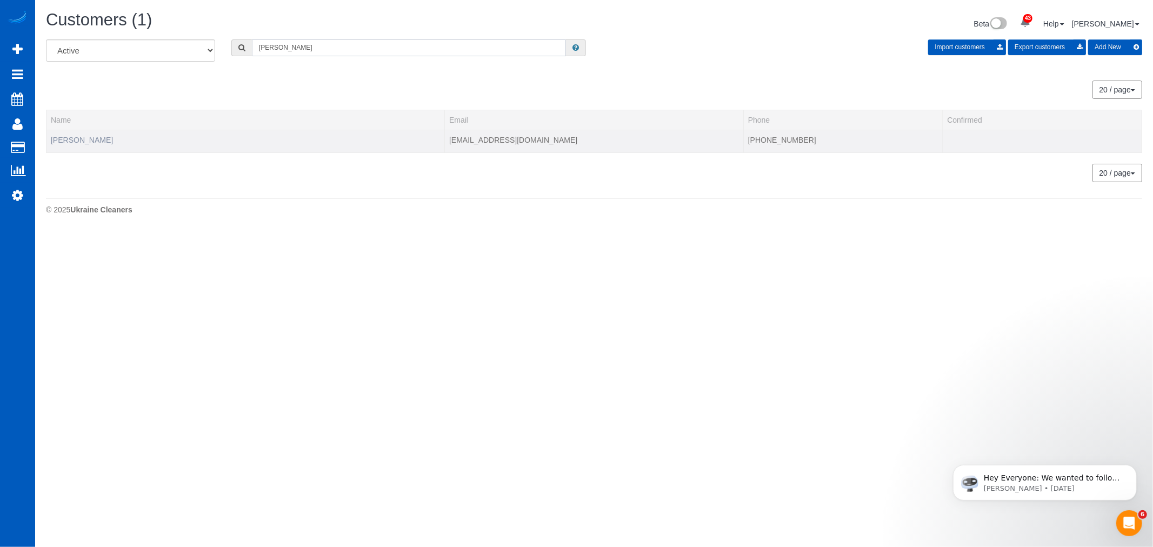
type input "wirth"
click at [99, 142] on link "Rebecca Wirth" at bounding box center [82, 140] width 62 height 9
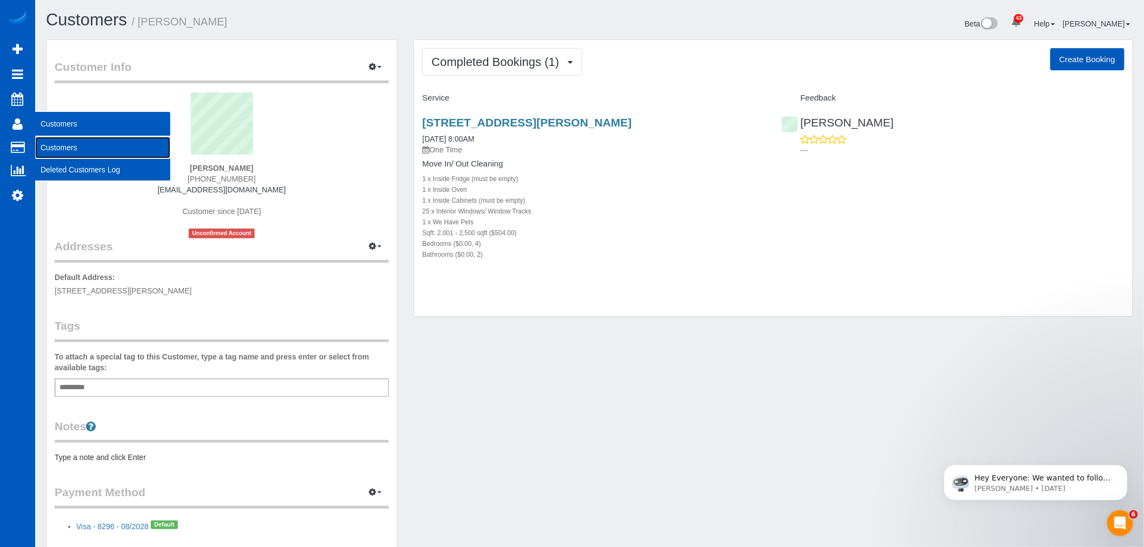
drag, startPoint x: 58, startPoint y: 148, endPoint x: 97, endPoint y: 115, distance: 51.1
click at [58, 148] on link "Customers" at bounding box center [102, 148] width 135 height 22
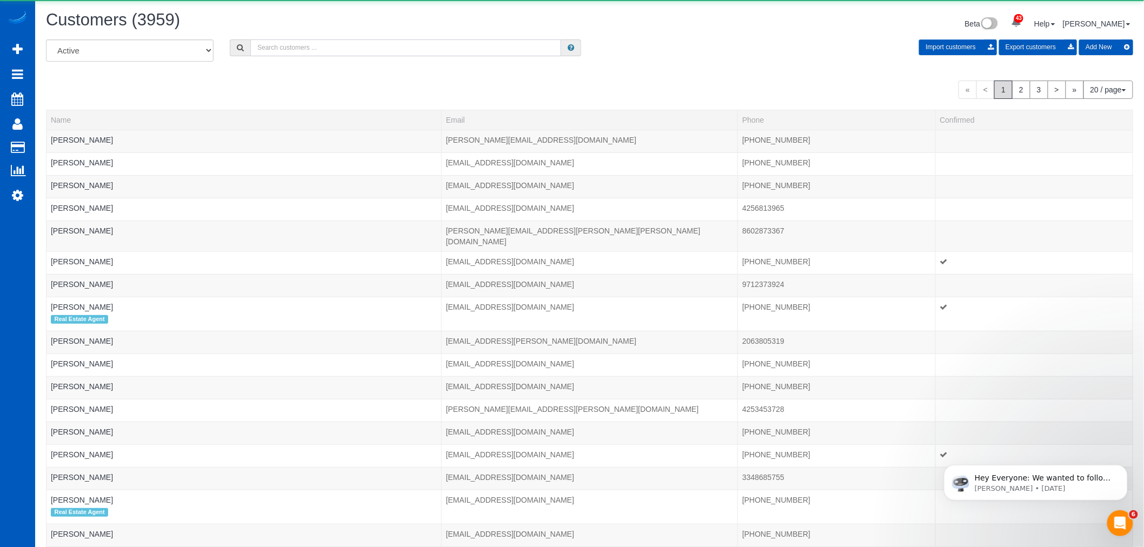
click at [279, 50] on input "text" at bounding box center [405, 47] width 311 height 17
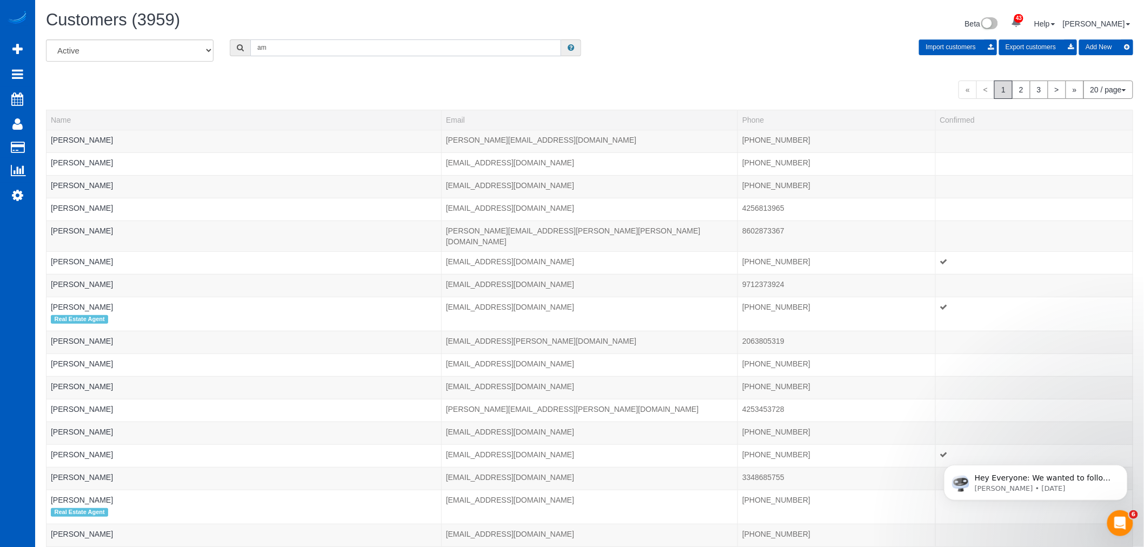
type input "a"
type input "m"
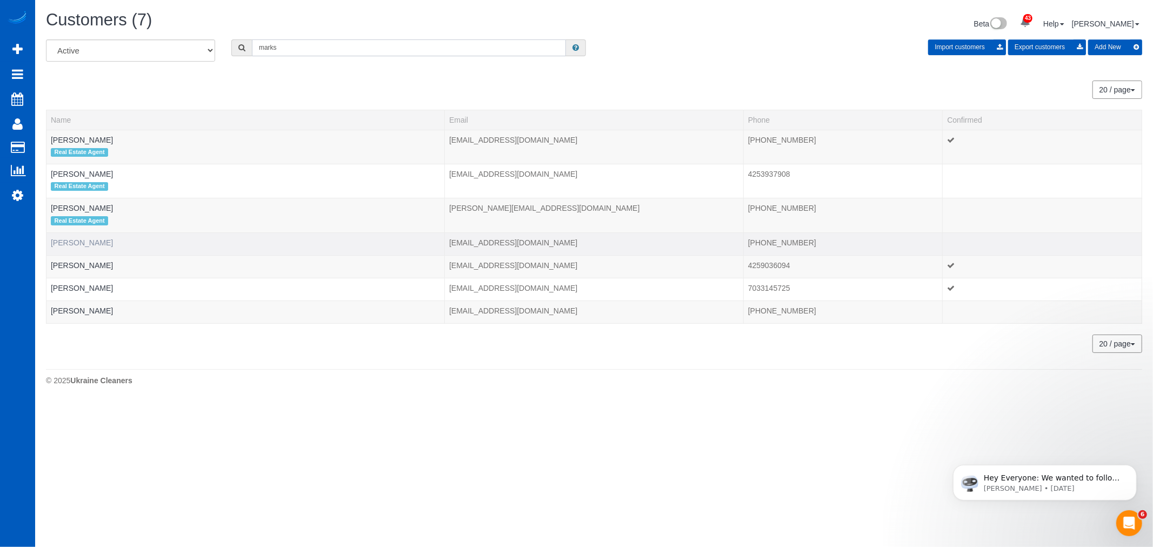
type input "marks"
click at [93, 243] on link "Manuela Marks" at bounding box center [82, 242] width 62 height 9
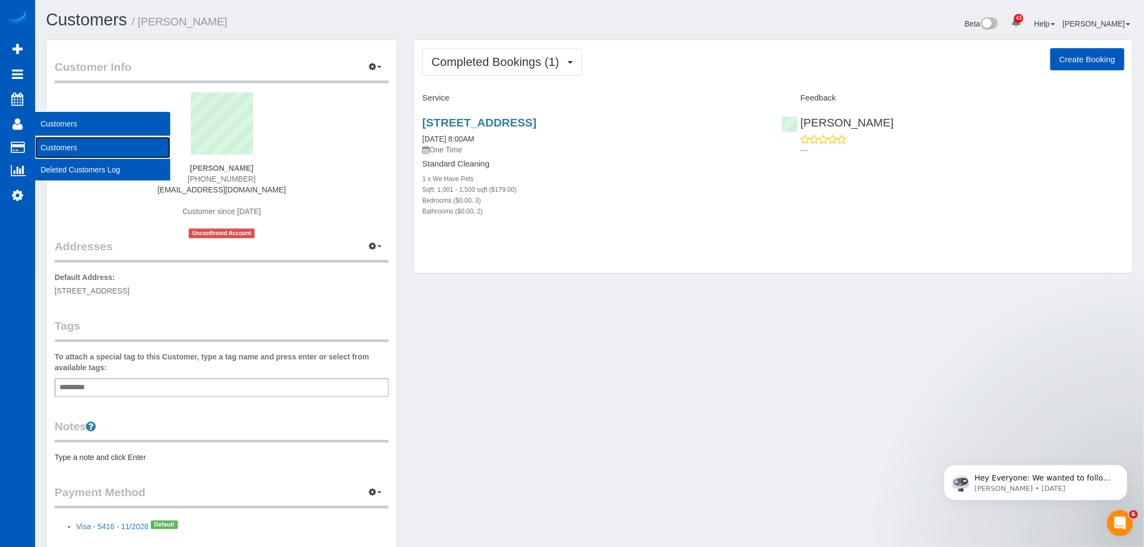
click at [66, 137] on link "Customers" at bounding box center [102, 148] width 135 height 22
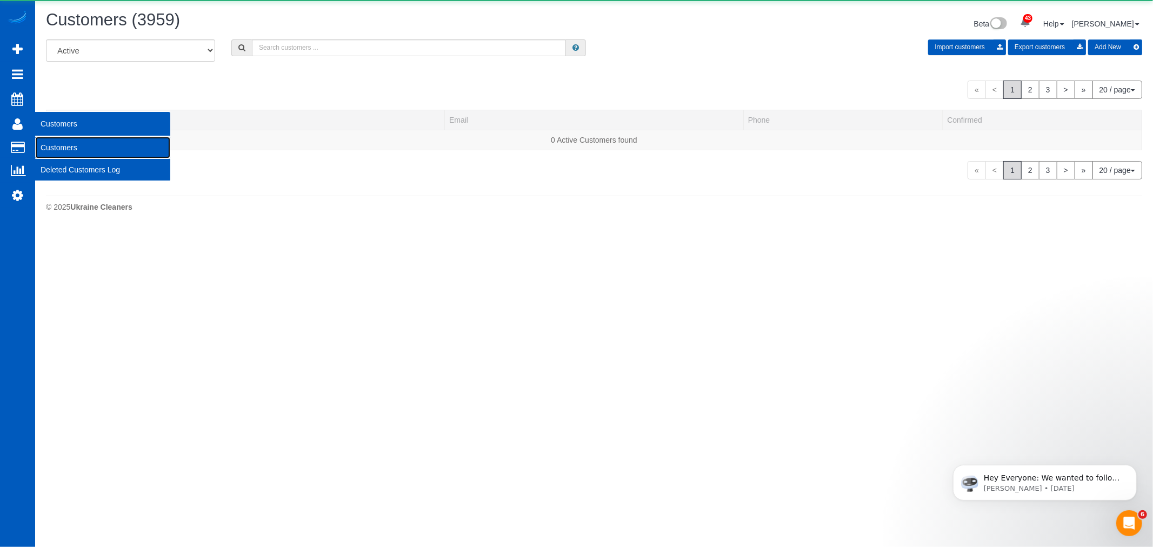
click at [69, 146] on link "Customers" at bounding box center [102, 148] width 135 height 22
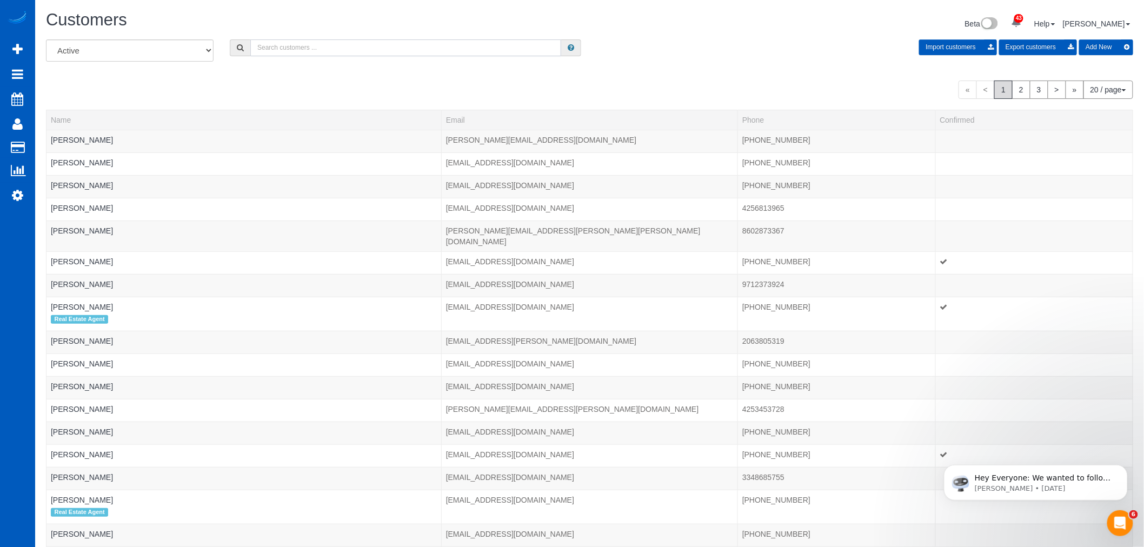
click at [309, 46] on input "text" at bounding box center [405, 47] width 311 height 17
type input "s"
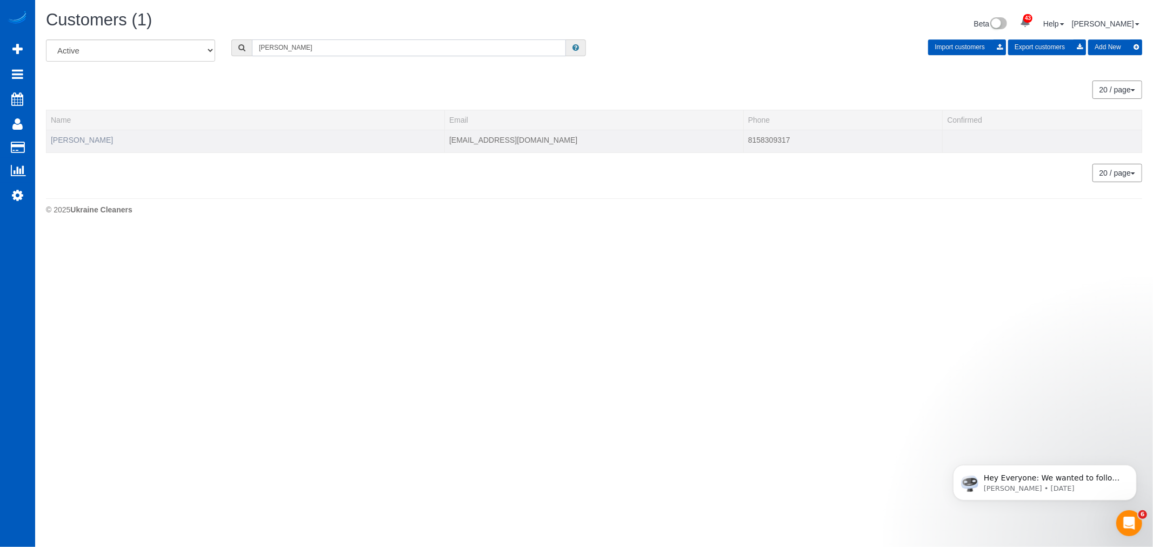
type input "dauber"
click at [59, 139] on link "Saith Dauber" at bounding box center [82, 140] width 62 height 9
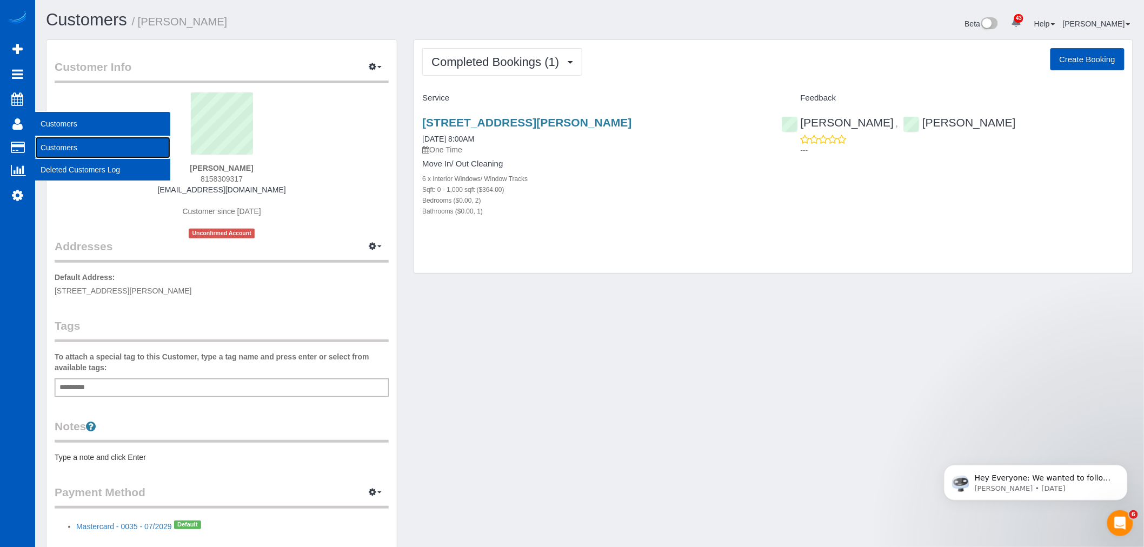
click at [79, 146] on link "Customers" at bounding box center [102, 148] width 135 height 22
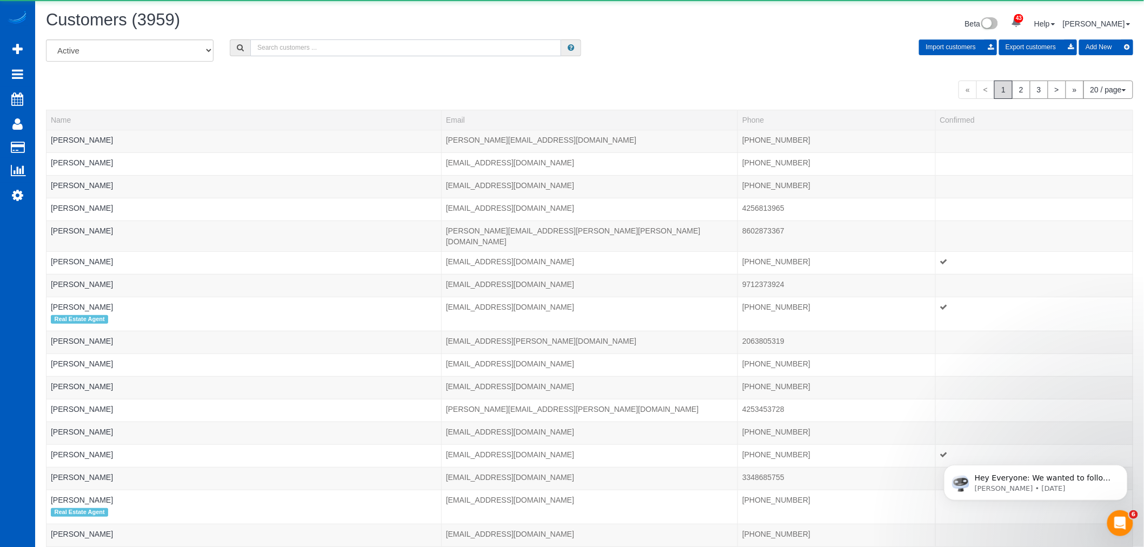
click at [290, 48] on input "text" at bounding box center [405, 47] width 311 height 17
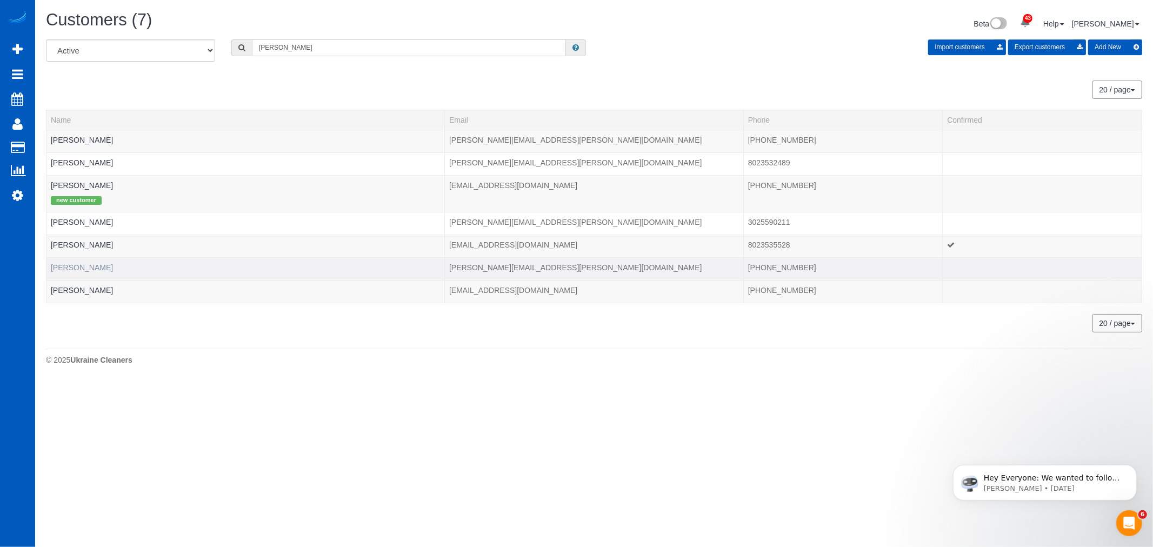
type input "simon"
click at [91, 268] on link "Simon Berman" at bounding box center [82, 267] width 62 height 9
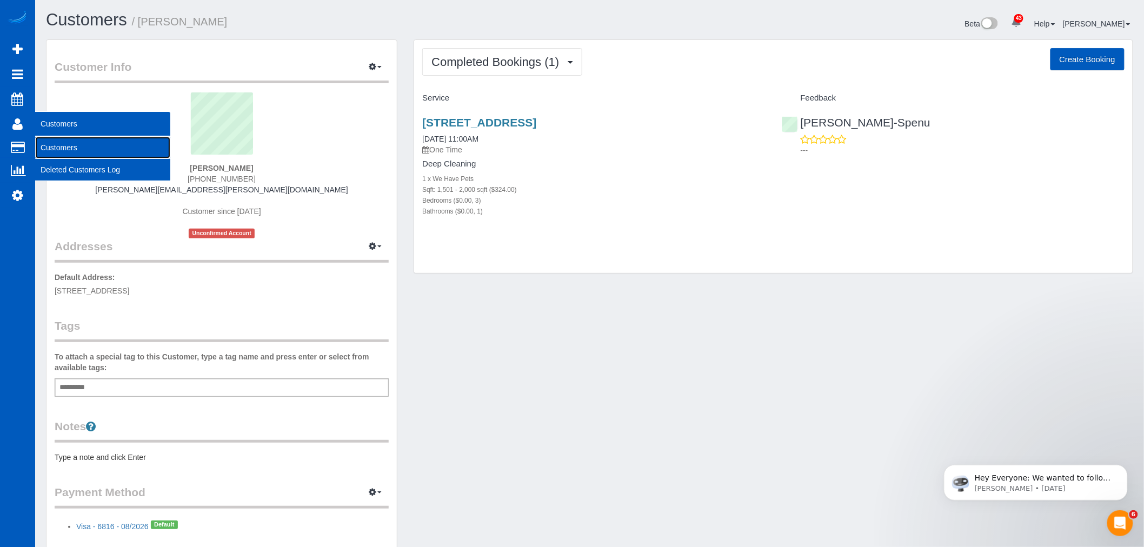
click at [66, 149] on link "Customers" at bounding box center [102, 148] width 135 height 22
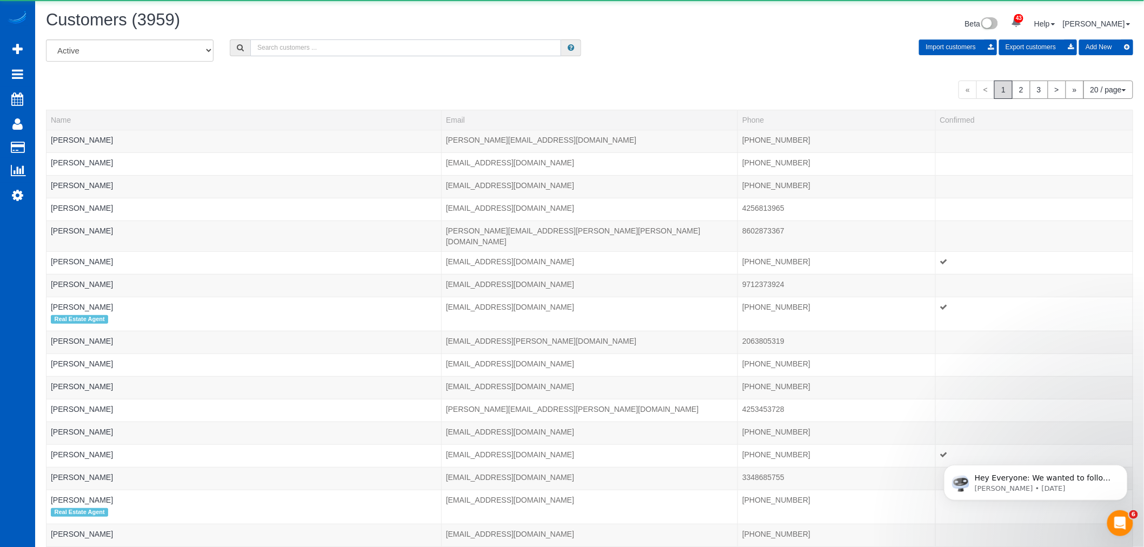
click at [304, 49] on input "text" at bounding box center [405, 47] width 311 height 17
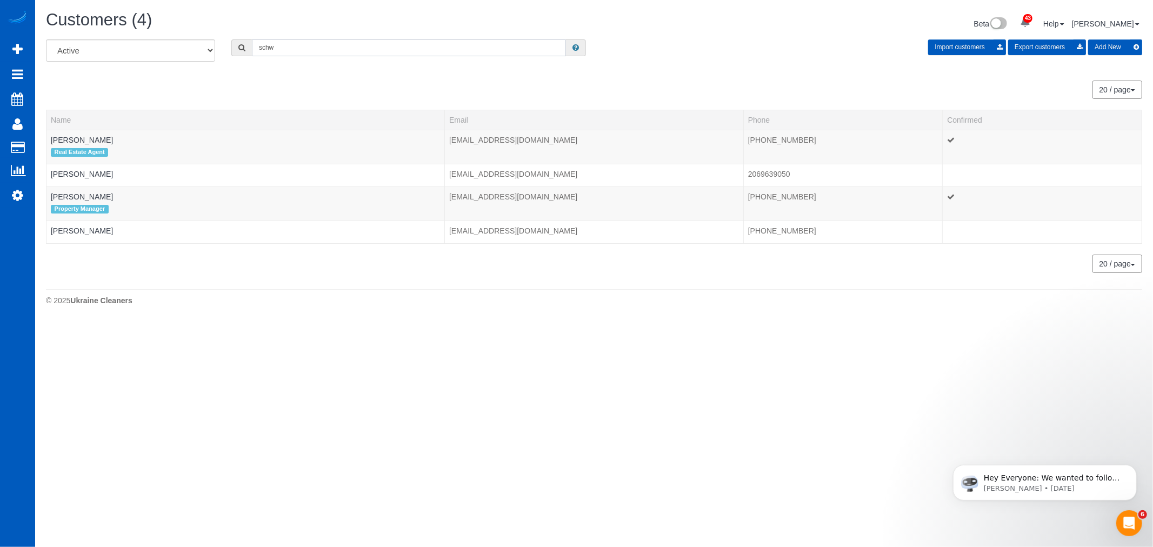
drag, startPoint x: 230, startPoint y: 47, endPoint x: 160, endPoint y: 56, distance: 70.8
click at [160, 56] on div "All Active Archived schw Import customers Export customers Add New" at bounding box center [594, 54] width 1112 height 30
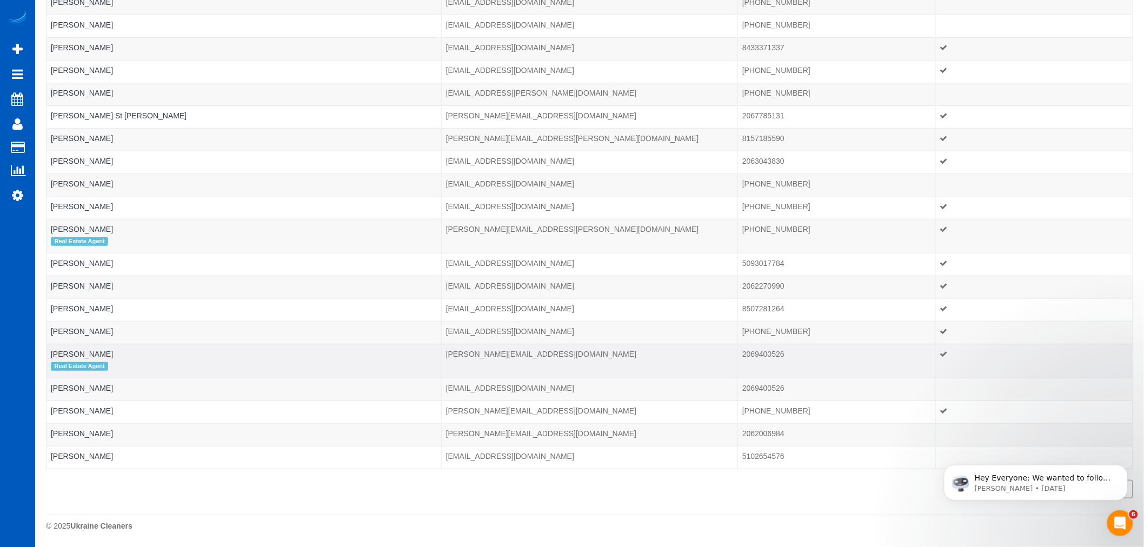
scroll to position [142, 0]
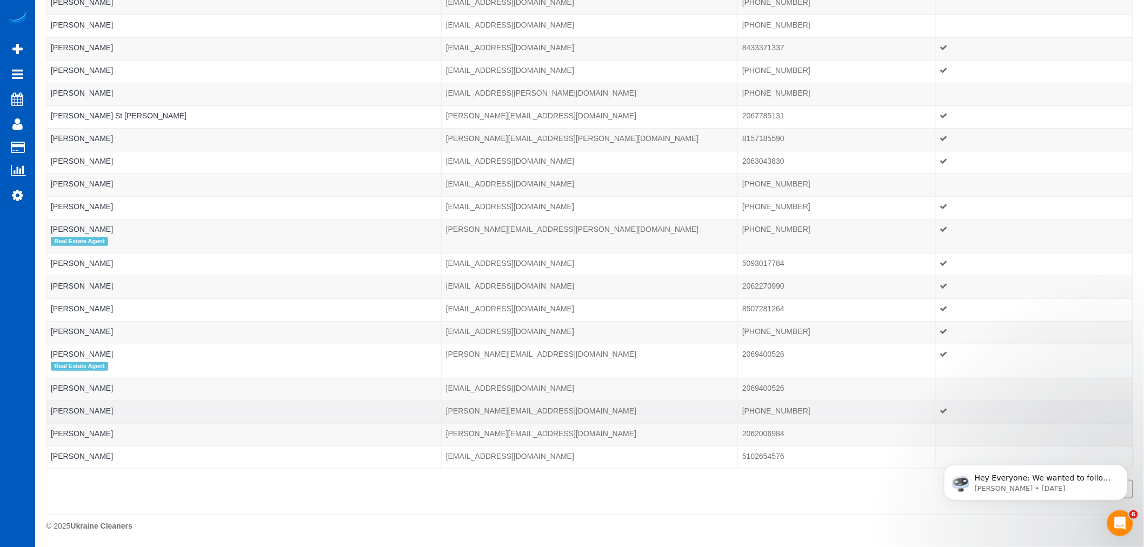
type input "thomas"
click at [100, 415] on td "Thomas Schauwers" at bounding box center [243, 412] width 395 height 23
click at [100, 412] on link "Thomas Schauwers" at bounding box center [82, 410] width 62 height 9
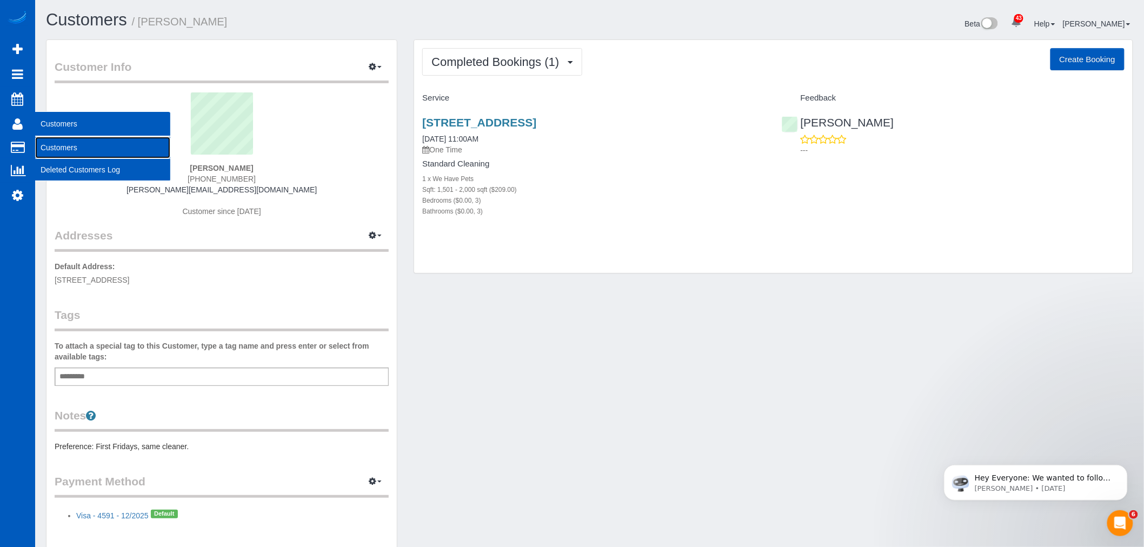
click at [61, 147] on link "Customers" at bounding box center [102, 148] width 135 height 22
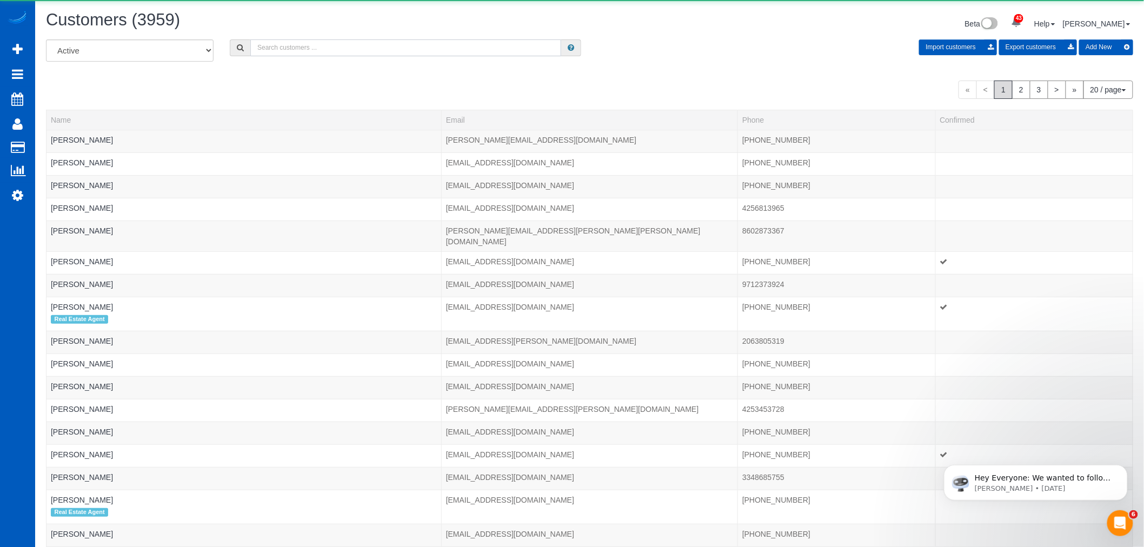
click at [326, 55] on input "text" at bounding box center [405, 47] width 311 height 17
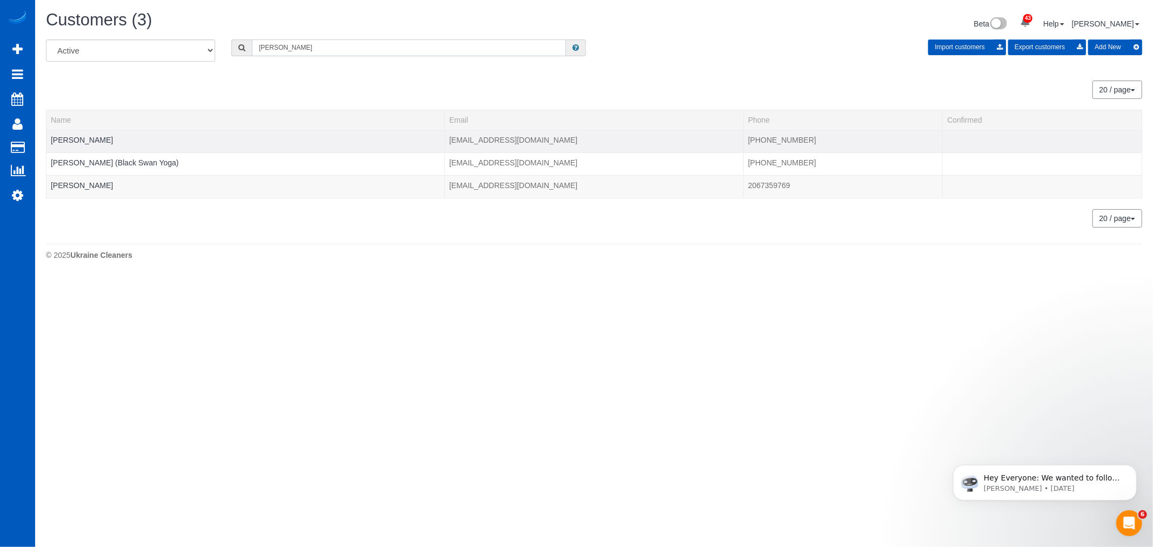
type input "mason"
click at [61, 146] on div at bounding box center [245, 146] width 389 height 3
click at [68, 138] on link "Amber Mason" at bounding box center [82, 140] width 62 height 9
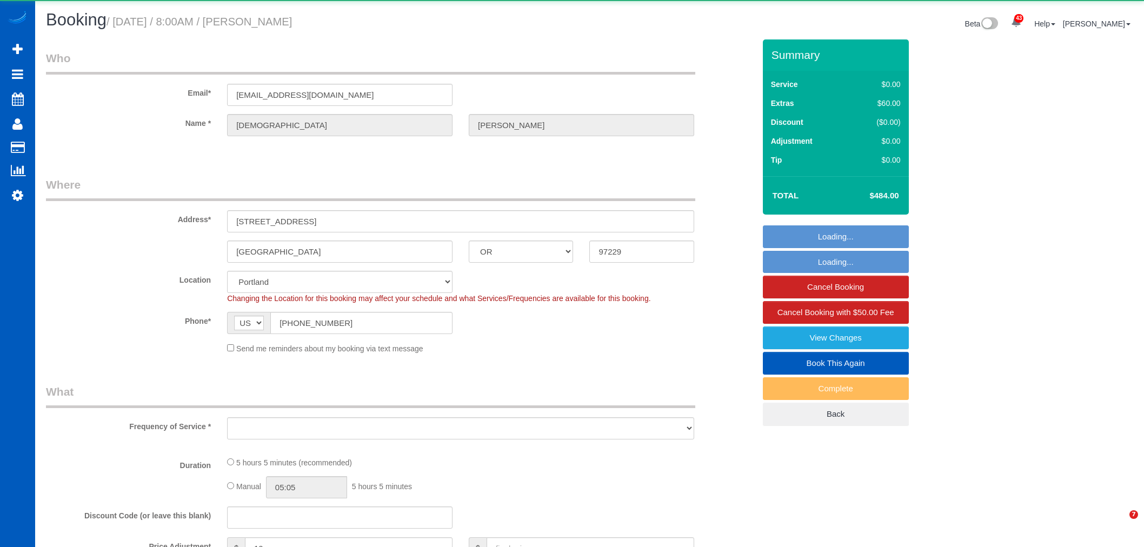
select select "OR"
select select "object:3426"
select select "199"
select select "1001"
select select "2"
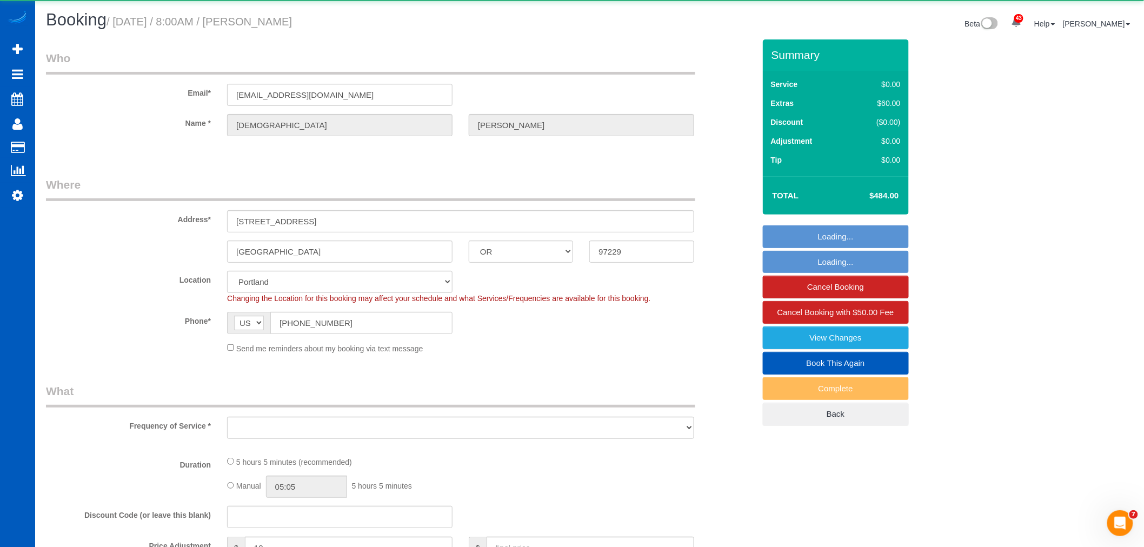
select select "2"
select select "spot1"
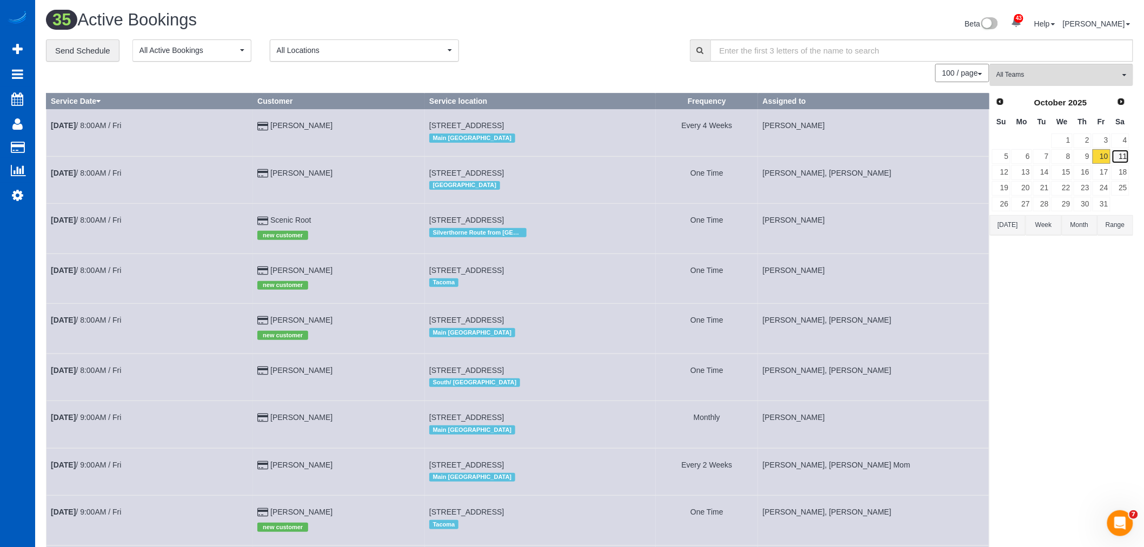
click at [1117, 154] on link "11" at bounding box center [1120, 156] width 18 height 15
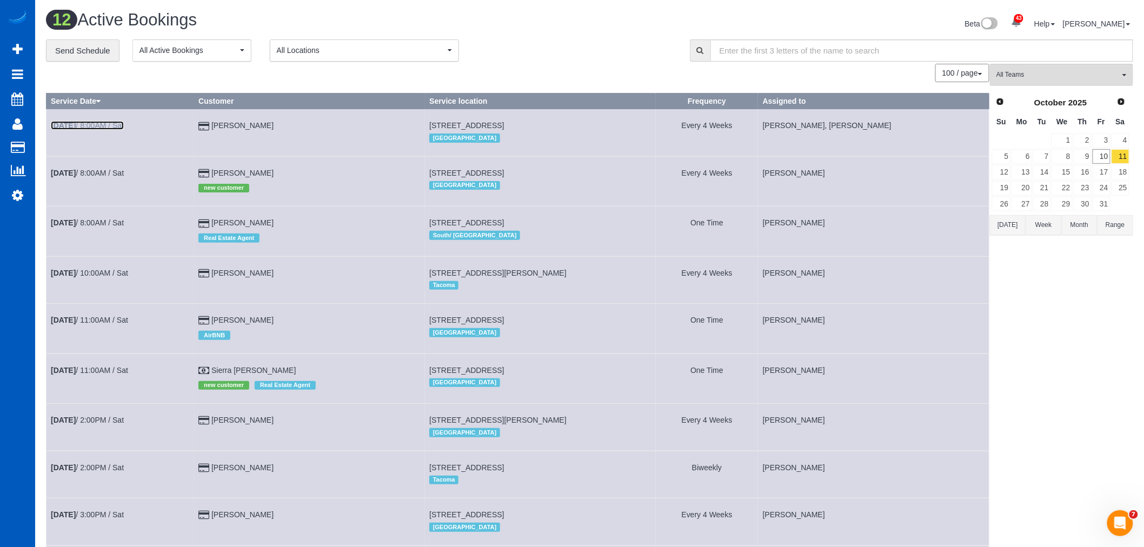
click at [71, 123] on b "Oct 11th" at bounding box center [63, 125] width 25 height 9
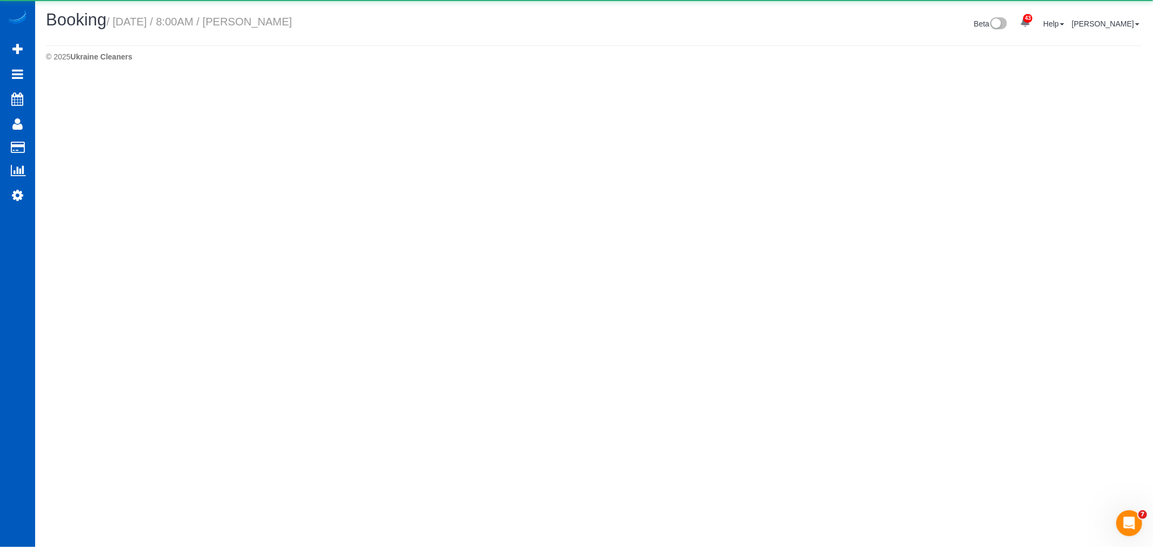
select select "WA"
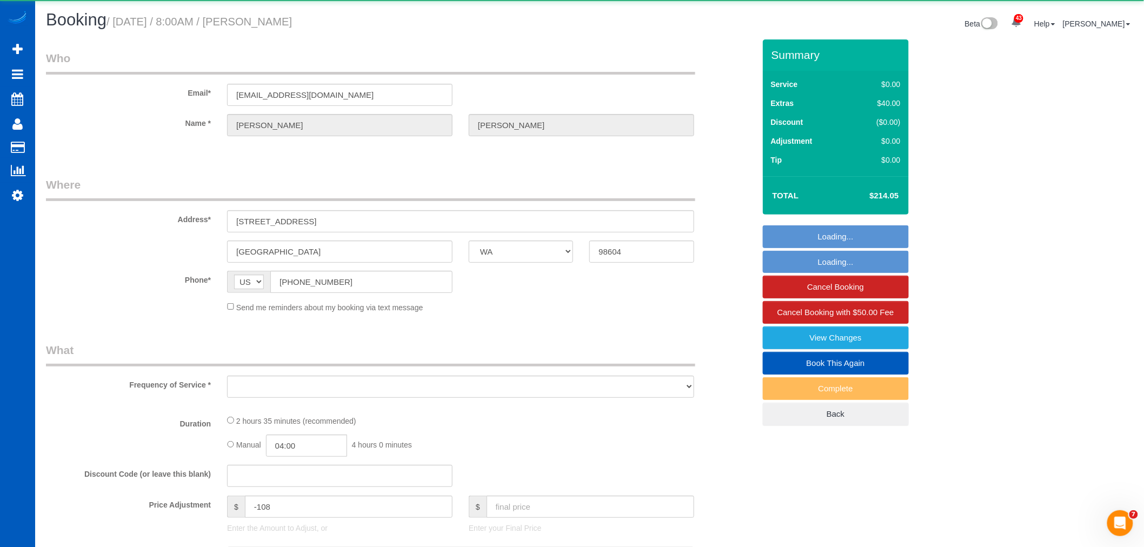
select select "object:4996"
select select "string:fspay-b3ed8029-f3d4-48fa-b9a6-7bfc5c531824"
select select "199"
select select "2501"
select select "4"
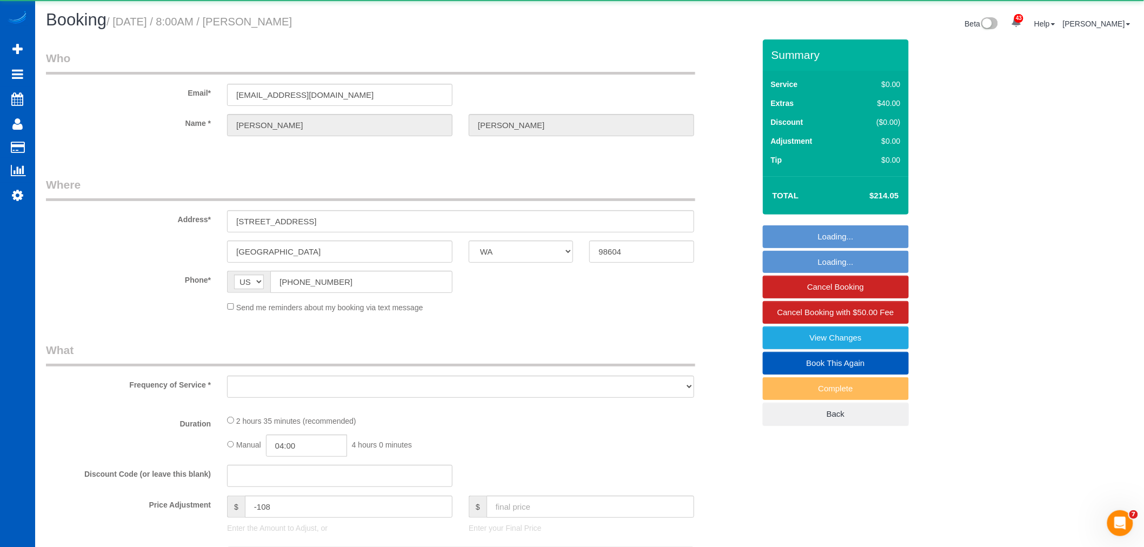
select select "2"
select select "spot12"
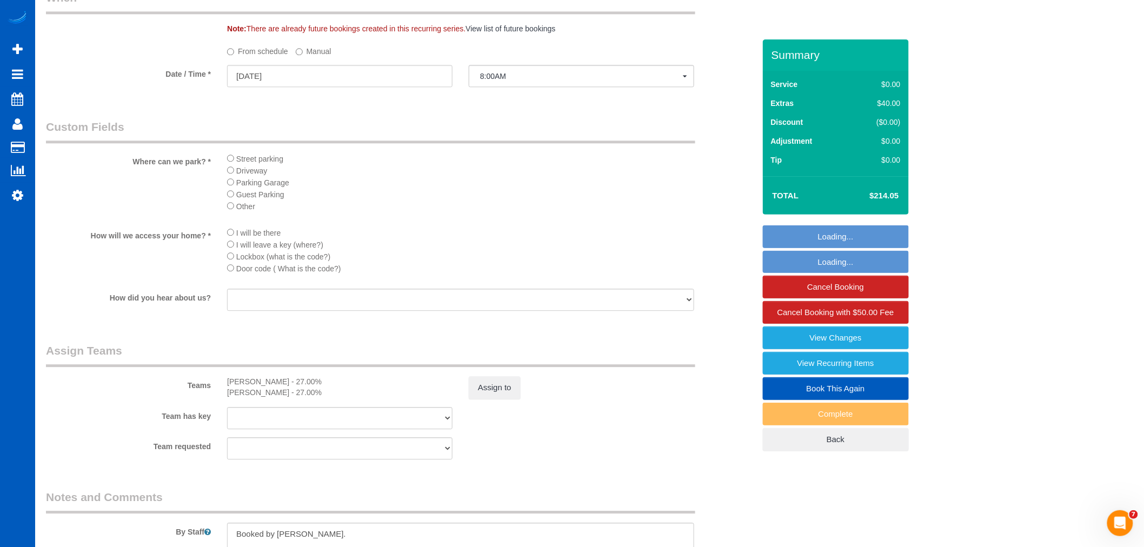
scroll to position [1141, 0]
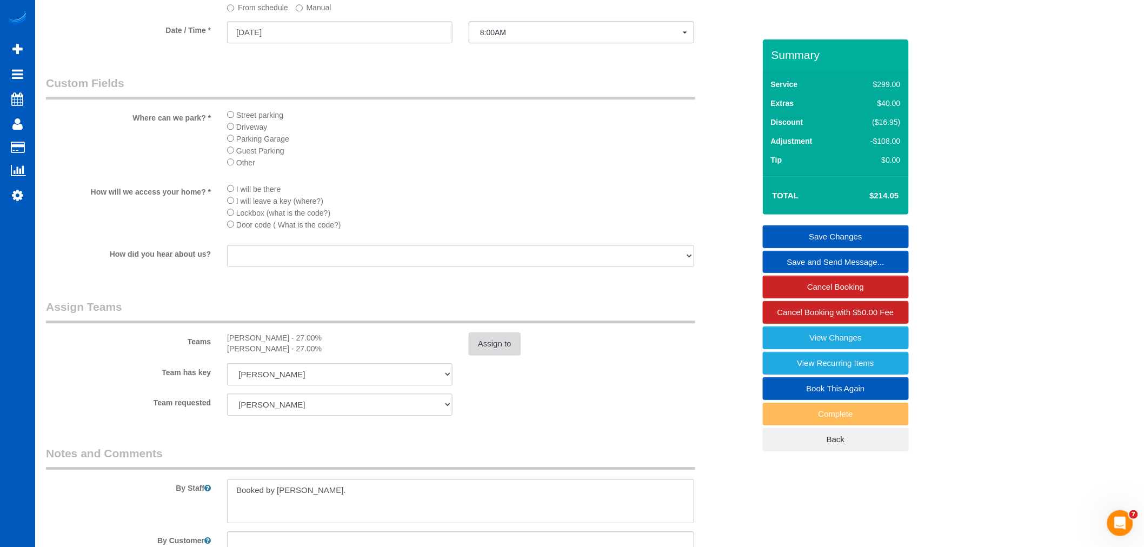
click at [499, 352] on button "Assign to" at bounding box center [495, 343] width 52 height 23
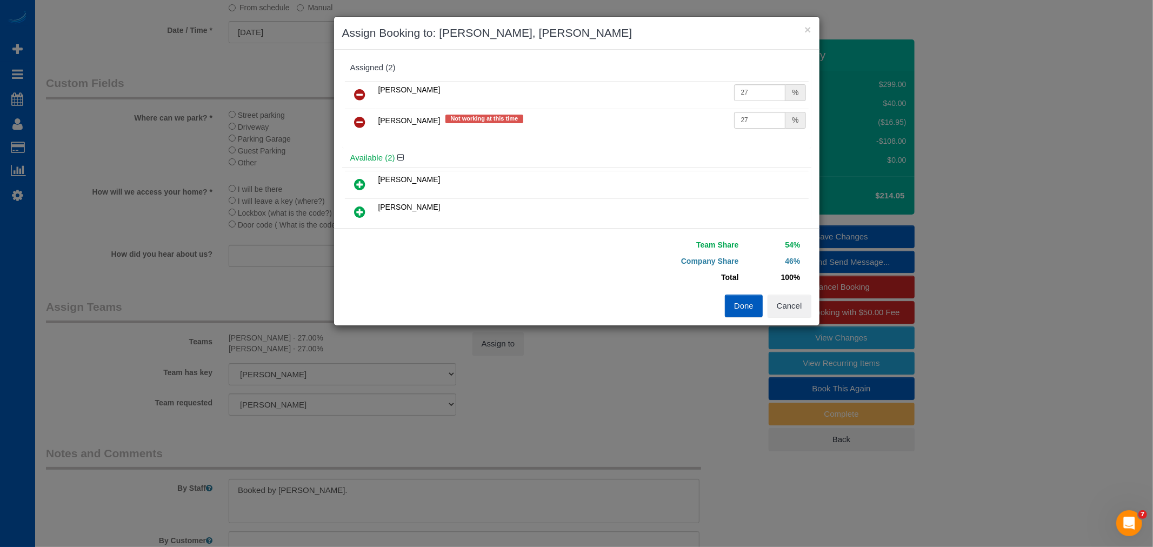
click at [366, 125] on link at bounding box center [360, 123] width 25 height 22
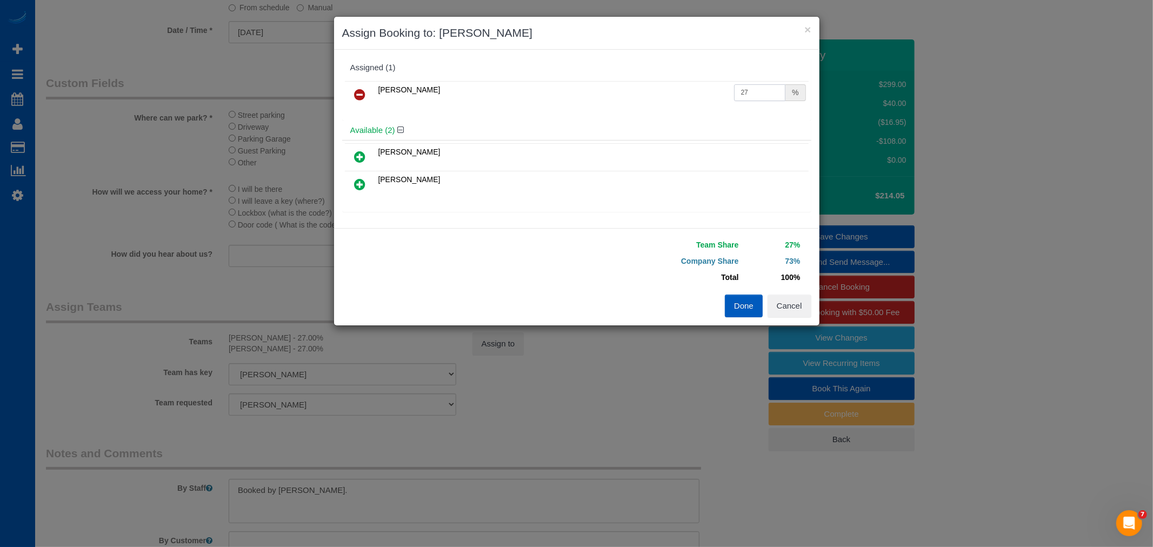
drag, startPoint x: 739, startPoint y: 93, endPoint x: 704, endPoint y: 92, distance: 35.1
click at [704, 92] on tr "Raissa Radionova 27 %" at bounding box center [577, 95] width 464 height 28
type input "54"
click at [735, 303] on button "Done" at bounding box center [744, 306] width 38 height 23
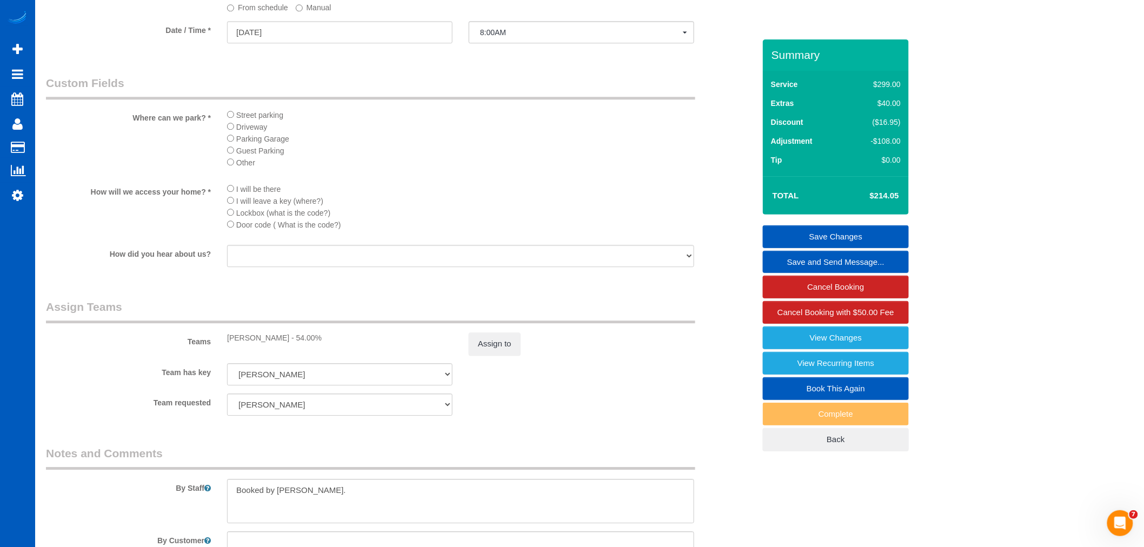
click at [844, 231] on link "Save Changes" at bounding box center [836, 236] width 146 height 23
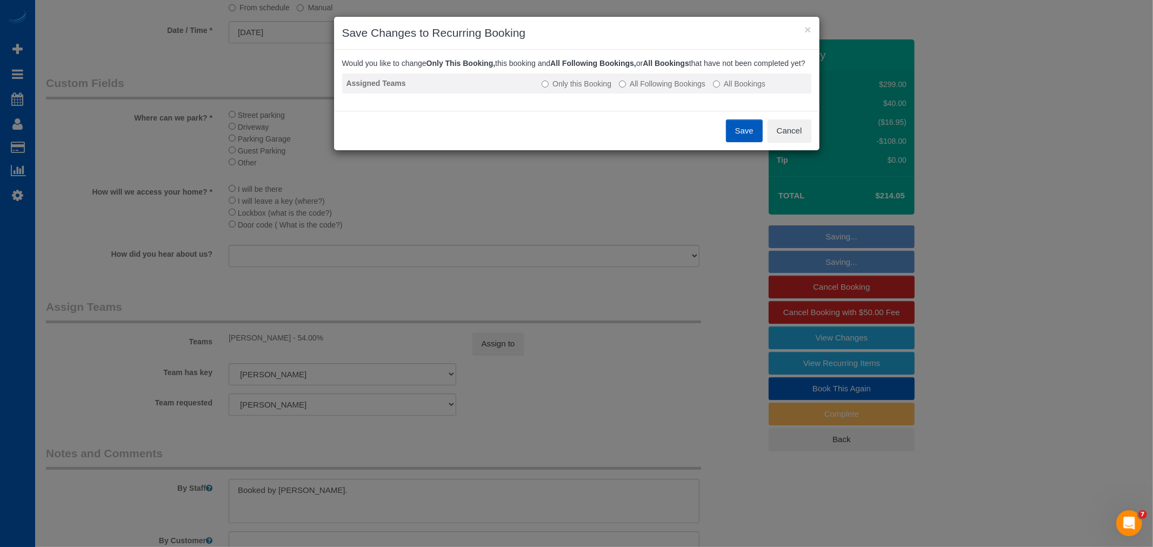
drag, startPoint x: 844, startPoint y: 231, endPoint x: 679, endPoint y: 89, distance: 217.3
click at [679, 89] on label "All Following Bookings" at bounding box center [662, 83] width 86 height 11
click at [736, 134] on button "Save" at bounding box center [744, 130] width 37 height 23
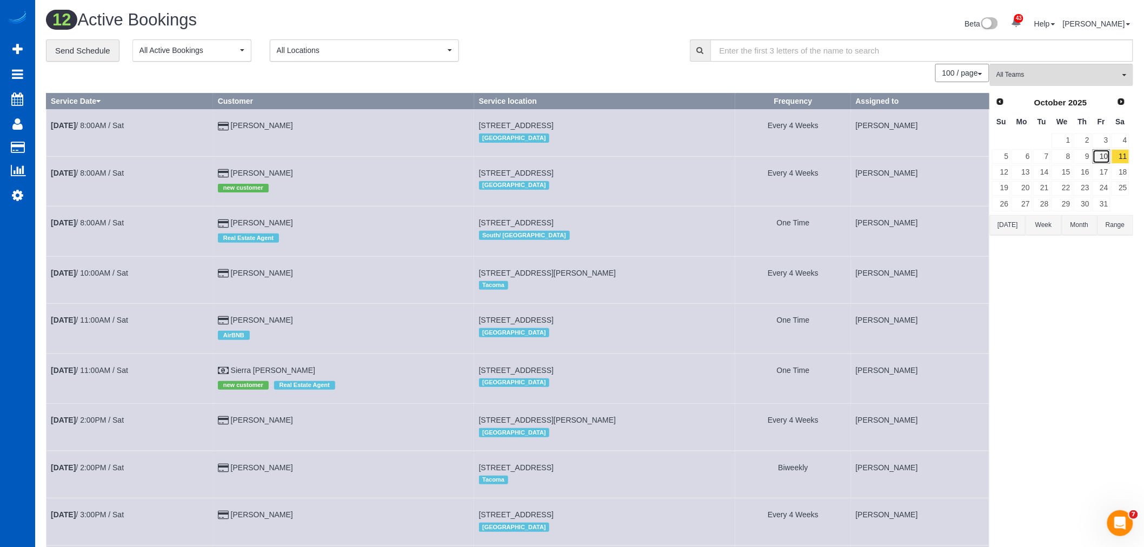
click at [1104, 154] on link "10" at bounding box center [1101, 156] width 18 height 15
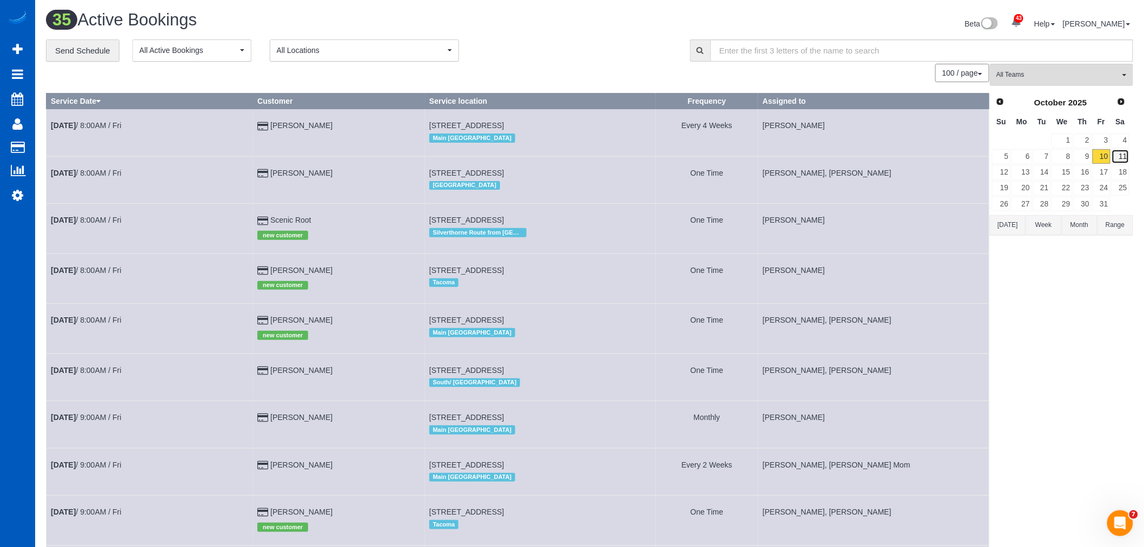
click at [1123, 152] on link "11" at bounding box center [1120, 156] width 18 height 15
click at [1111, 158] on td "11" at bounding box center [1120, 157] width 19 height 16
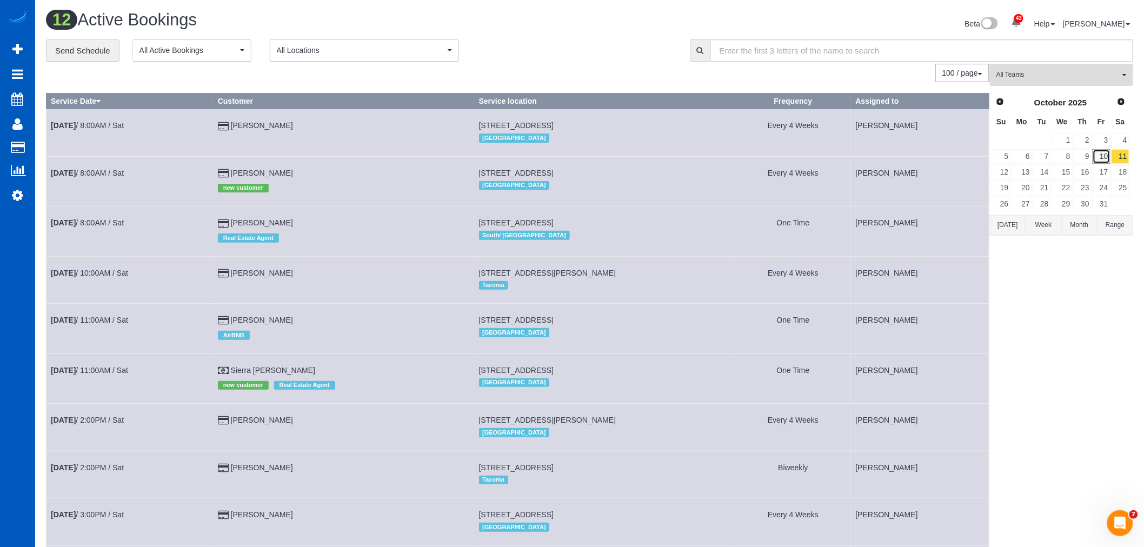
click at [1103, 161] on link "10" at bounding box center [1101, 156] width 18 height 15
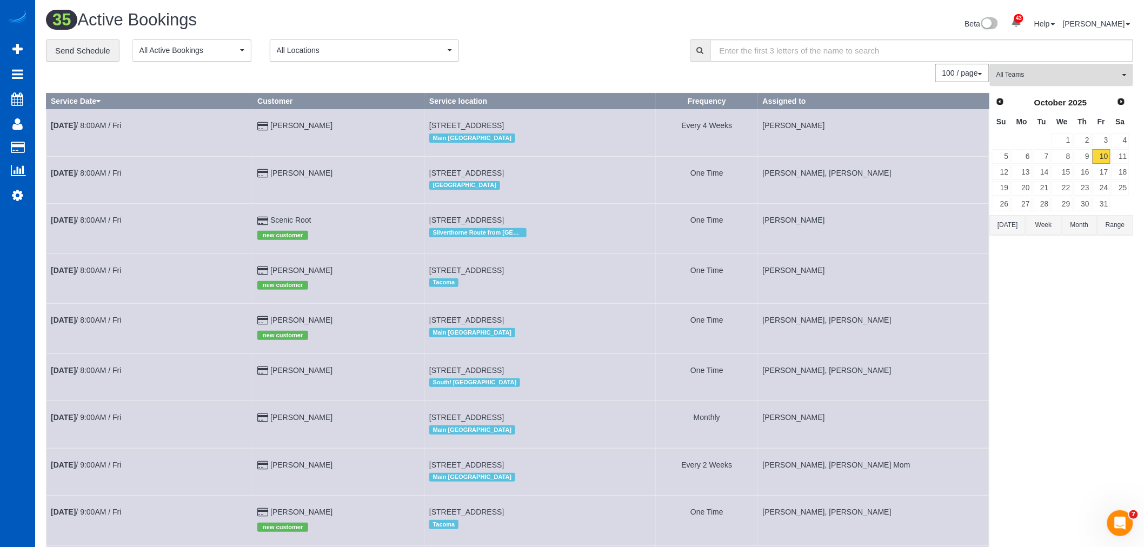
click at [1033, 85] on button "All Teams" at bounding box center [1061, 75] width 143 height 22
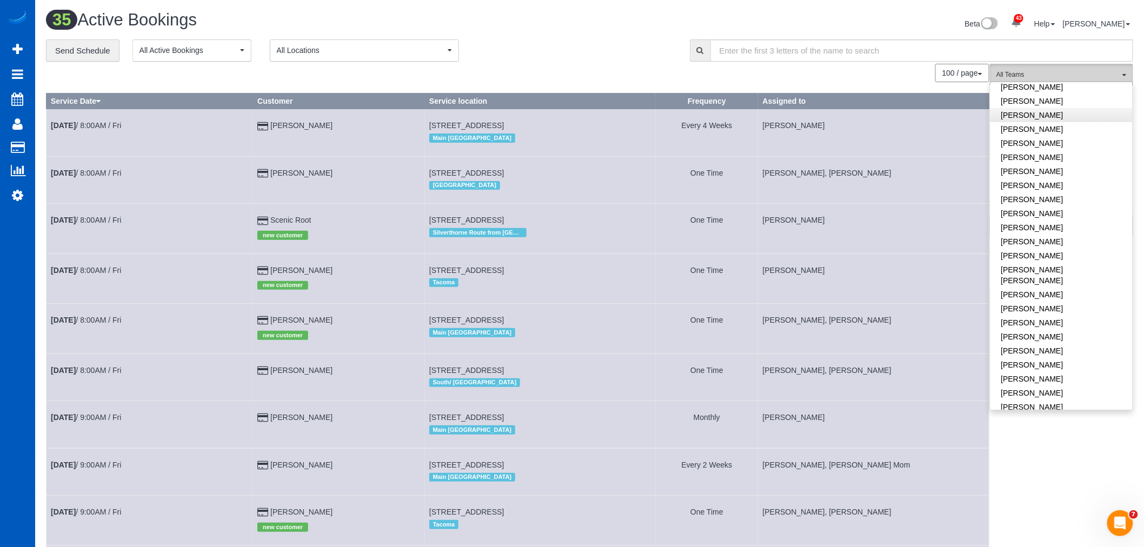
scroll to position [360, 0]
click at [1054, 176] on link "[PERSON_NAME]" at bounding box center [1061, 178] width 142 height 14
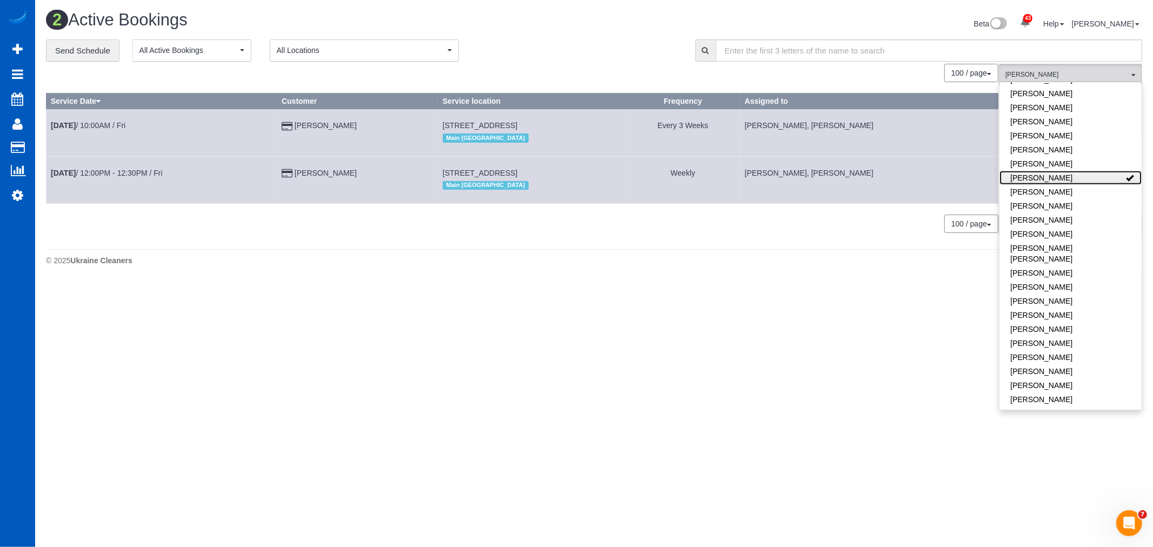
click at [1054, 176] on link "[PERSON_NAME]" at bounding box center [1070, 178] width 142 height 14
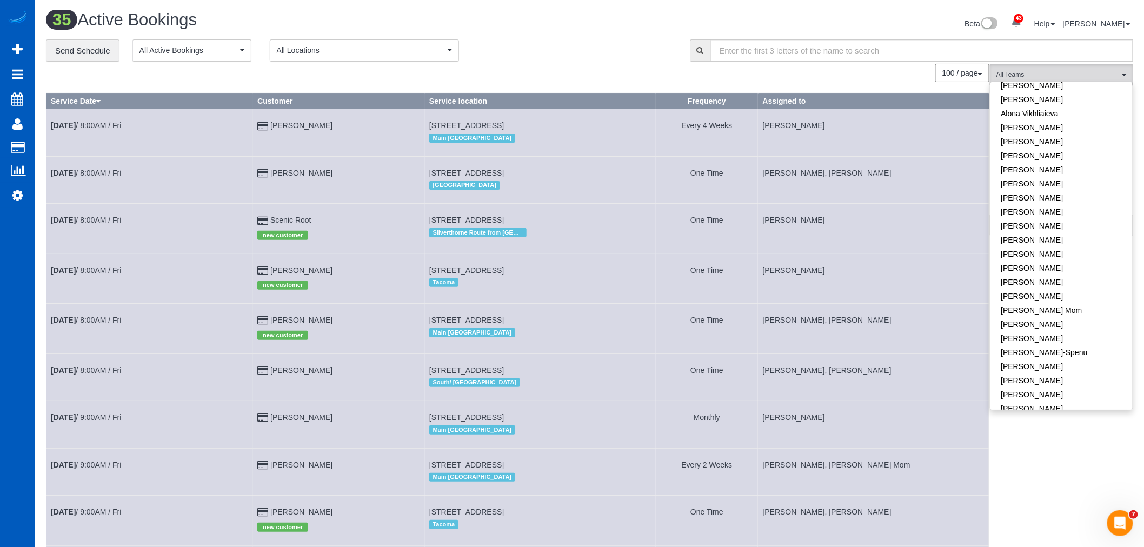
scroll to position [0, 0]
click at [1051, 160] on link "[PERSON_NAME]" at bounding box center [1061, 158] width 142 height 14
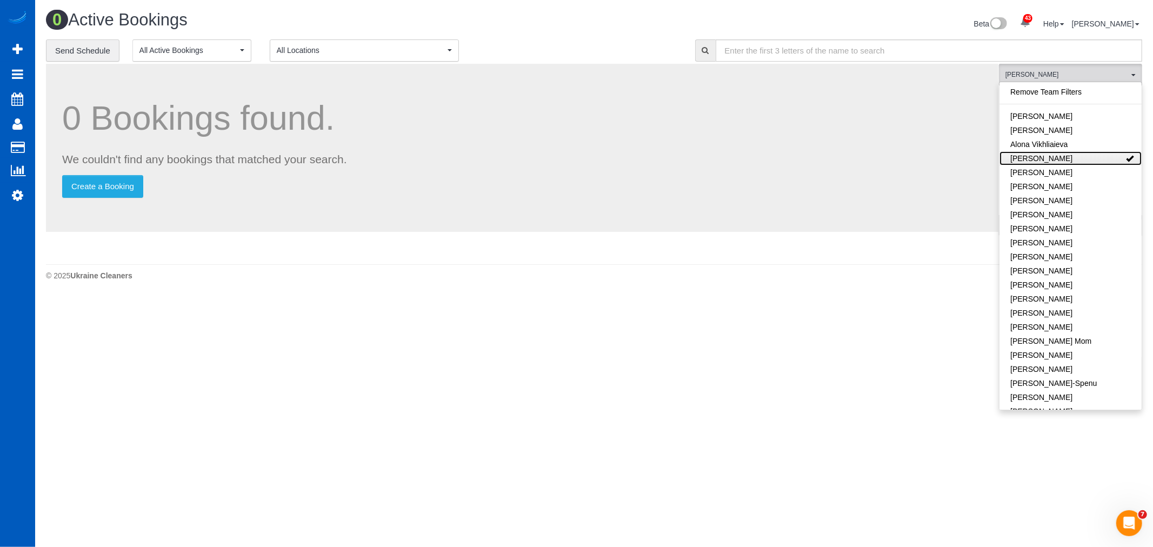
click at [1050, 160] on link "[PERSON_NAME]" at bounding box center [1070, 158] width 142 height 14
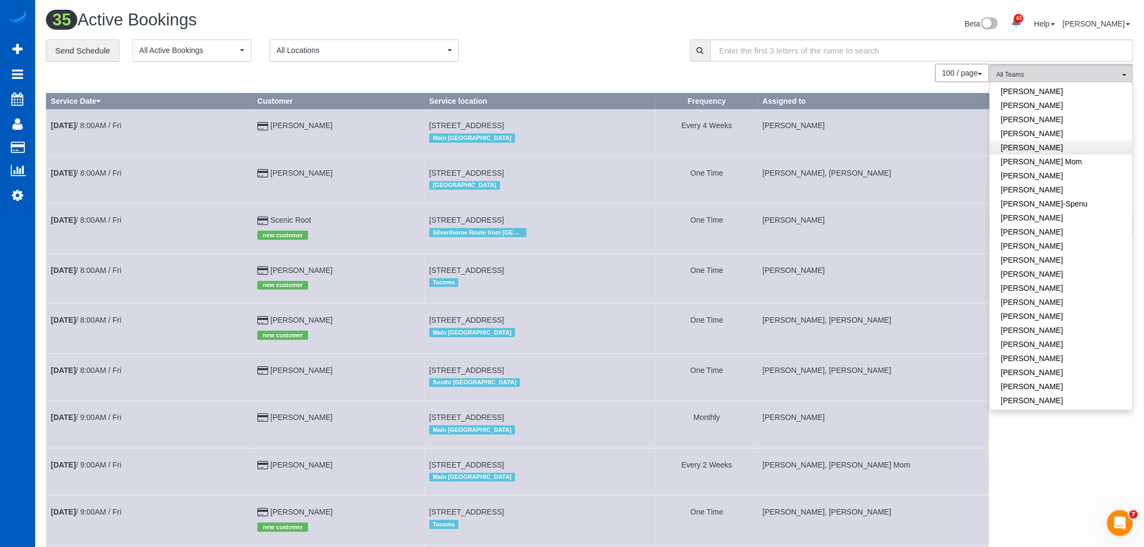
scroll to position [180, 0]
click at [1040, 195] on link "[PERSON_NAME]" at bounding box center [1061, 189] width 142 height 14
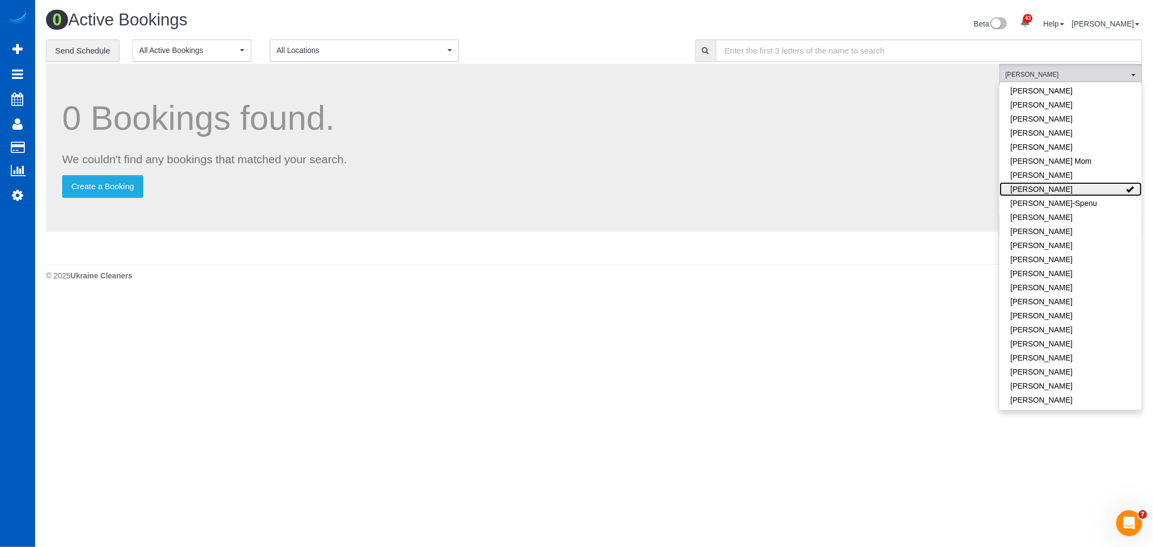
click at [1035, 190] on link "[PERSON_NAME]" at bounding box center [1070, 189] width 142 height 14
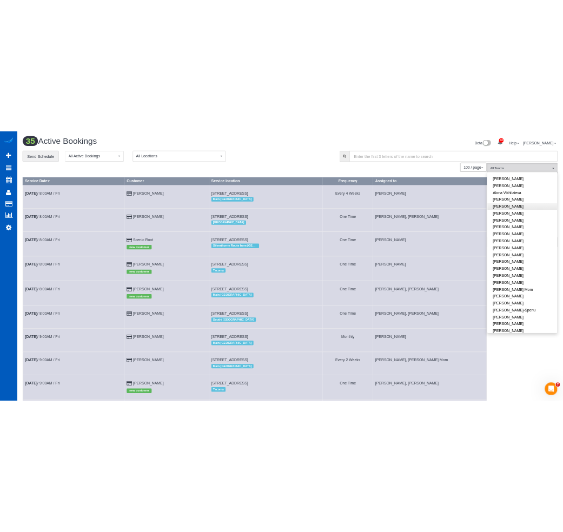
scroll to position [0, 0]
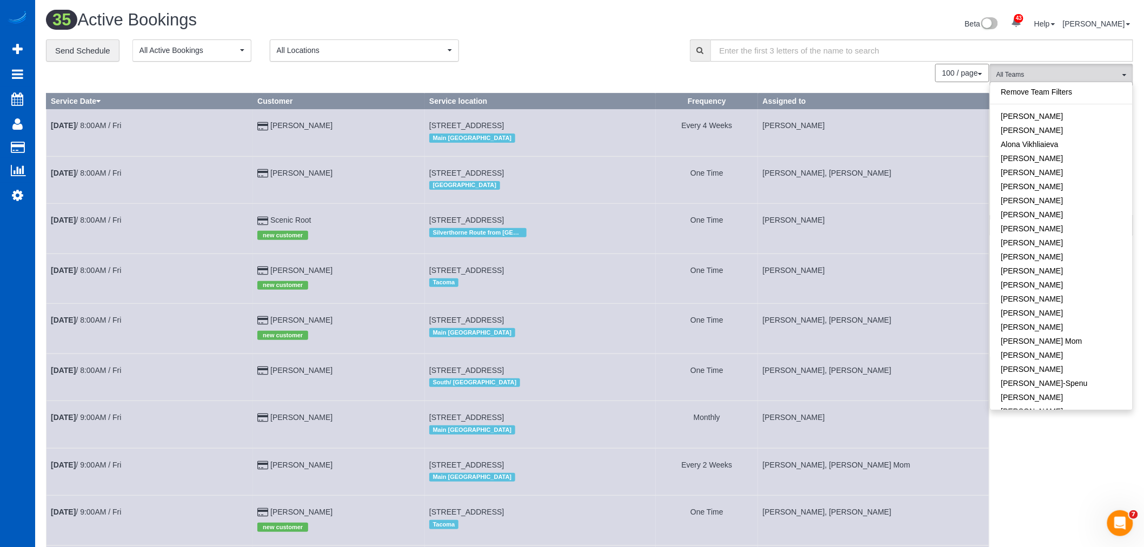
click at [892, 77] on div "100 / page 10 / page 20 / page 30 / page 40 / page 50 / page 100 / page" at bounding box center [517, 73] width 943 height 18
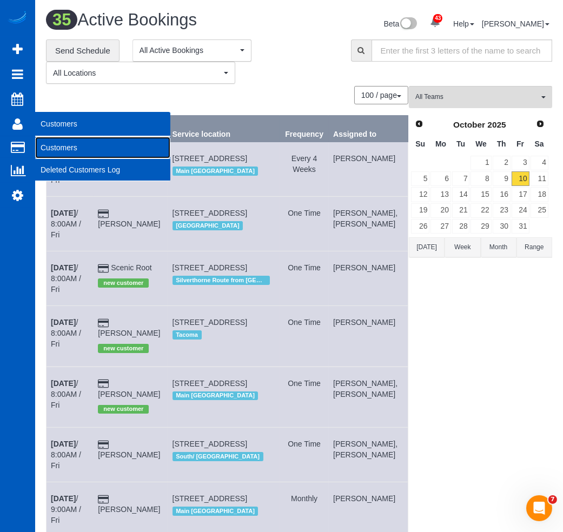
drag, startPoint x: 56, startPoint y: 149, endPoint x: 71, endPoint y: 128, distance: 25.9
click at [56, 149] on link "Customers" at bounding box center [102, 148] width 135 height 22
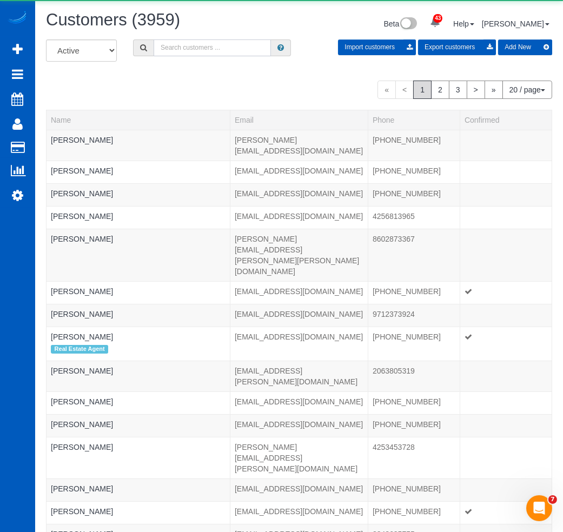
click at [196, 50] on input "text" at bounding box center [212, 47] width 117 height 17
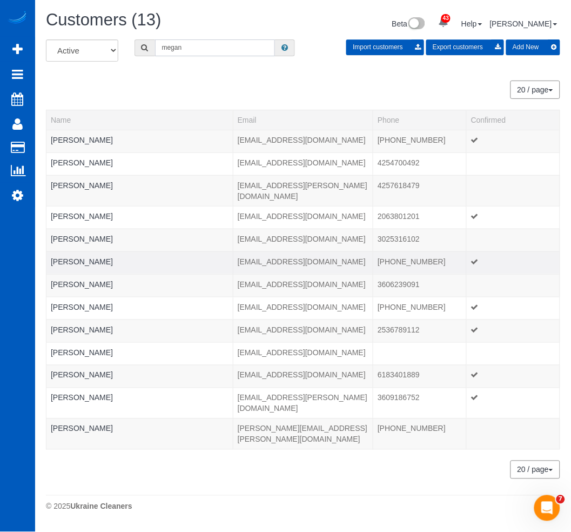
type input "megan"
click at [103, 255] on td "Megan Kay" at bounding box center [139, 262] width 187 height 23
click at [67, 257] on link "Megan Kay" at bounding box center [82, 261] width 62 height 9
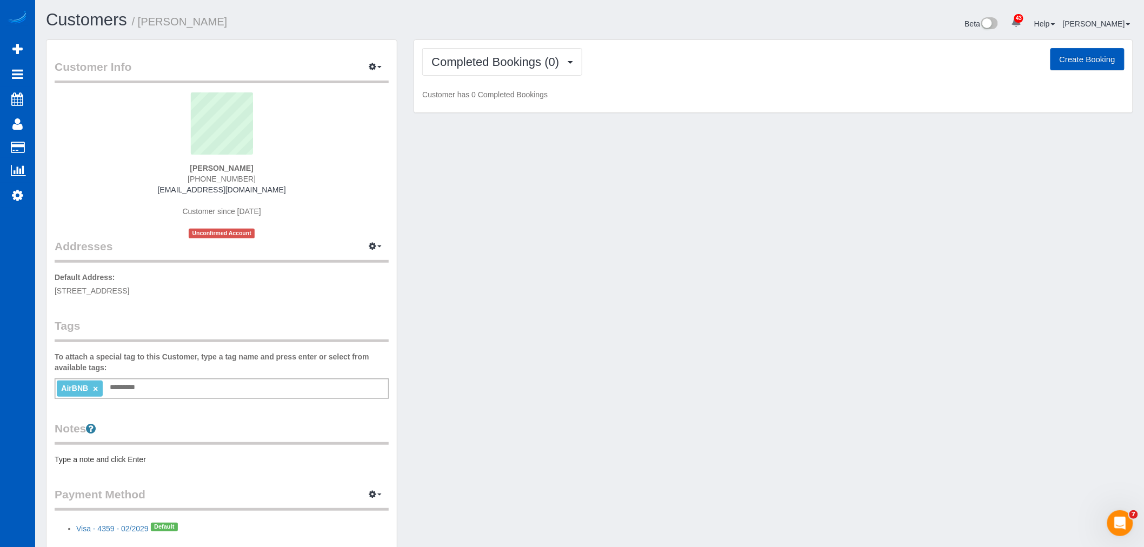
drag, startPoint x: 276, startPoint y: 162, endPoint x: 269, endPoint y: 165, distance: 8.2
click at [269, 165] on div "[PERSON_NAME] [PHONE_NUMBER] [EMAIL_ADDRESS][DOMAIN_NAME] Customer since [DATE]…" at bounding box center [222, 165] width 334 height 146
copy div "[PERSON_NAME]"
click at [552, 75] on button "Completed Bookings (0)" at bounding box center [502, 62] width 160 height 28
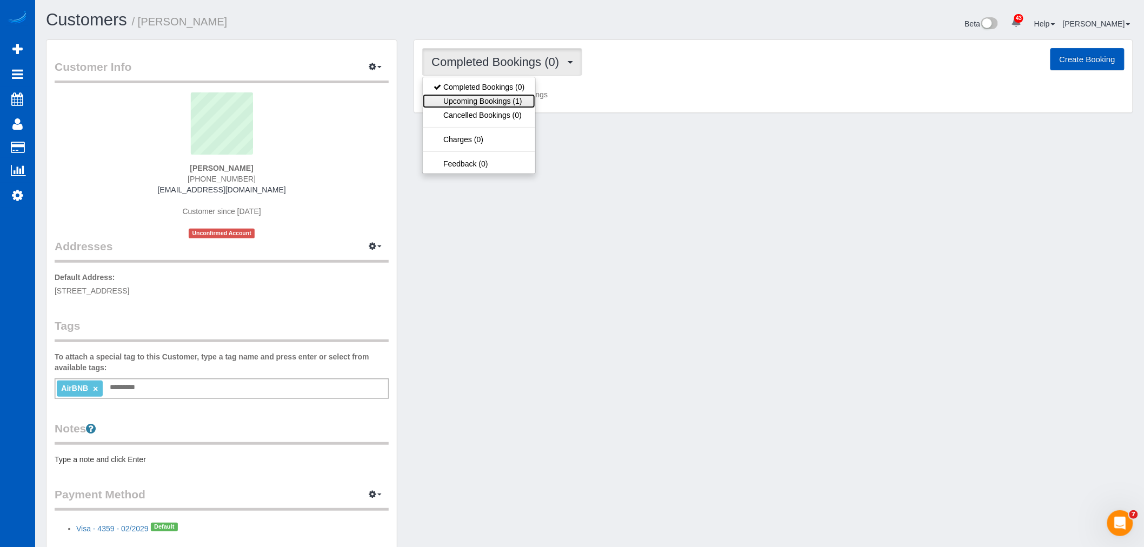
click at [527, 101] on link "Upcoming Bookings (1)" at bounding box center [479, 101] width 112 height 14
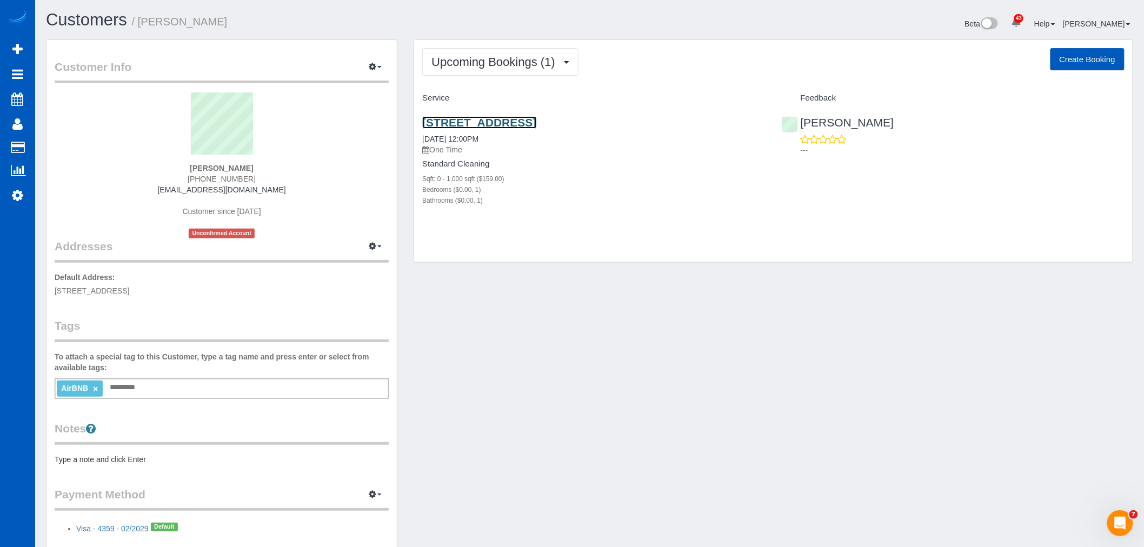
click at [495, 125] on link "[STREET_ADDRESS]" at bounding box center [479, 122] width 114 height 12
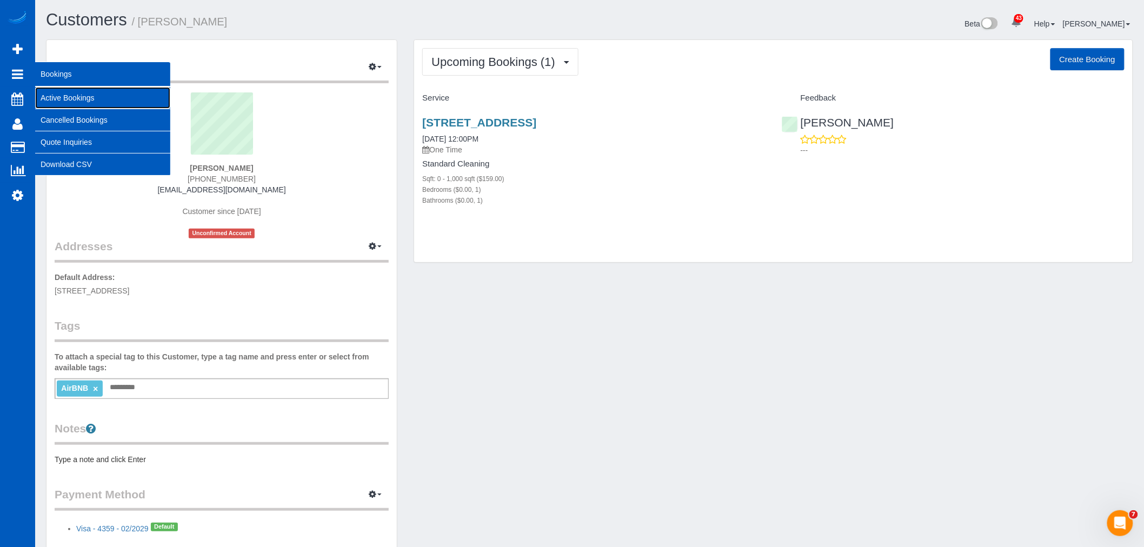
click at [72, 97] on link "Active Bookings" at bounding box center [102, 98] width 135 height 22
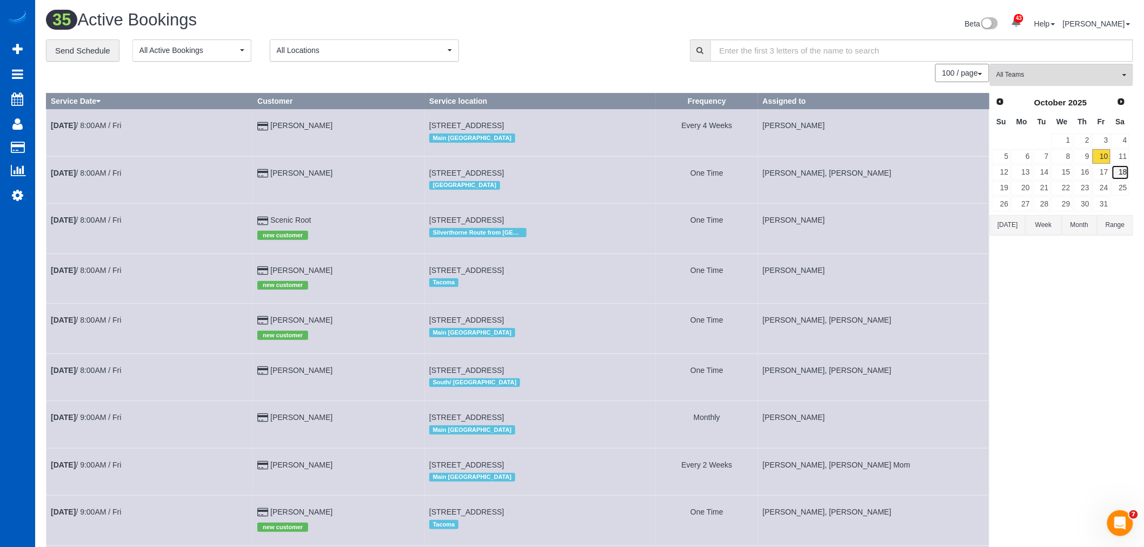
click at [1116, 168] on link "18" at bounding box center [1120, 172] width 18 height 15
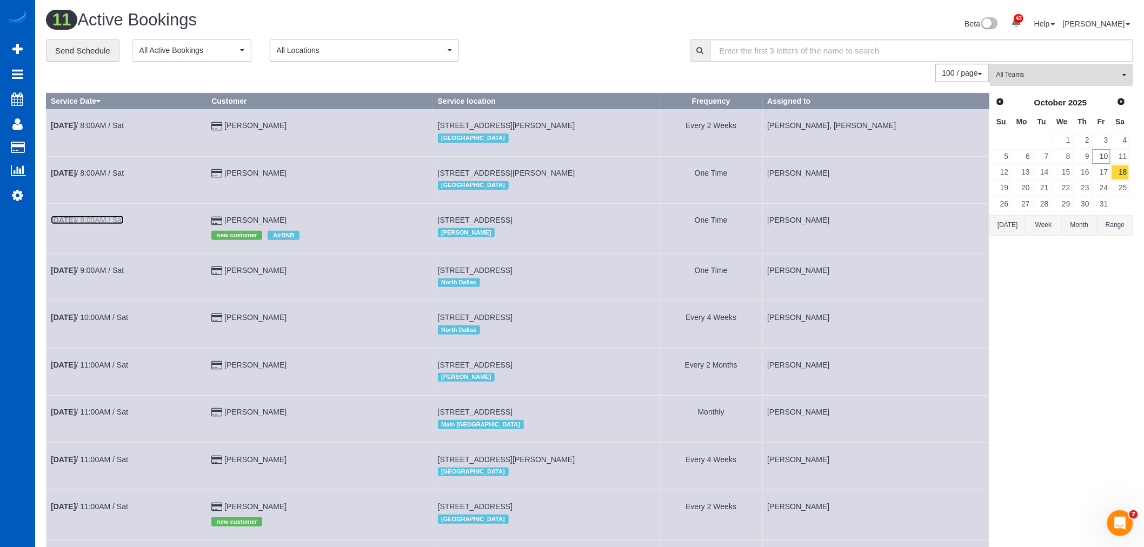
click at [61, 224] on b "[DATE]" at bounding box center [63, 220] width 25 height 9
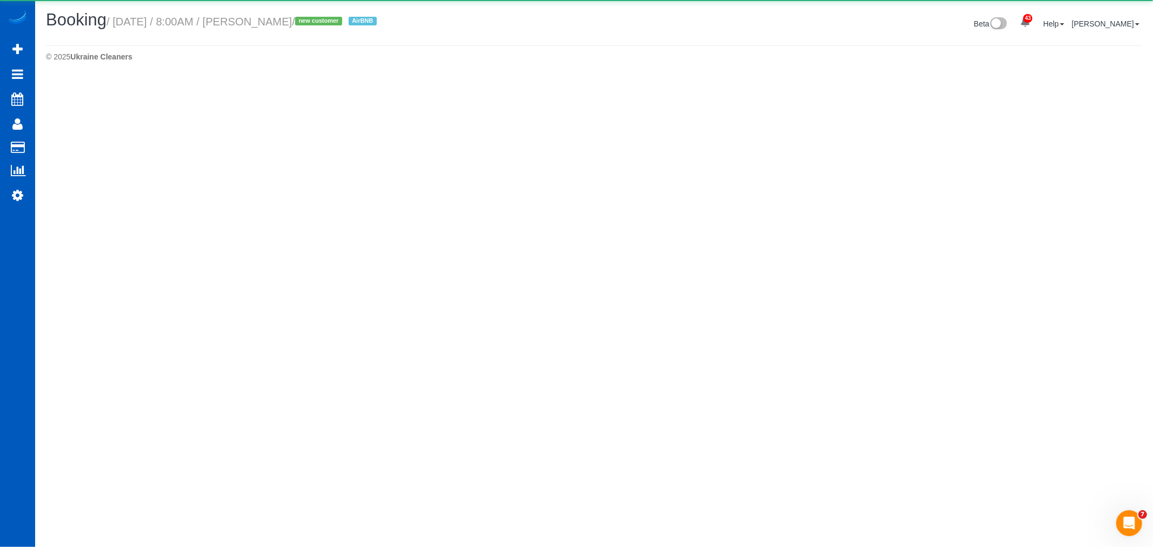
select select "WA"
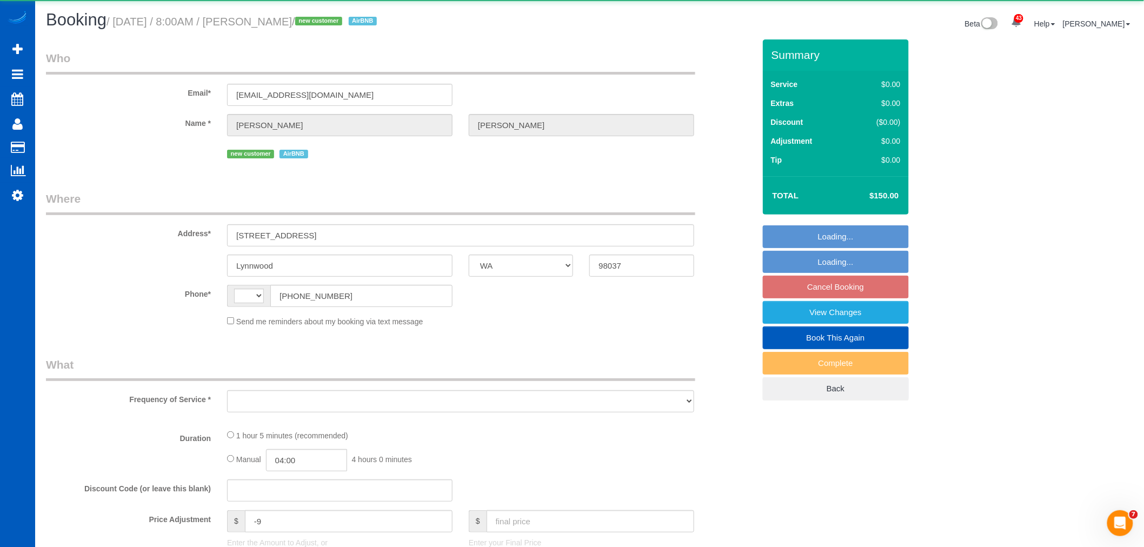
select select "string:[GEOGRAPHIC_DATA]"
select select "object:4319"
select select "string:fspay-0670250e-ce3b-423a-b26c-41b041509e31"
select select "199"
select select "2"
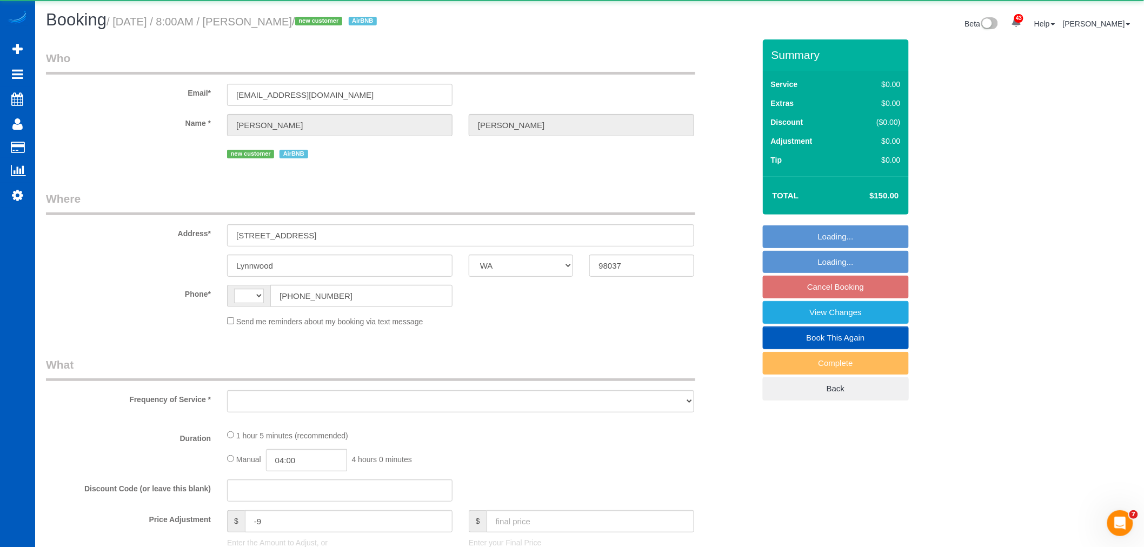
select select "spot1"
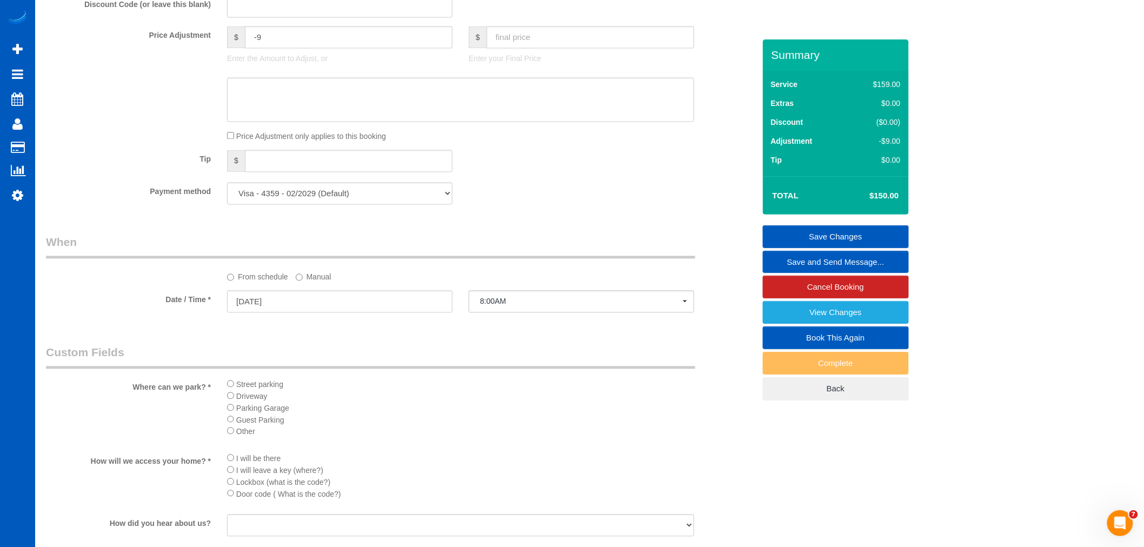
scroll to position [960, 0]
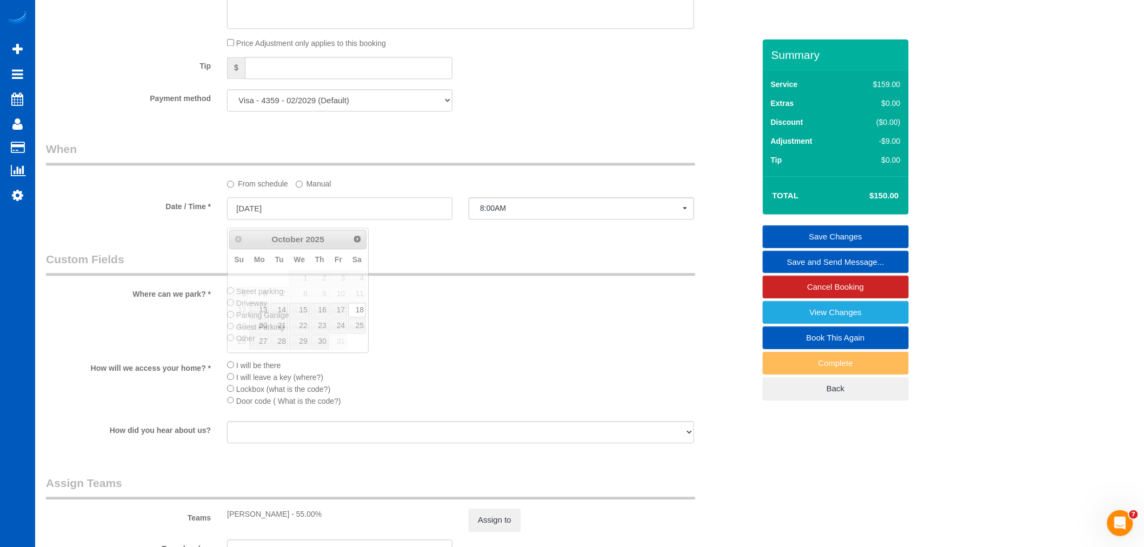
click at [335, 219] on input "[DATE]" at bounding box center [339, 208] width 225 height 22
click at [323, 185] on label "Manual" at bounding box center [314, 182] width 36 height 15
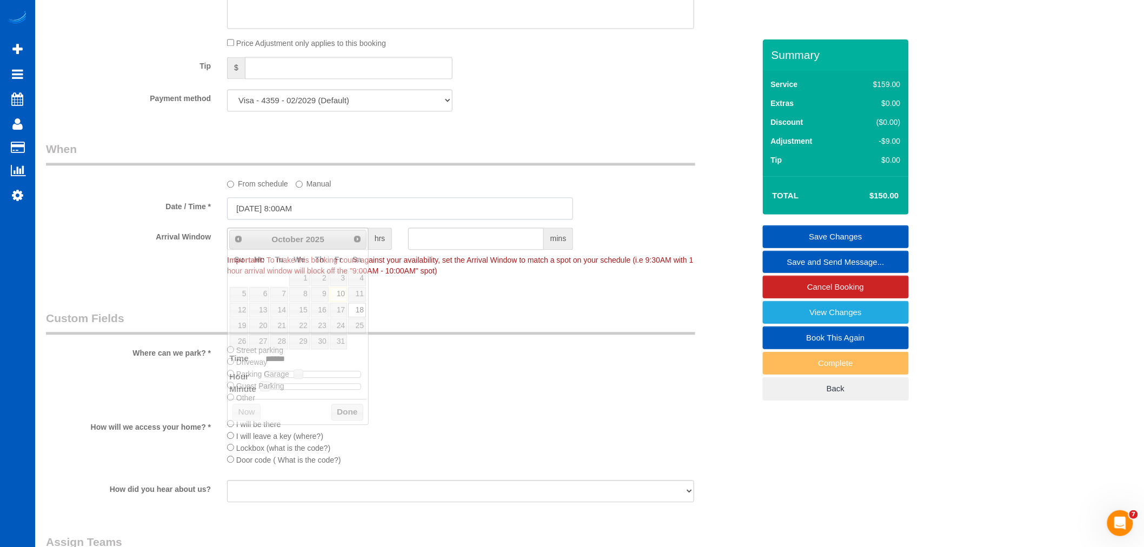
click at [272, 206] on input "[DATE] 8:00AM" at bounding box center [400, 208] width 346 height 22
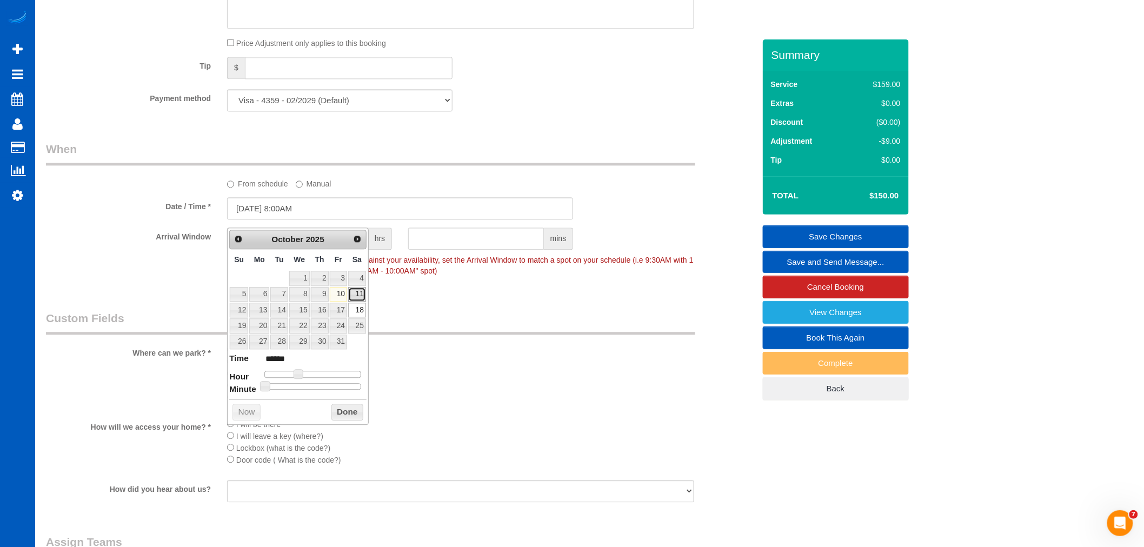
click at [354, 297] on link "11" at bounding box center [357, 294] width 18 height 15
type input "[DATE] 8:00AM"
click at [335, 402] on div "Prev Next [DATE] Su Mo Tu We Th Fr Sa 1 2 3 4 5 6 7 8 9 10 11 12 13 14 15 16 17…" at bounding box center [298, 326] width 142 height 197
click at [337, 411] on button "Done" at bounding box center [347, 412] width 32 height 17
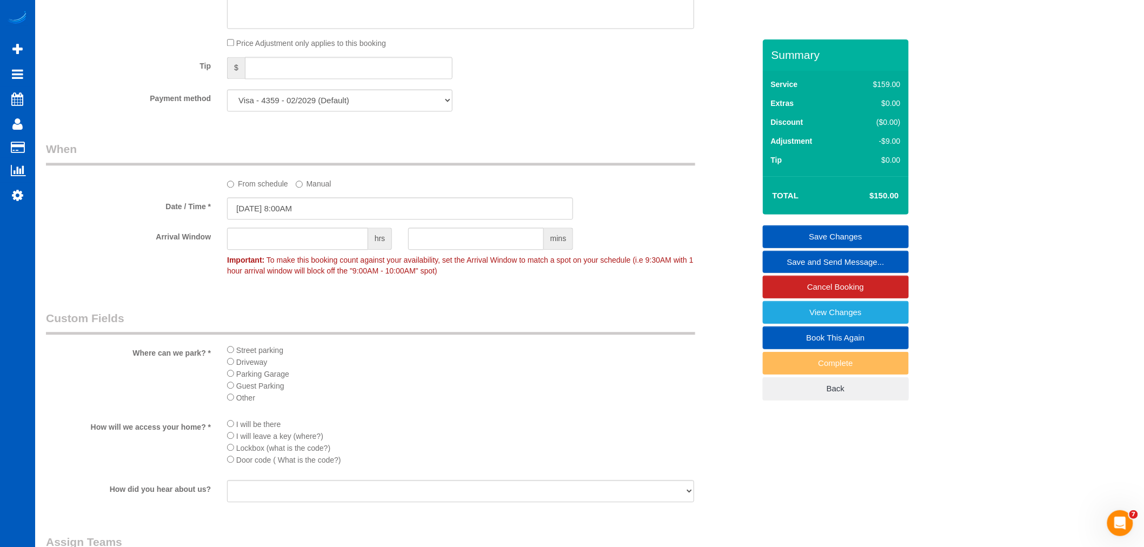
click at [860, 235] on link "Save Changes" at bounding box center [836, 236] width 146 height 23
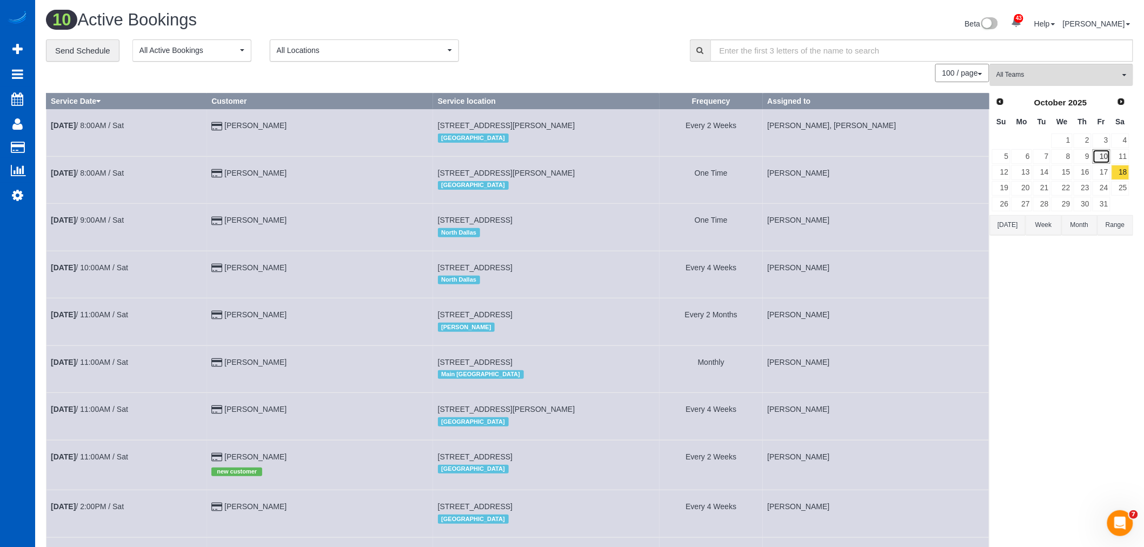
click at [1099, 155] on link "10" at bounding box center [1101, 156] width 18 height 15
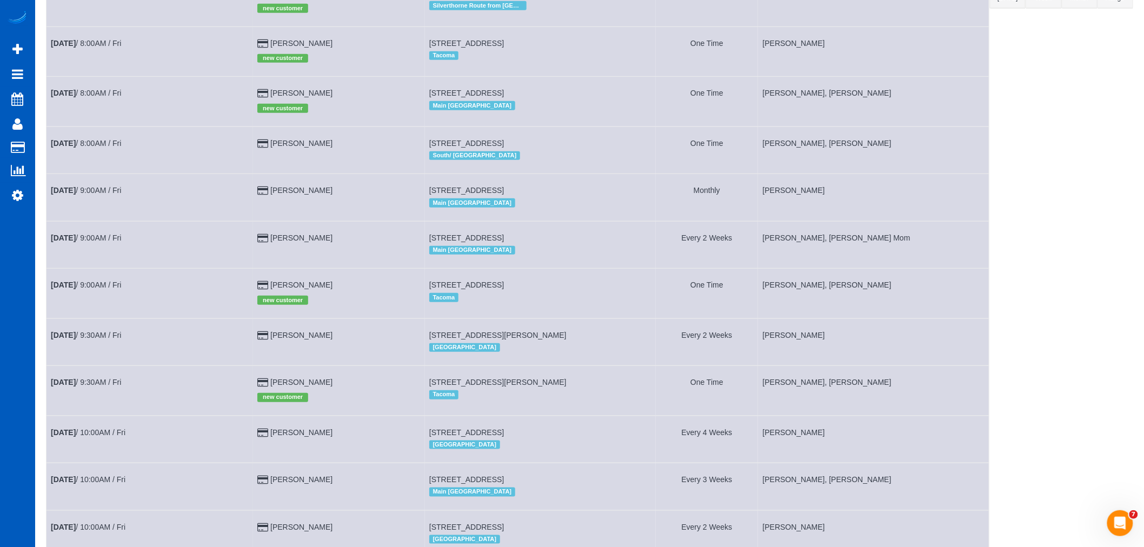
scroll to position [212, 0]
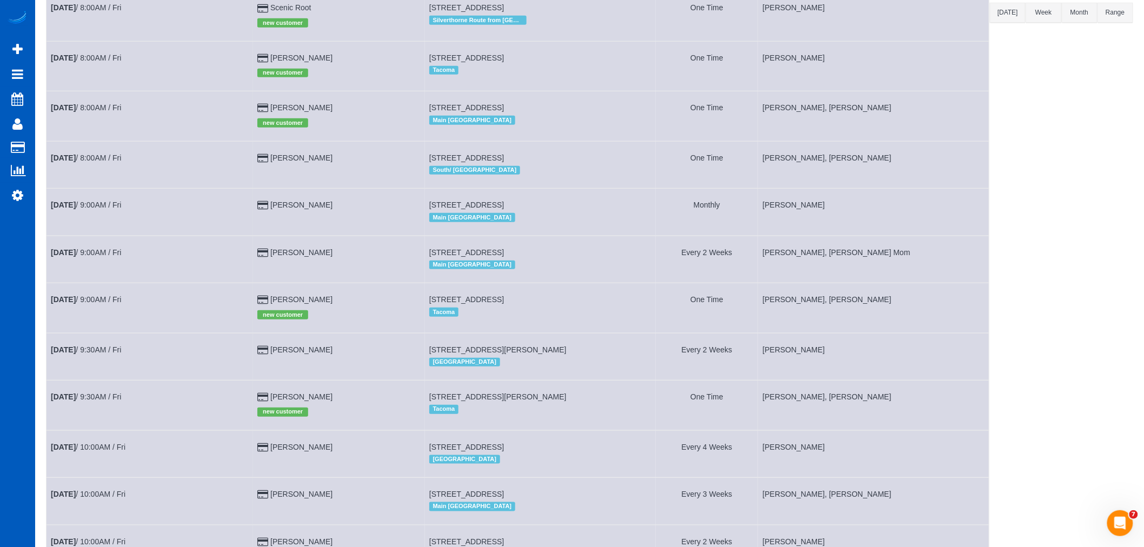
drag, startPoint x: 728, startPoint y: 350, endPoint x: 1113, endPoint y: 239, distance: 400.8
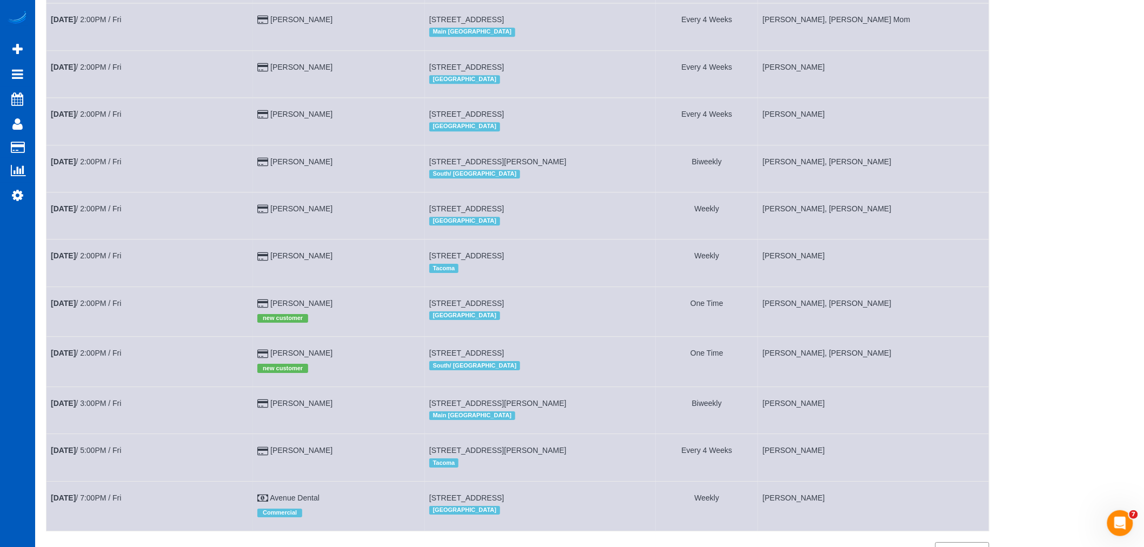
scroll to position [1353, 0]
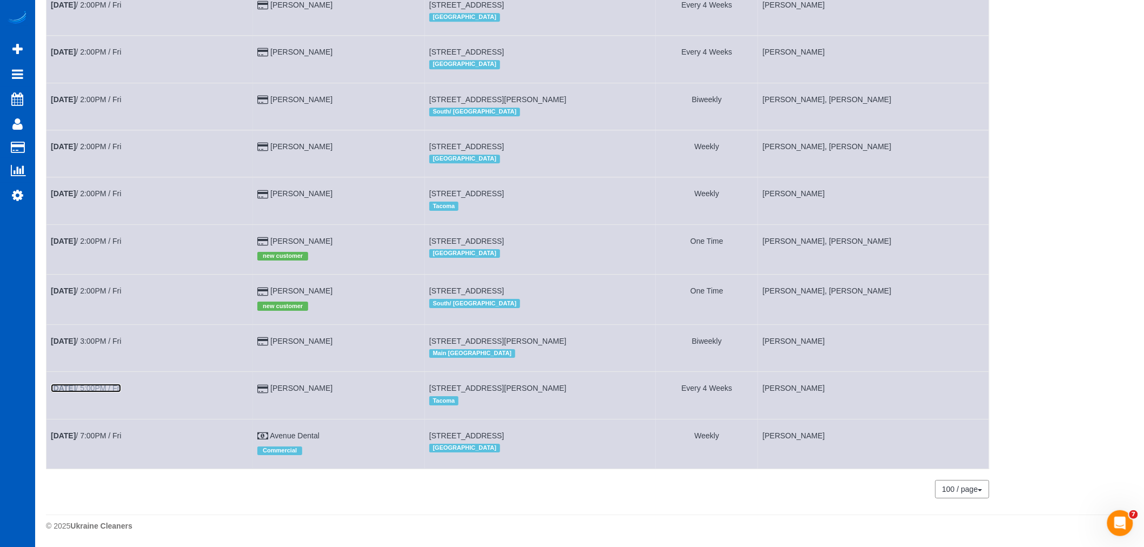
click at [76, 384] on b "[DATE]" at bounding box center [63, 388] width 25 height 9
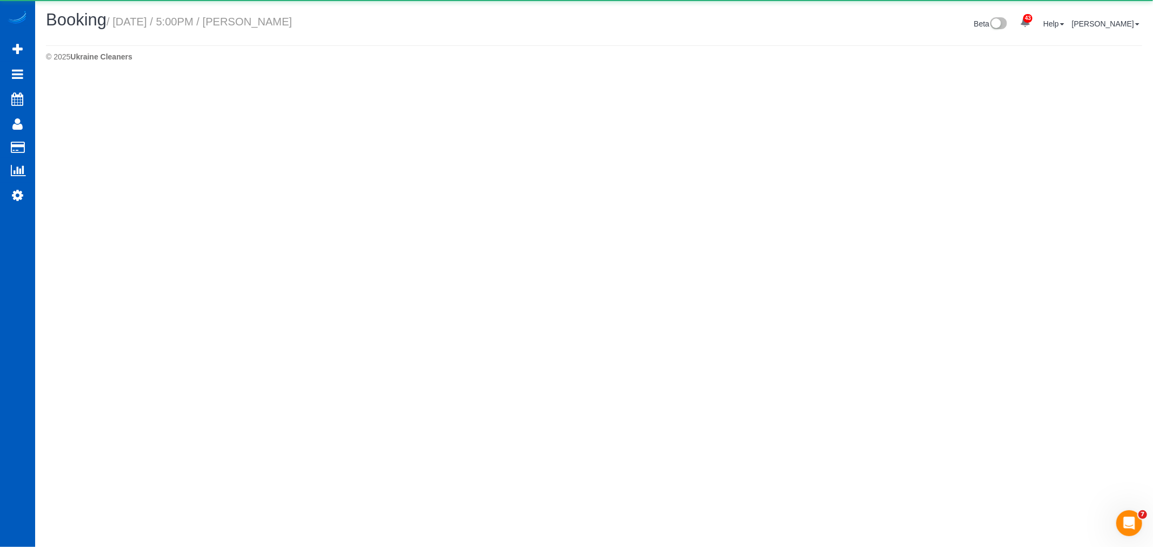
select select "WA"
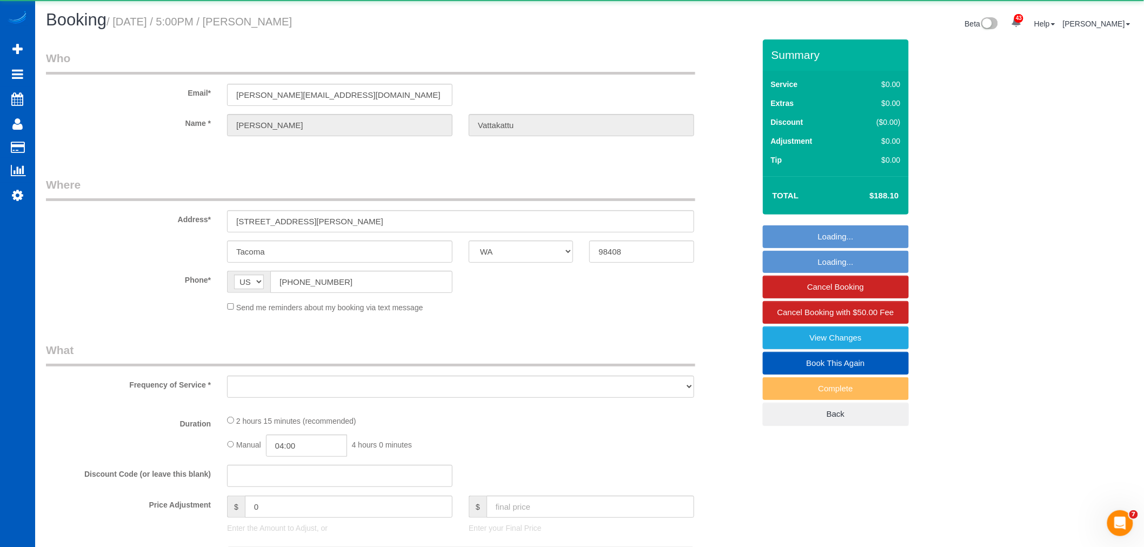
select select "object:6109"
select select "string:fspay-76b7bd68-5c76-41cd-8dea-c97c5288eb20"
select select "199"
select select "spot18"
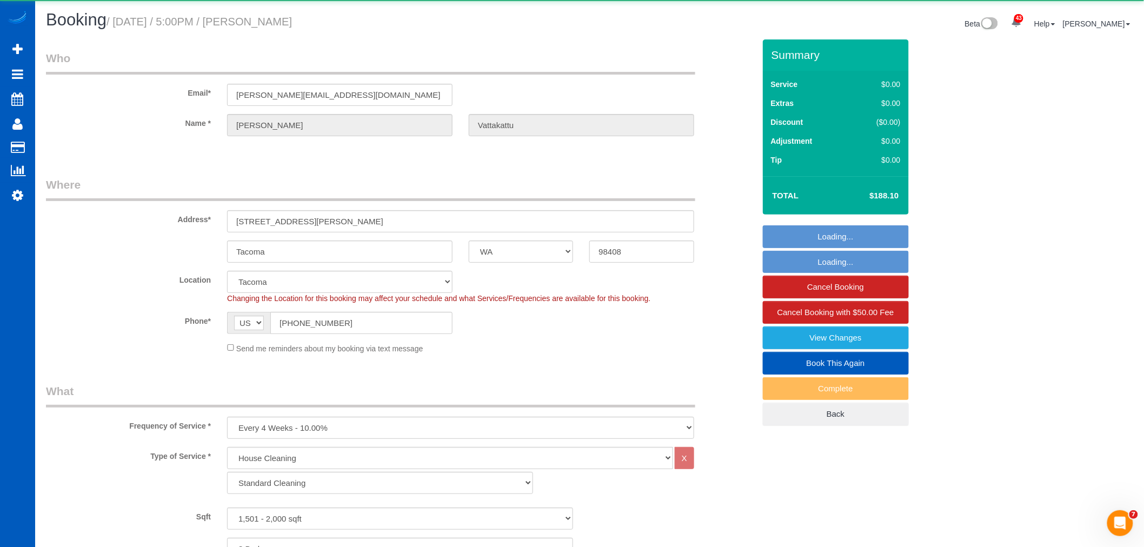
select select "1501"
select select "3"
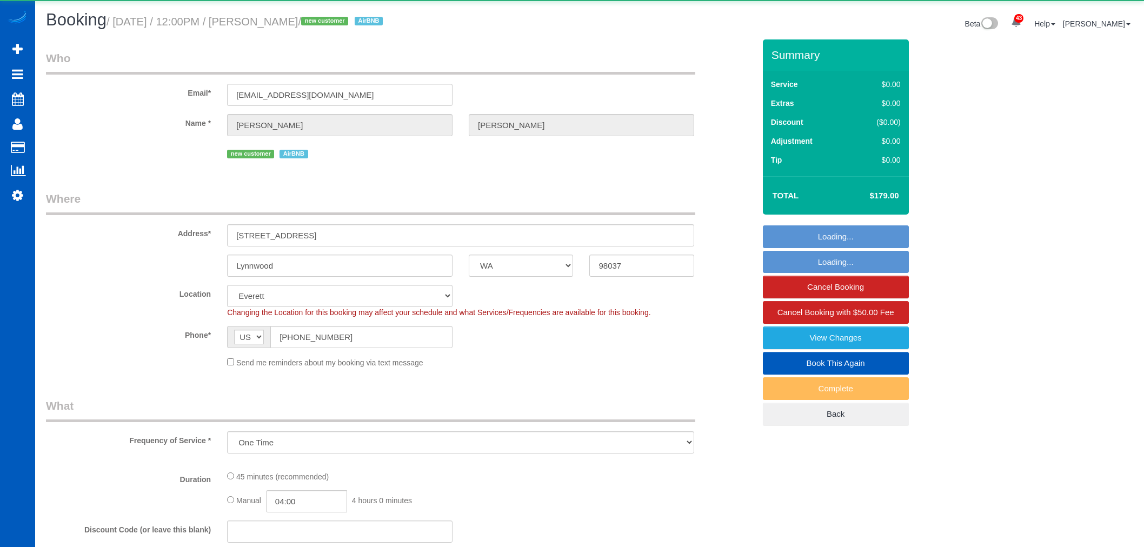
select select "WA"
select select "object:1181"
select select "199"
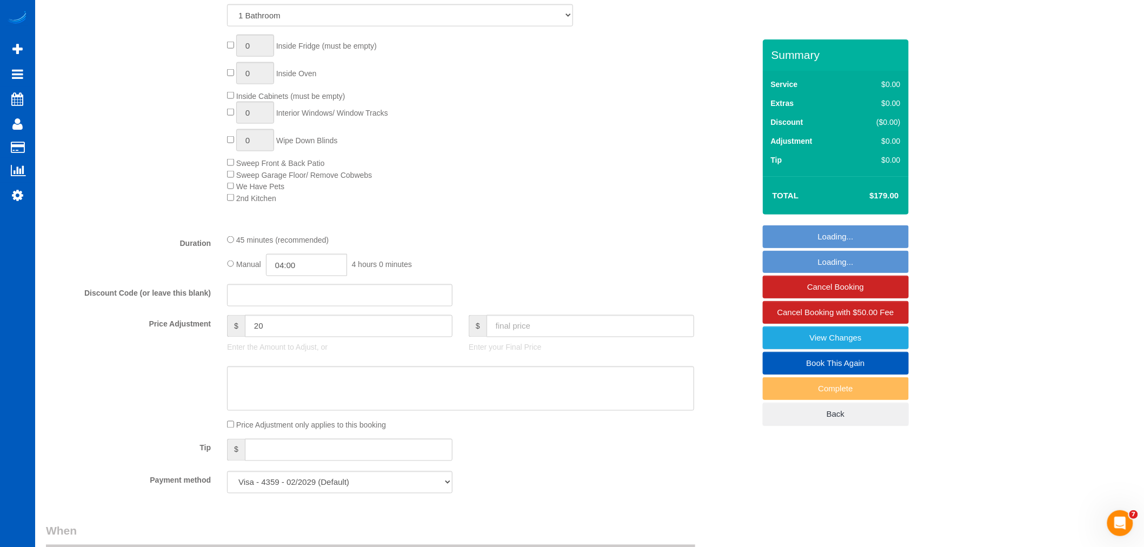
scroll to position [660, 0]
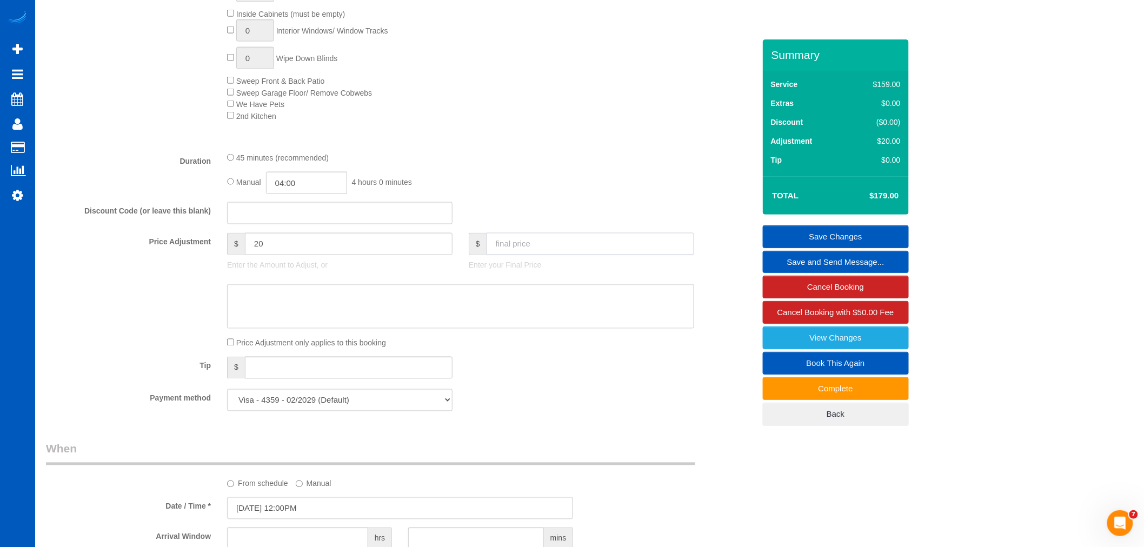
click at [546, 245] on input "text" at bounding box center [590, 244] width 208 height 22
click at [545, 253] on input "text" at bounding box center [590, 244] width 208 height 22
type input "200"
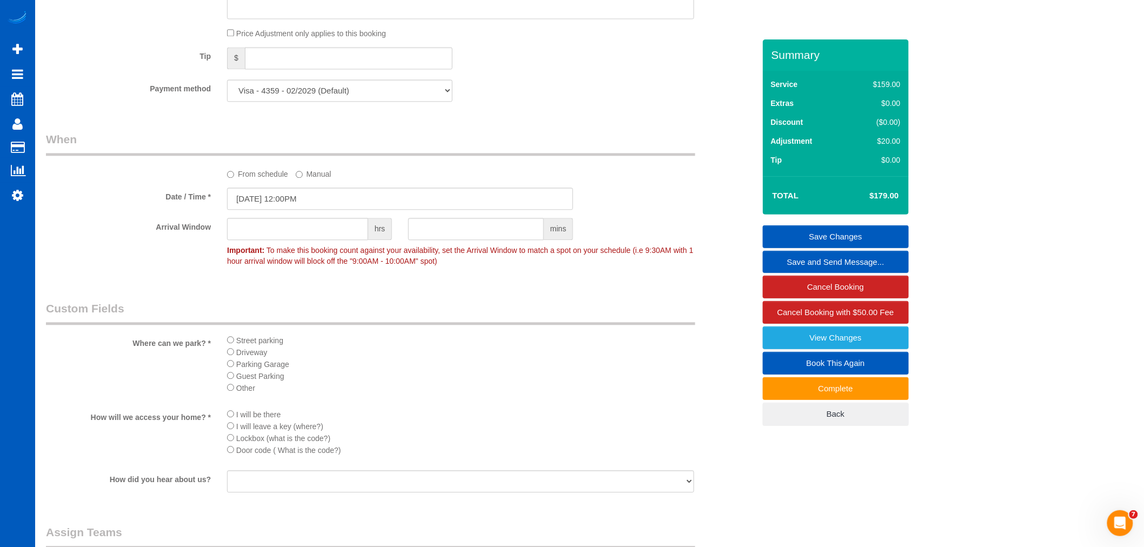
type input "41"
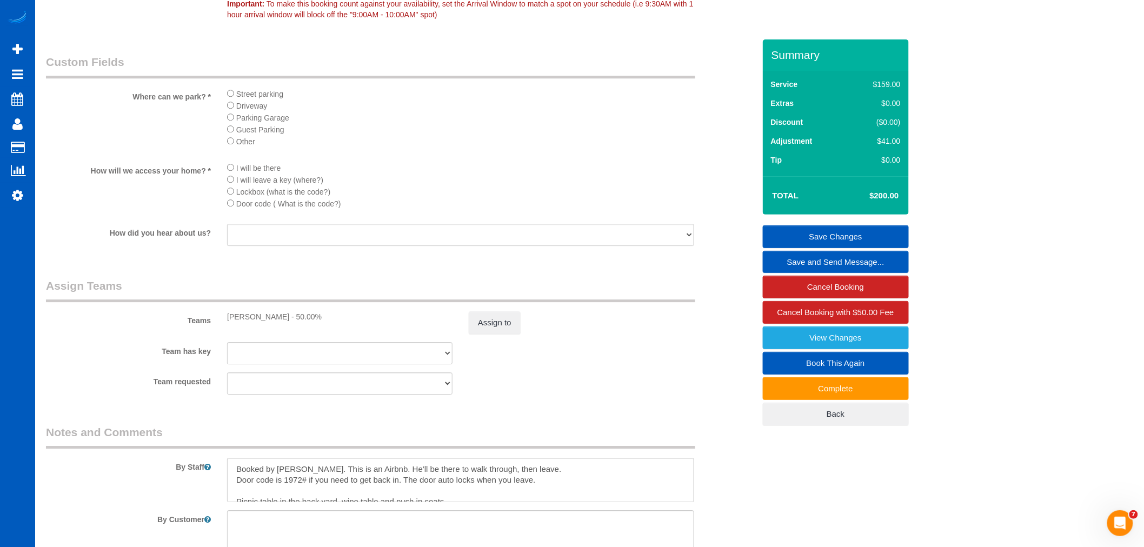
scroll to position [1261, 0]
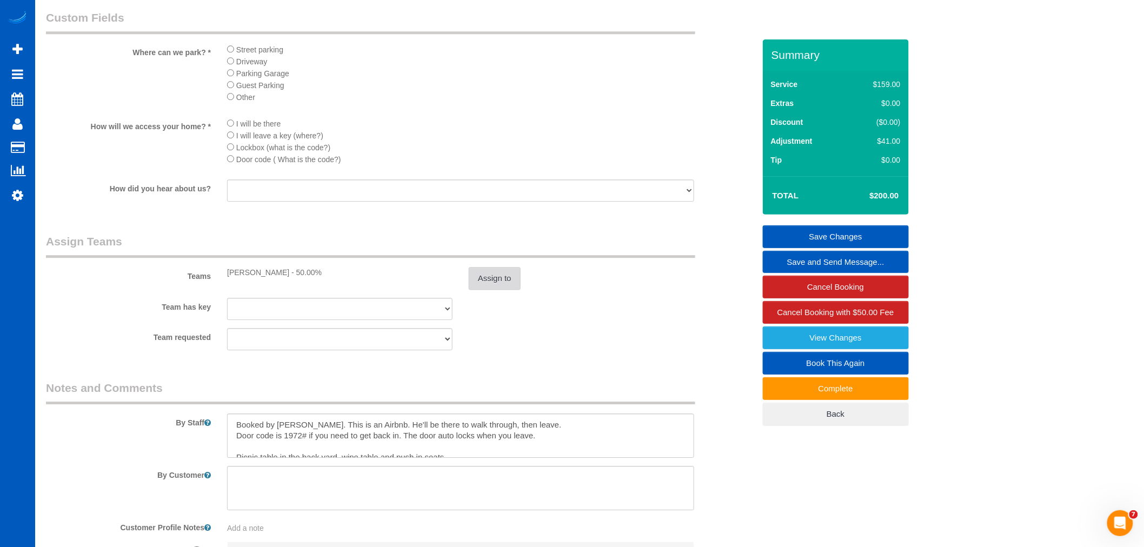
click at [483, 290] on button "Assign to" at bounding box center [495, 278] width 52 height 23
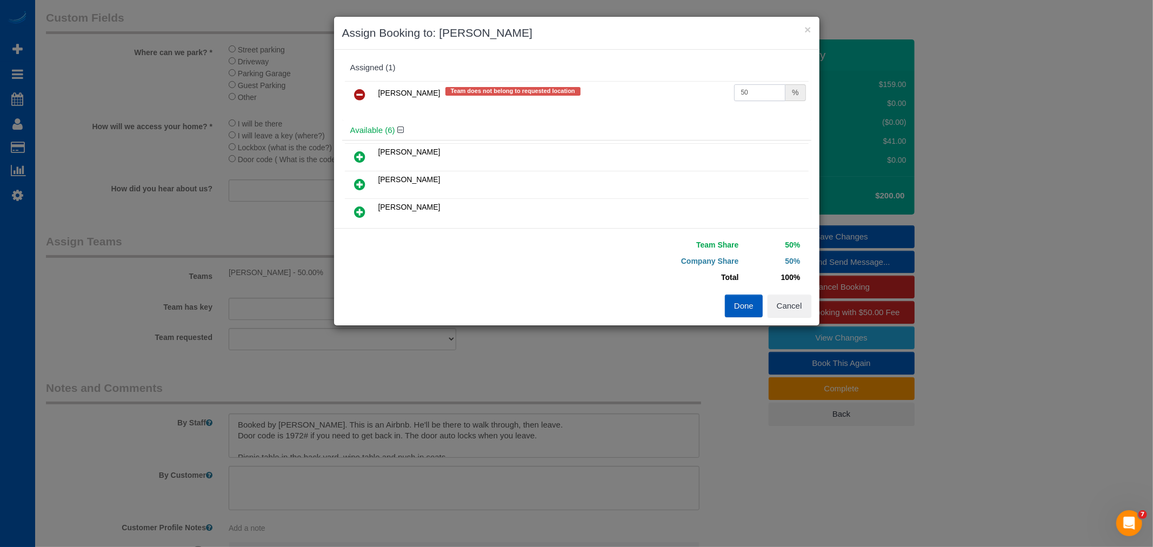
drag, startPoint x: 776, startPoint y: 89, endPoint x: 681, endPoint y: 99, distance: 95.2
click at [681, 99] on tr "Kateryna Polishchuk Team does not belong to requested location 50 %" at bounding box center [577, 95] width 464 height 28
type input "55"
click at [742, 312] on button "Done" at bounding box center [744, 306] width 38 height 23
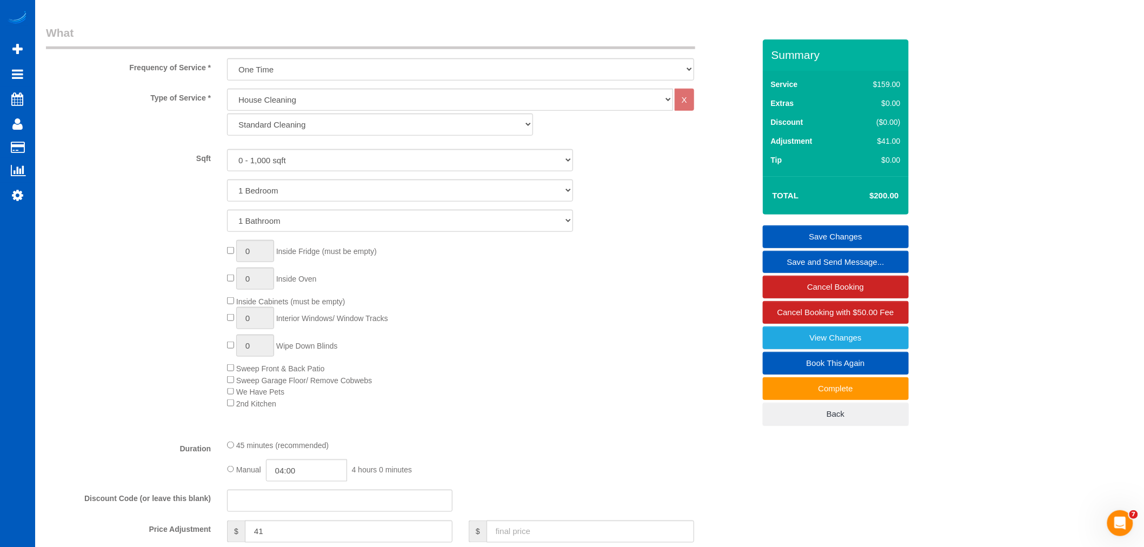
scroll to position [360, 0]
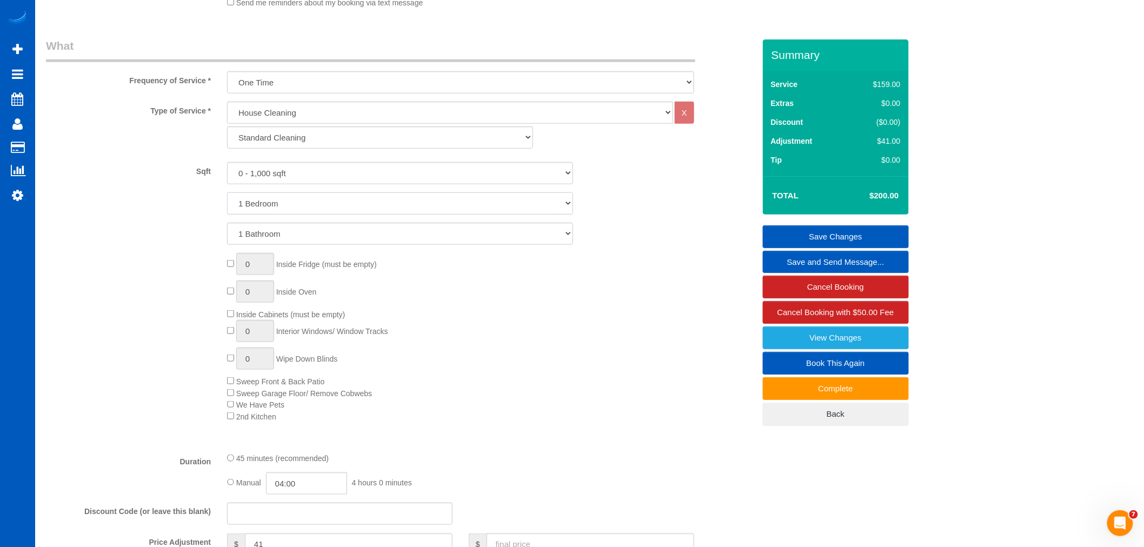
click at [252, 197] on select "1 Bedroom 2 Bedrooms 3 Bedrooms 4 Bedrooms 5 Bedrooms 6 Bedrooms 7 Bedrooms" at bounding box center [400, 203] width 346 height 22
select select "2"
click at [227, 193] on select "1 Bedroom 2 Bedrooms 3 Bedrooms 4 Bedrooms 5 Bedrooms 6 Bedrooms 7 Bedrooms" at bounding box center [400, 203] width 346 height 22
click at [364, 203] on select "1 Bedroom 2 Bedrooms 3 Bedrooms 4 Bedrooms 5 Bedrooms 6 Bedrooms 7 Bedrooms" at bounding box center [400, 203] width 346 height 22
click at [684, 350] on div "0 Inside Fridge (must be empty) 0 Inside Oven Inside Cabinets (must be empty) 0…" at bounding box center [490, 337] width 543 height 169
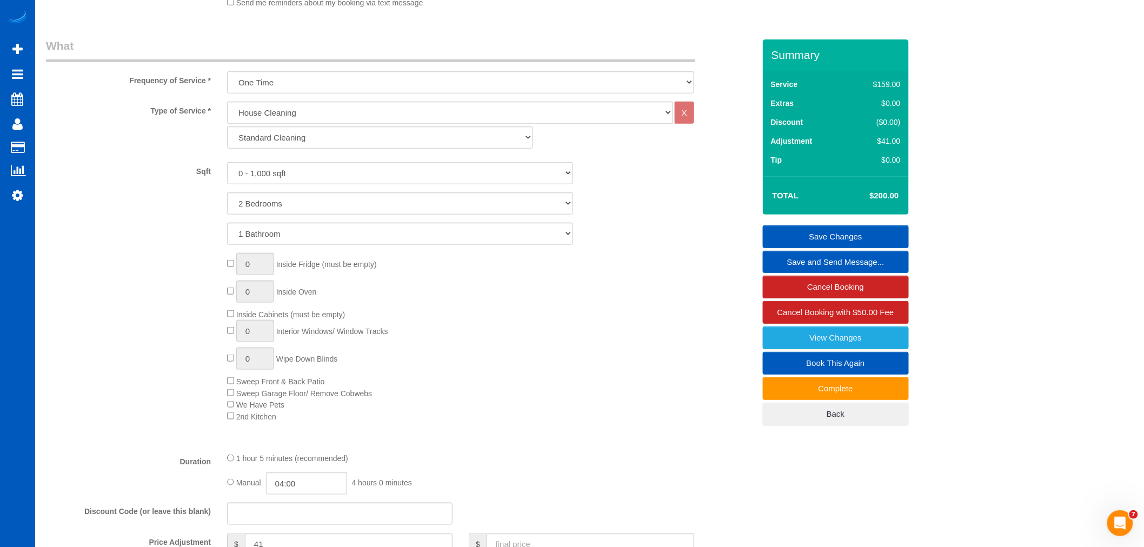
click at [832, 236] on link "Save Changes" at bounding box center [836, 236] width 146 height 23
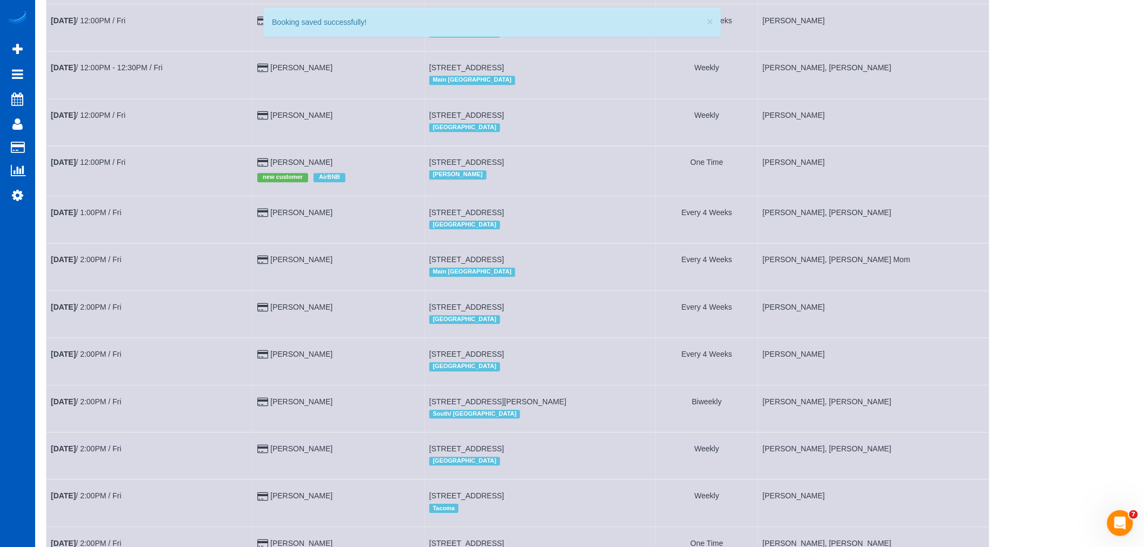
scroll to position [1020, 0]
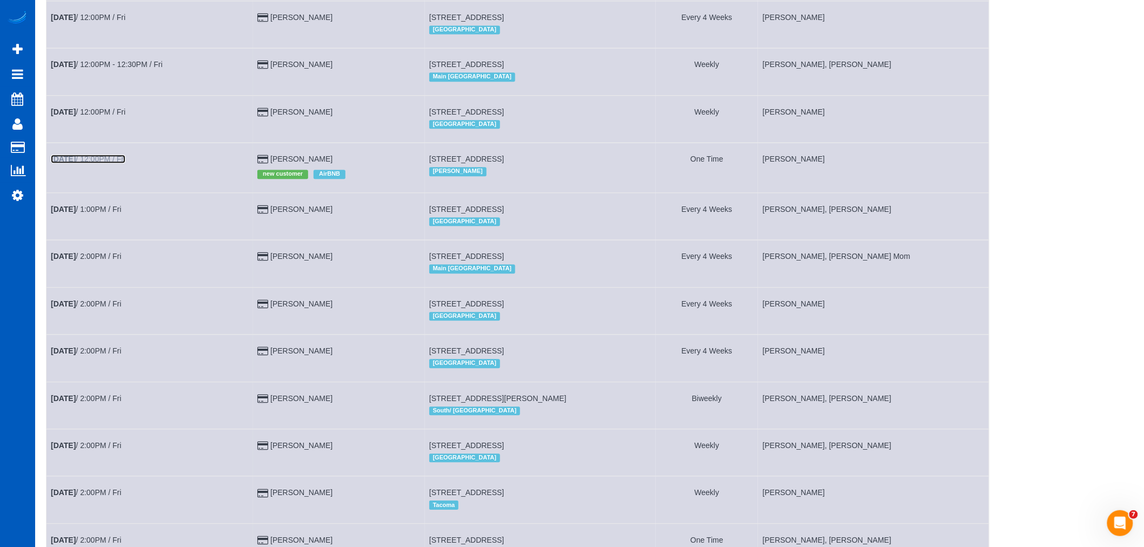
click at [74, 163] on b "[DATE]" at bounding box center [63, 159] width 25 height 9
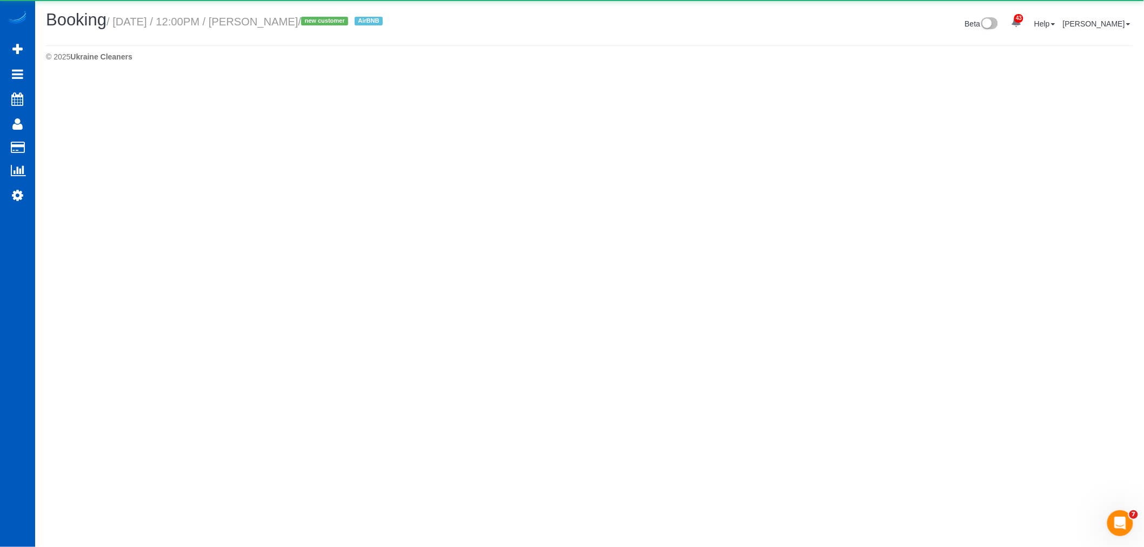
select select "WA"
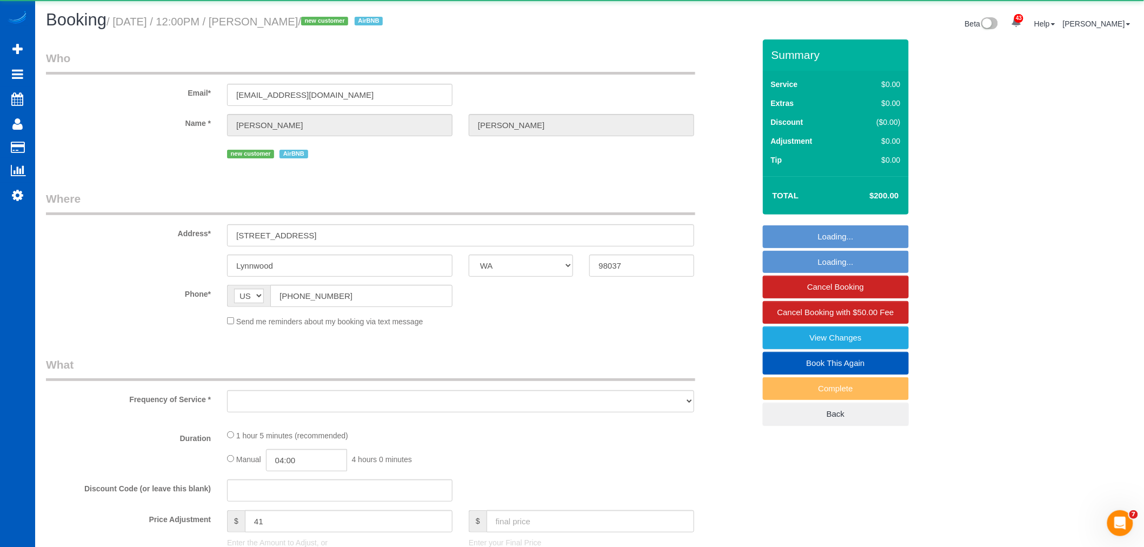
select select "object:3046"
select select "string:fspay-0670250e-ce3b-423a-b26c-41b041509e31"
select select "199"
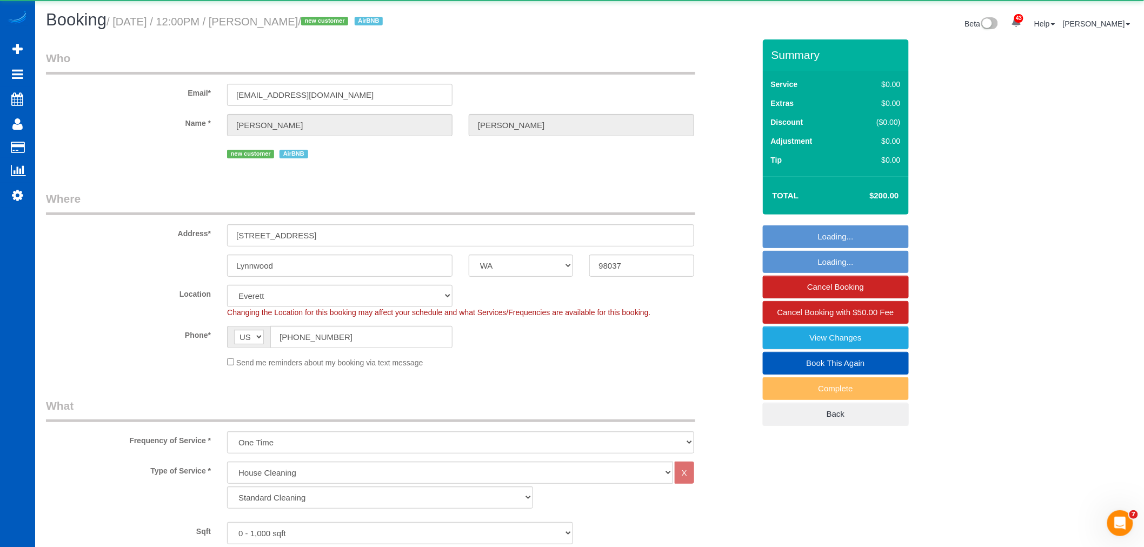
select select "2"
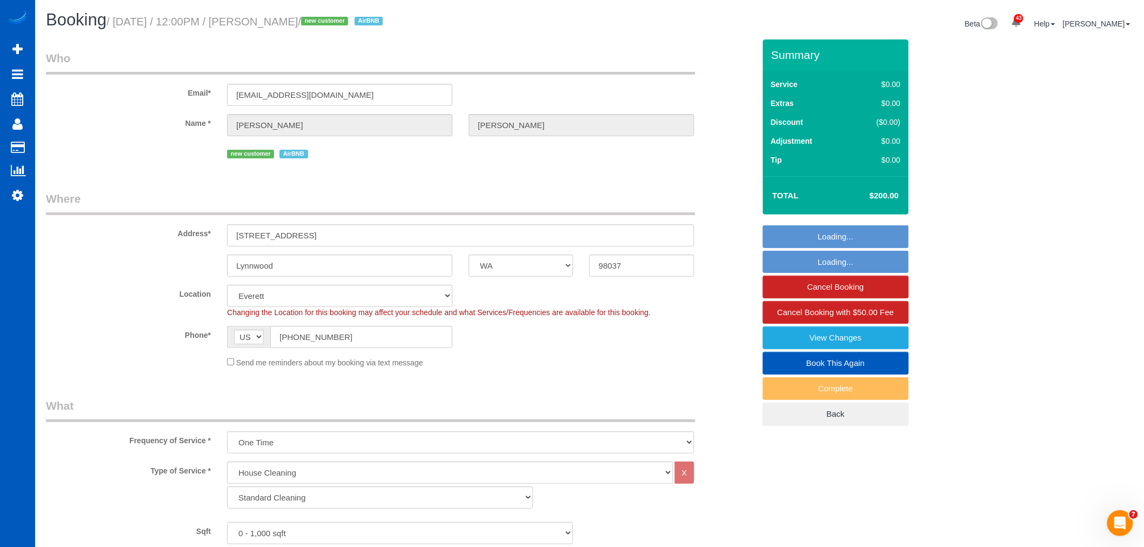
click at [796, 365] on link "Book This Again" at bounding box center [836, 363] width 146 height 23
select select "WA"
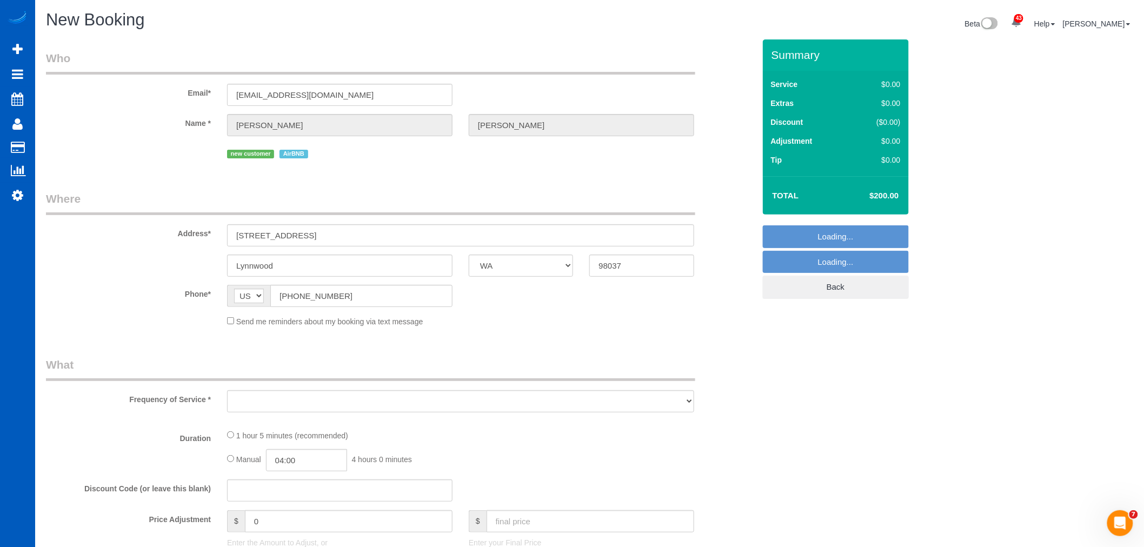
select select "object:3764"
select select "string:fspay-0670250e-ce3b-423a-b26c-41b041509e31"
select select "199"
select select "2"
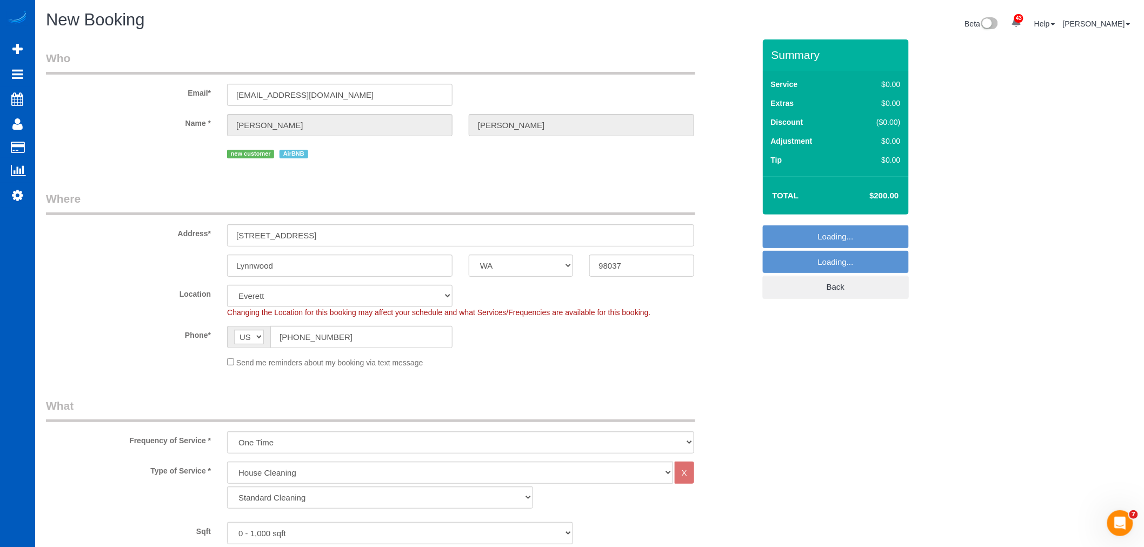
select select "2"
select select "object:3853"
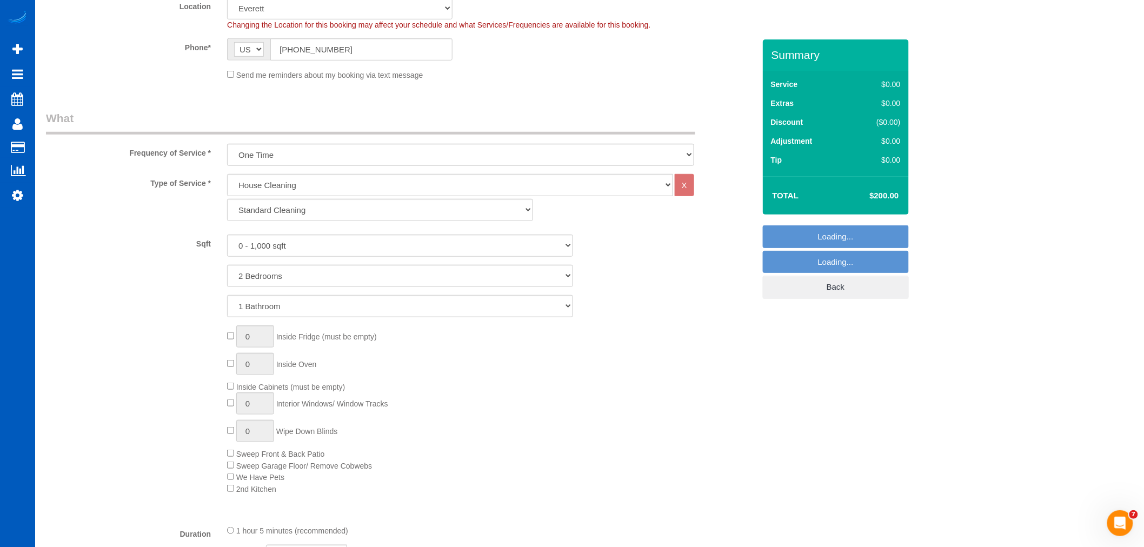
select select "2"
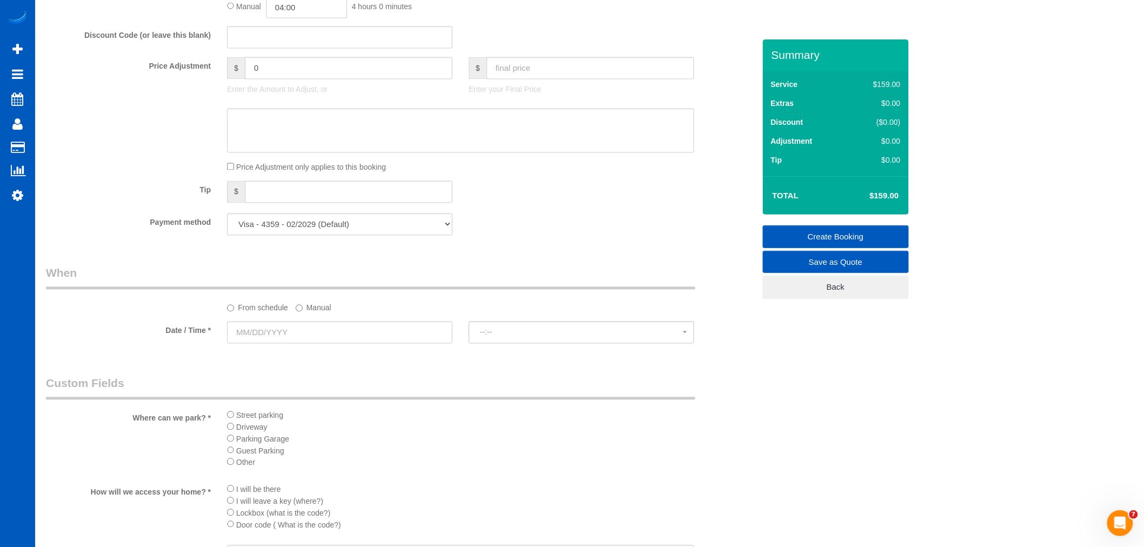
scroll to position [840, 0]
click at [518, 72] on input "text" at bounding box center [590, 64] width 208 height 22
type input "150"
type input "-9"
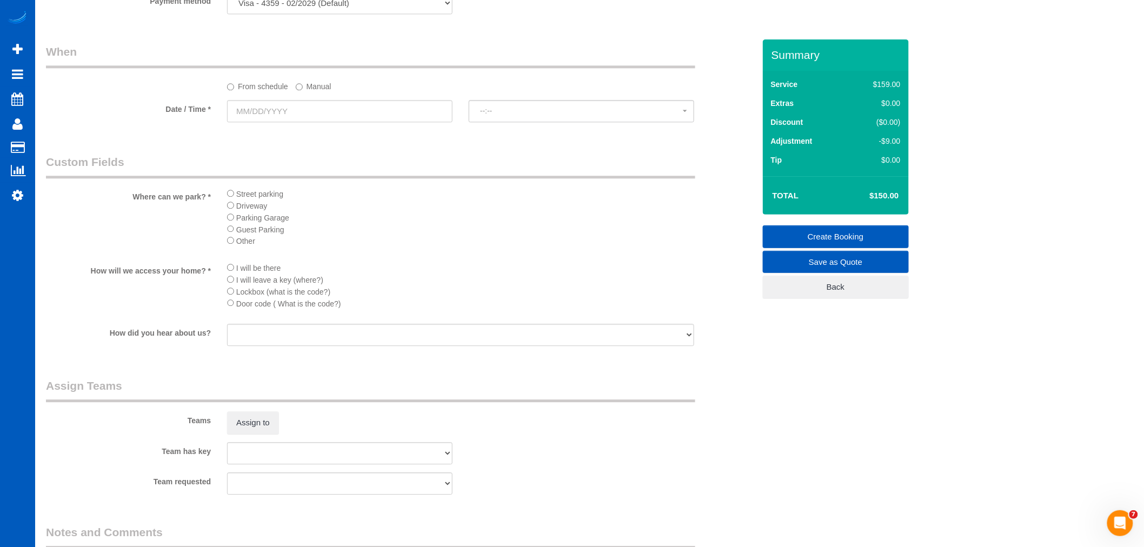
scroll to position [1081, 0]
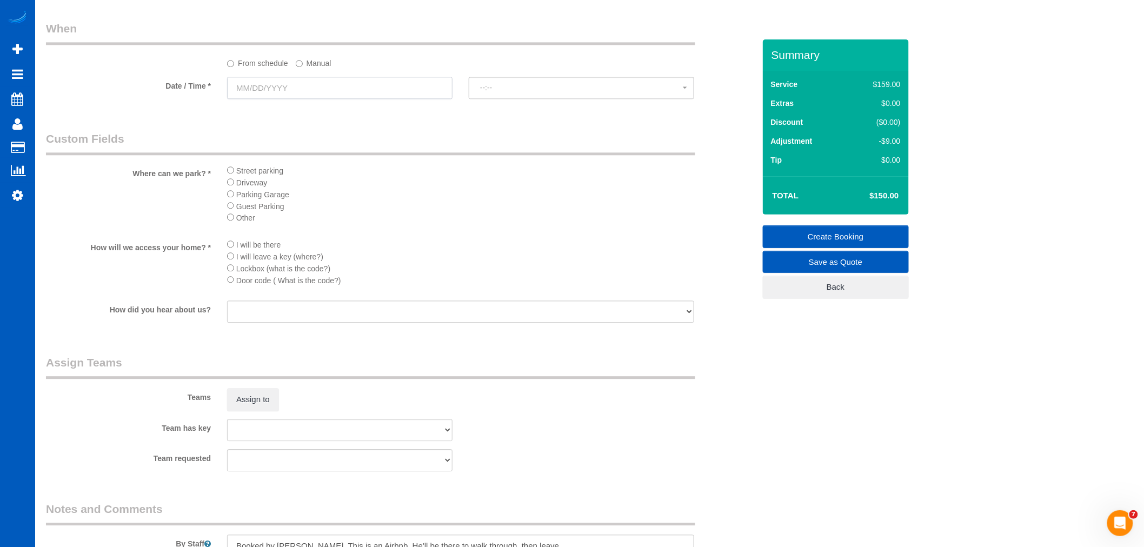
click at [264, 99] on input "text" at bounding box center [339, 88] width 225 height 22
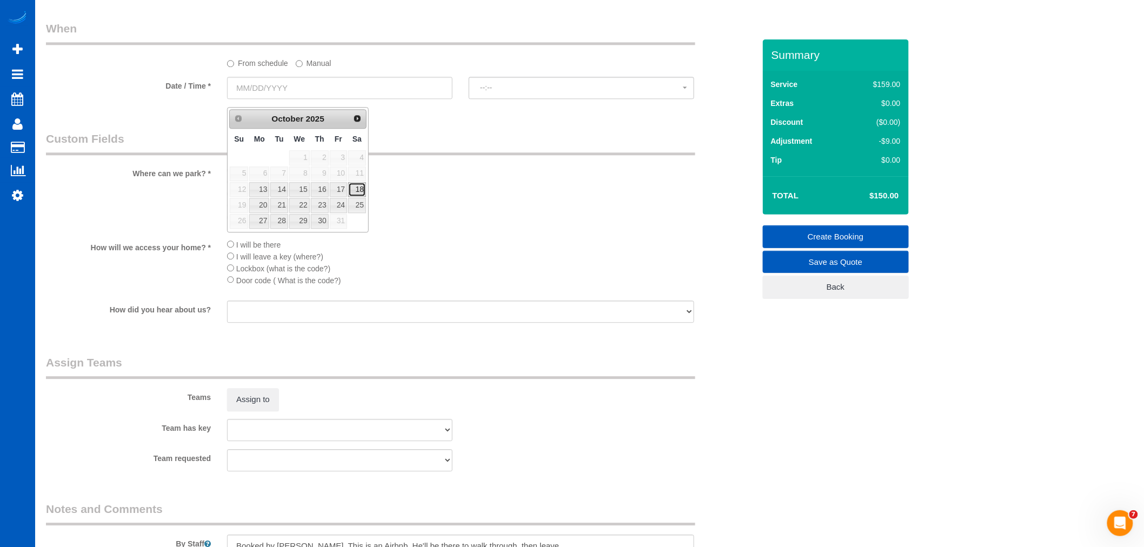
click at [359, 190] on link "18" at bounding box center [357, 189] width 18 height 15
type input "[DATE]"
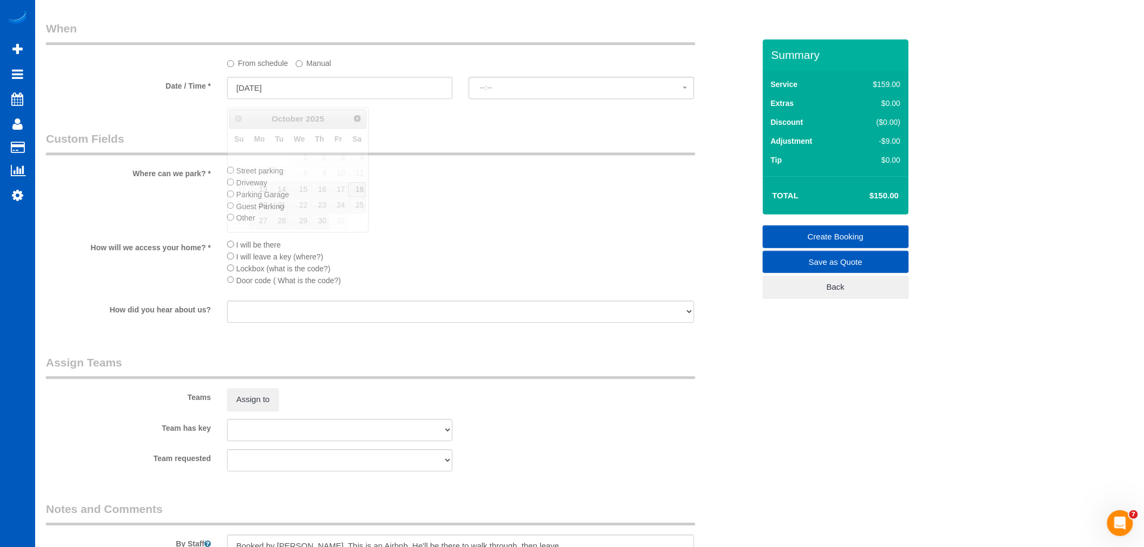
select select "spot23"
click at [256, 406] on button "Assign to" at bounding box center [253, 399] width 52 height 23
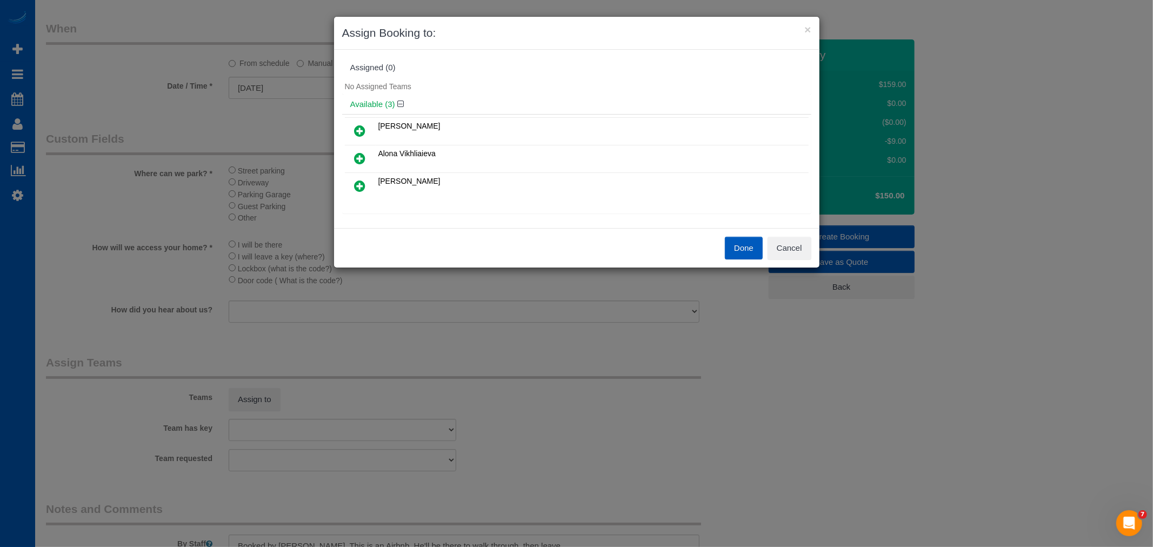
click at [363, 125] on icon at bounding box center [360, 130] width 11 height 13
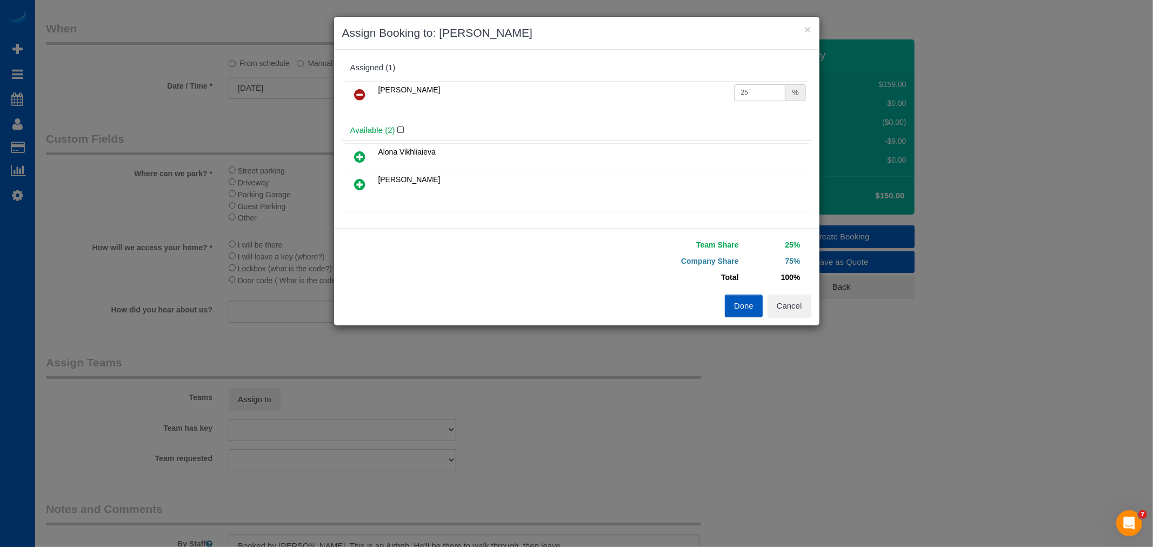
drag, startPoint x: 759, startPoint y: 95, endPoint x: 606, endPoint y: 104, distance: 153.2
click at [606, 104] on tr "Alona Tarasiuk 25 %" at bounding box center [577, 95] width 464 height 28
type input "55"
click at [753, 314] on button "Done" at bounding box center [744, 306] width 38 height 23
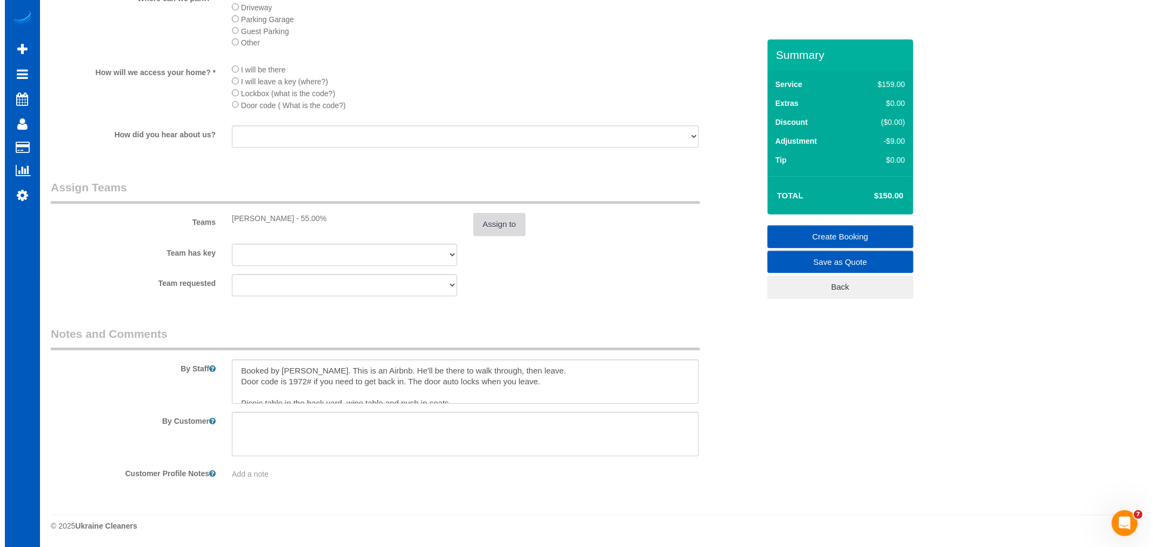
scroll to position [1272, 0]
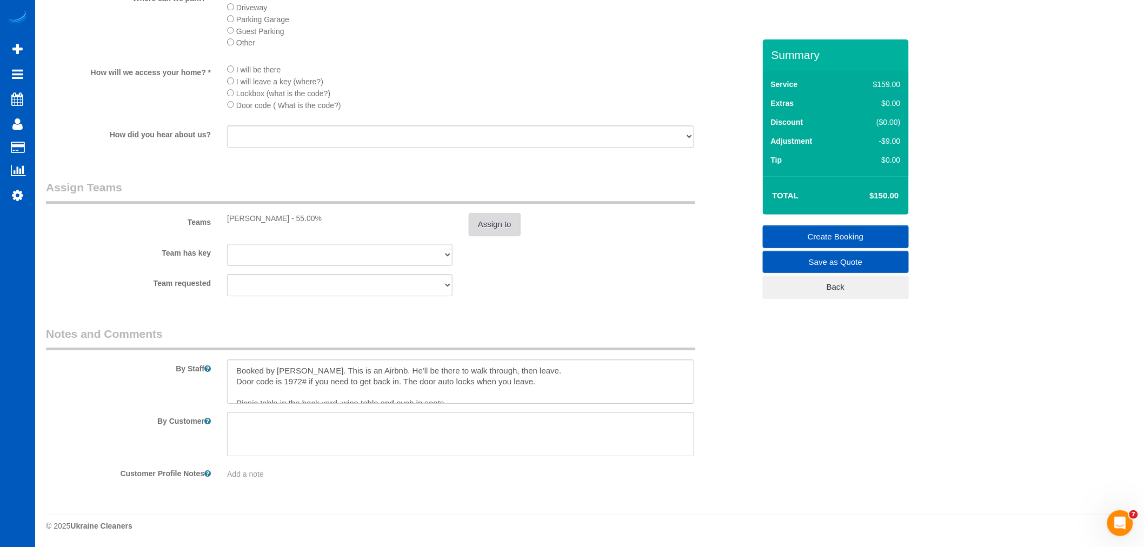
click at [487, 227] on button "Assign to" at bounding box center [495, 224] width 52 height 23
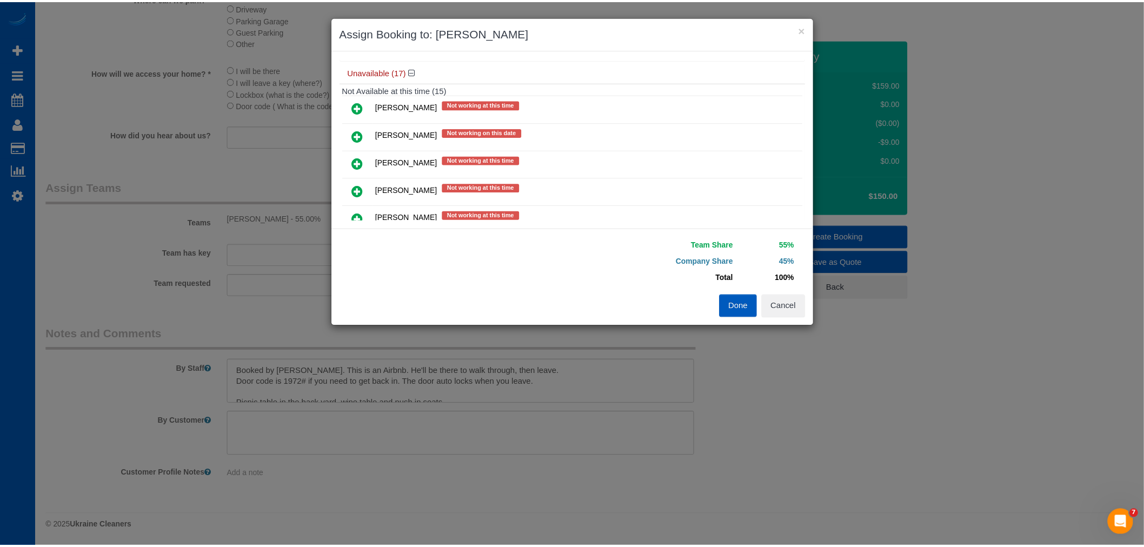
scroll to position [180, 0]
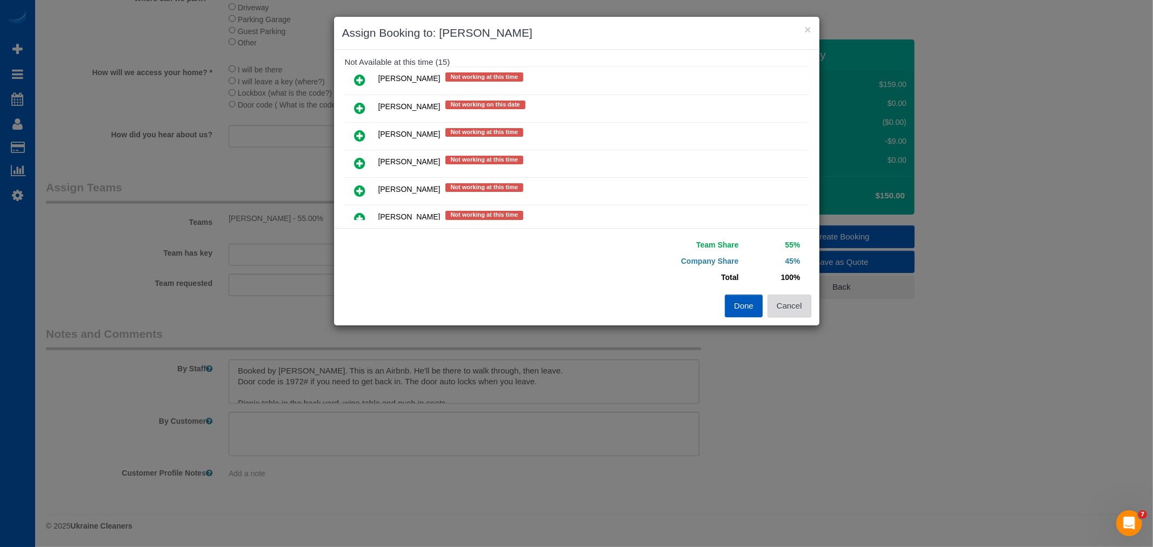
click at [806, 312] on button "Cancel" at bounding box center [790, 306] width 44 height 23
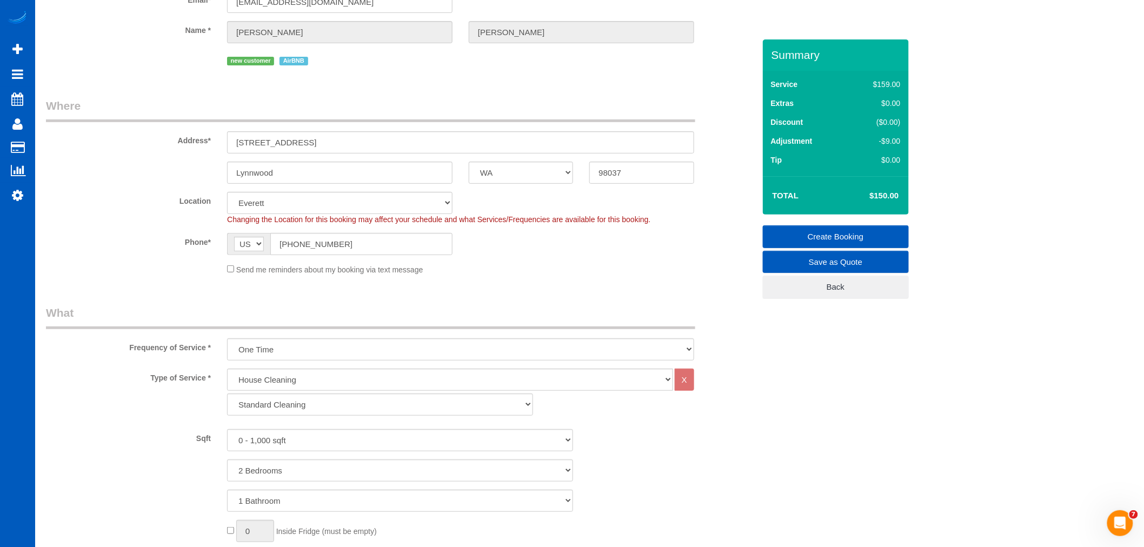
scroll to position [11, 0]
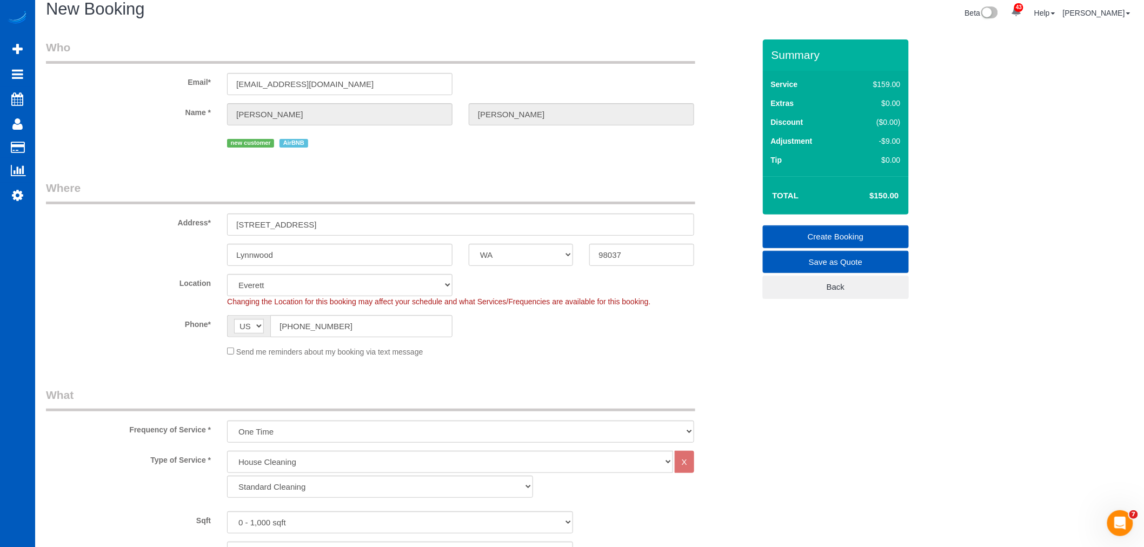
click at [833, 238] on link "Create Booking" at bounding box center [836, 236] width 146 height 23
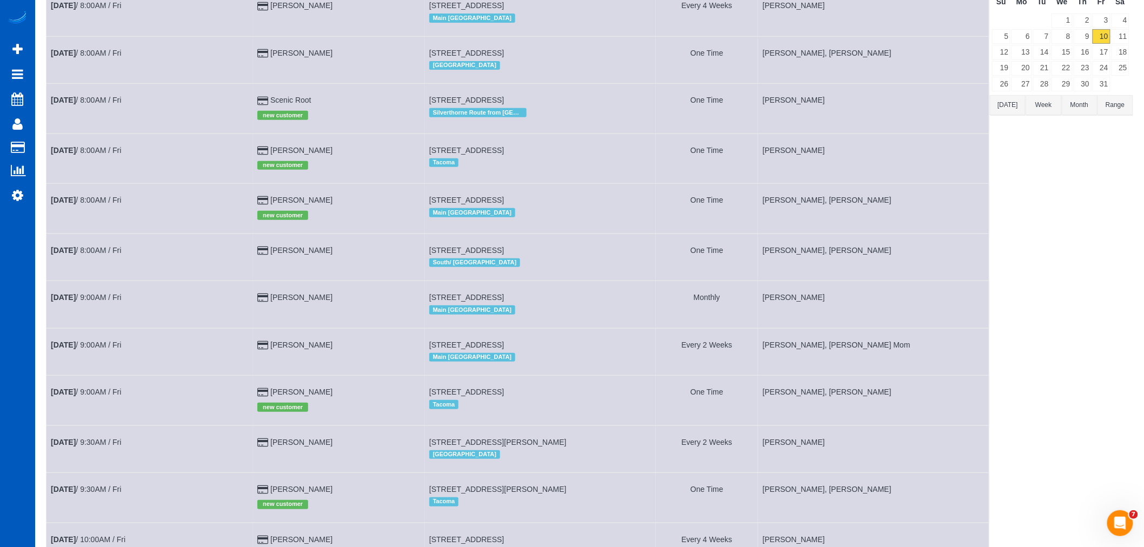
scroll to position [420, 0]
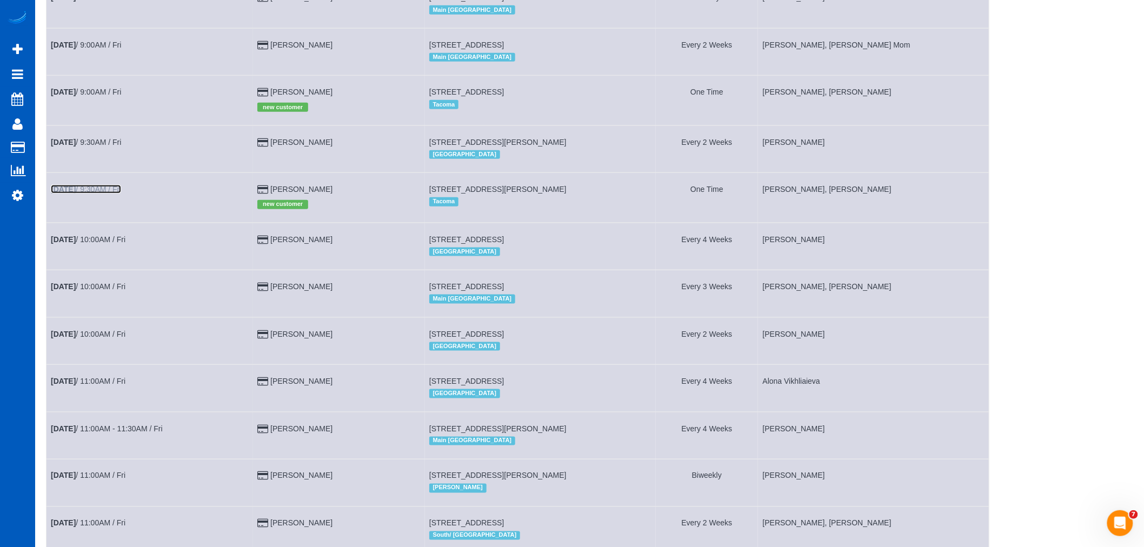
click at [98, 193] on link "Oct 10th / 9:30AM / Fri" at bounding box center [86, 189] width 70 height 9
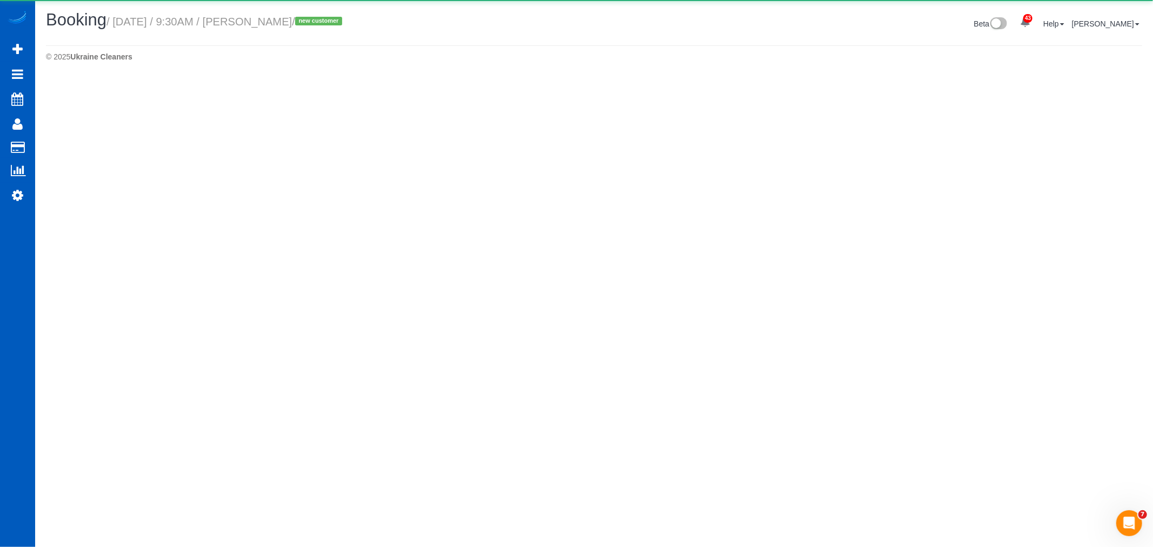
select select "WA"
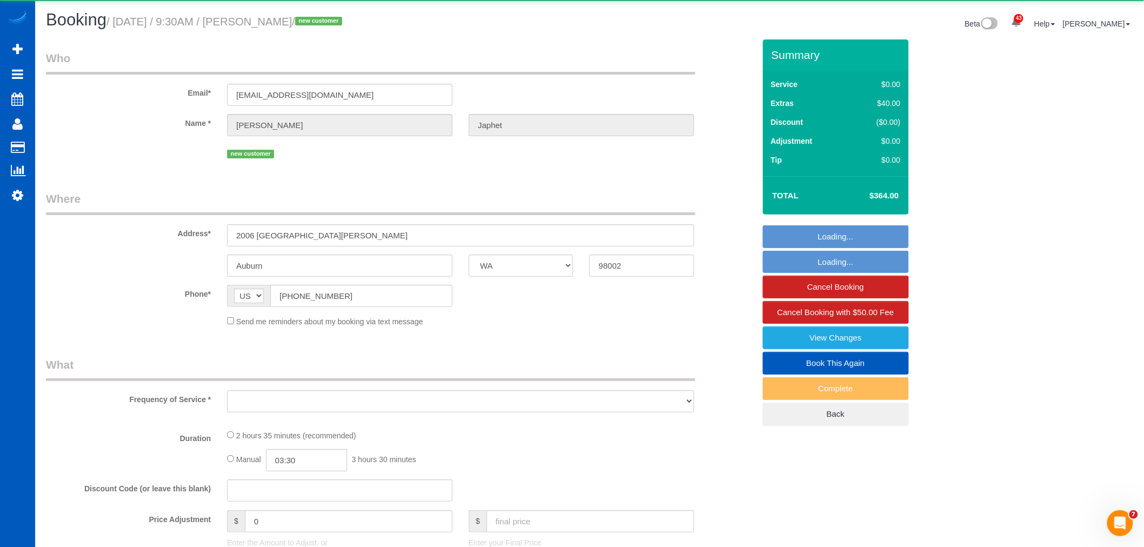
select select "object:6171"
select select "string:fspay-4dbf19ad-72a6-4e0e-801e-f2e028809ee2"
select select "199"
select select "1501"
select select "4"
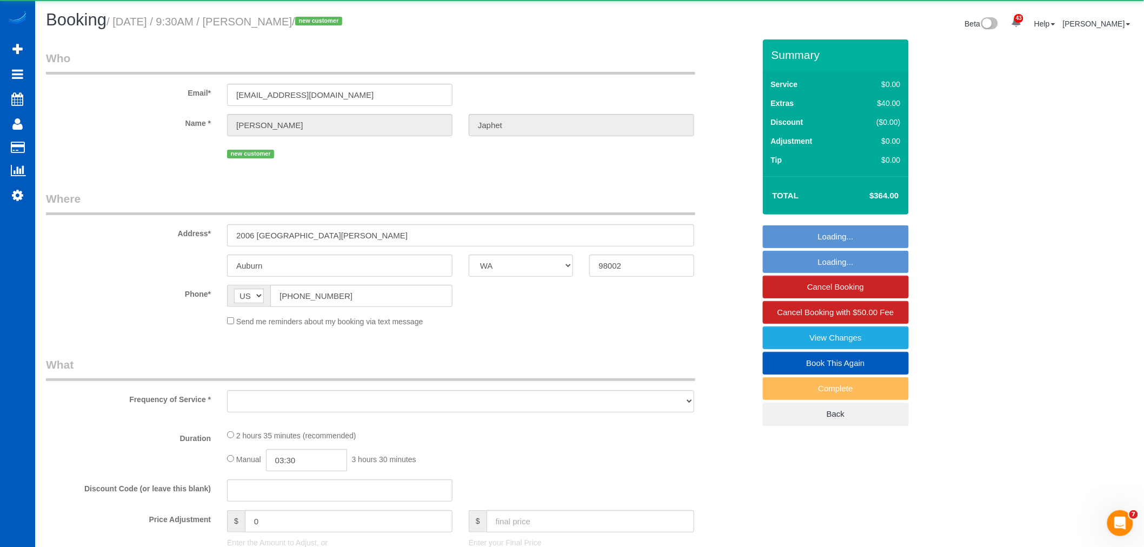
select select "2"
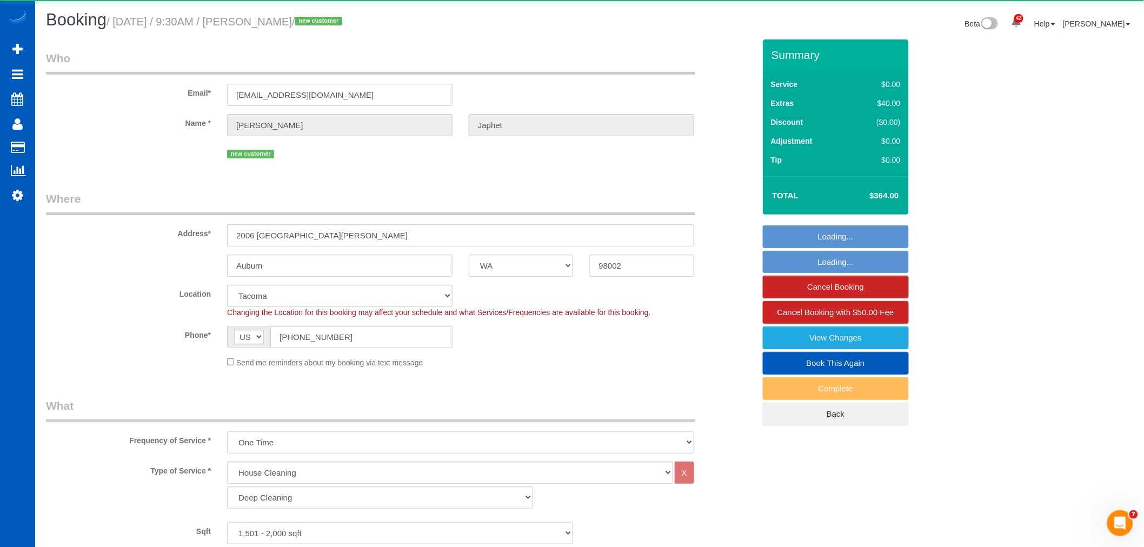
select select "1501"
select select "4"
select select "2"
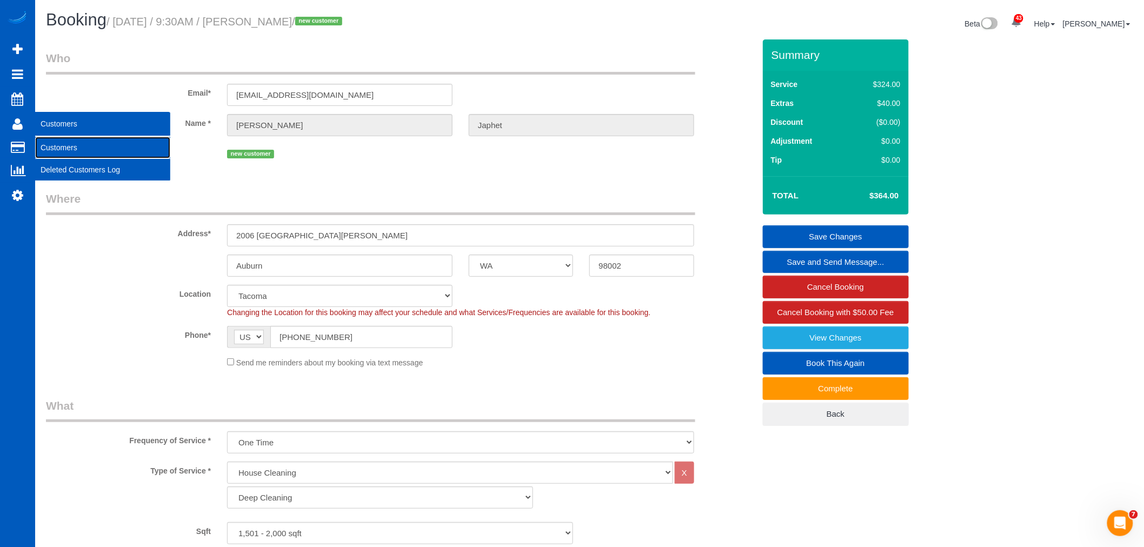
click at [82, 144] on link "Customers" at bounding box center [102, 148] width 135 height 22
